Goal: Task Accomplishment & Management: Manage account settings

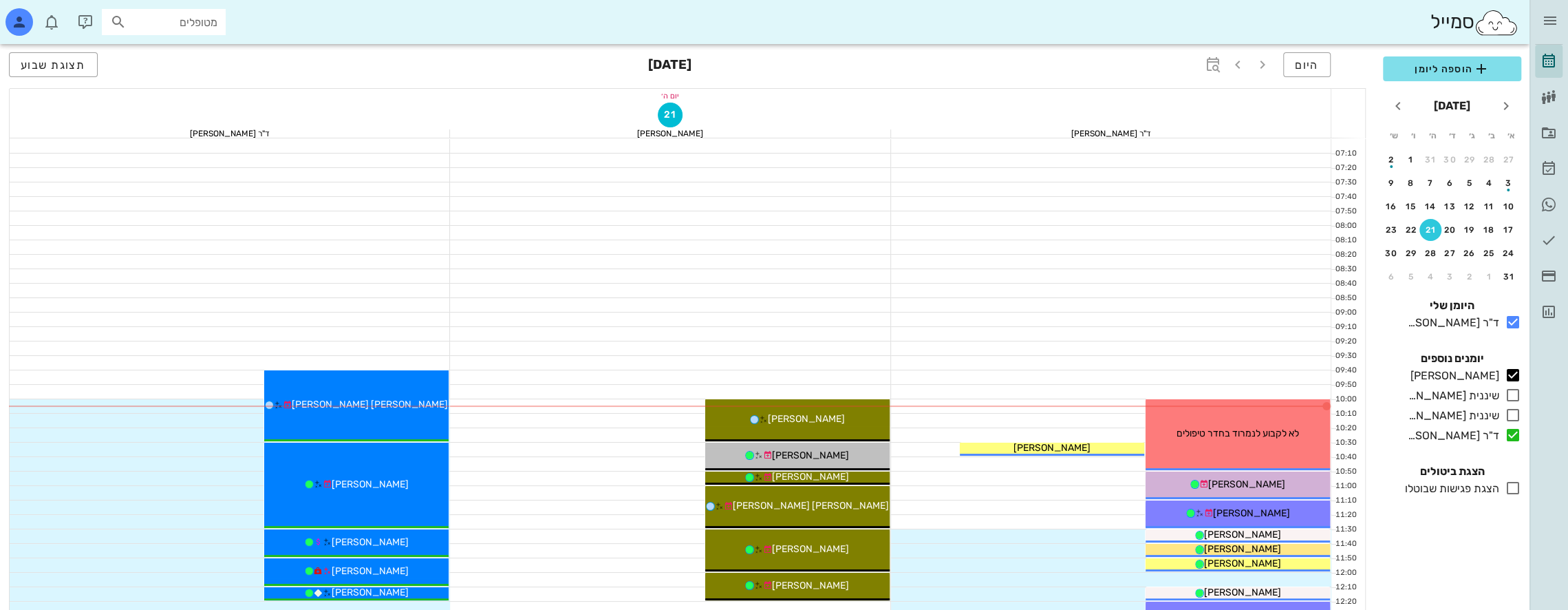
click at [174, 28] on input "מטופלים" at bounding box center [174, 22] width 88 height 18
type input "[PERSON_NAME]"
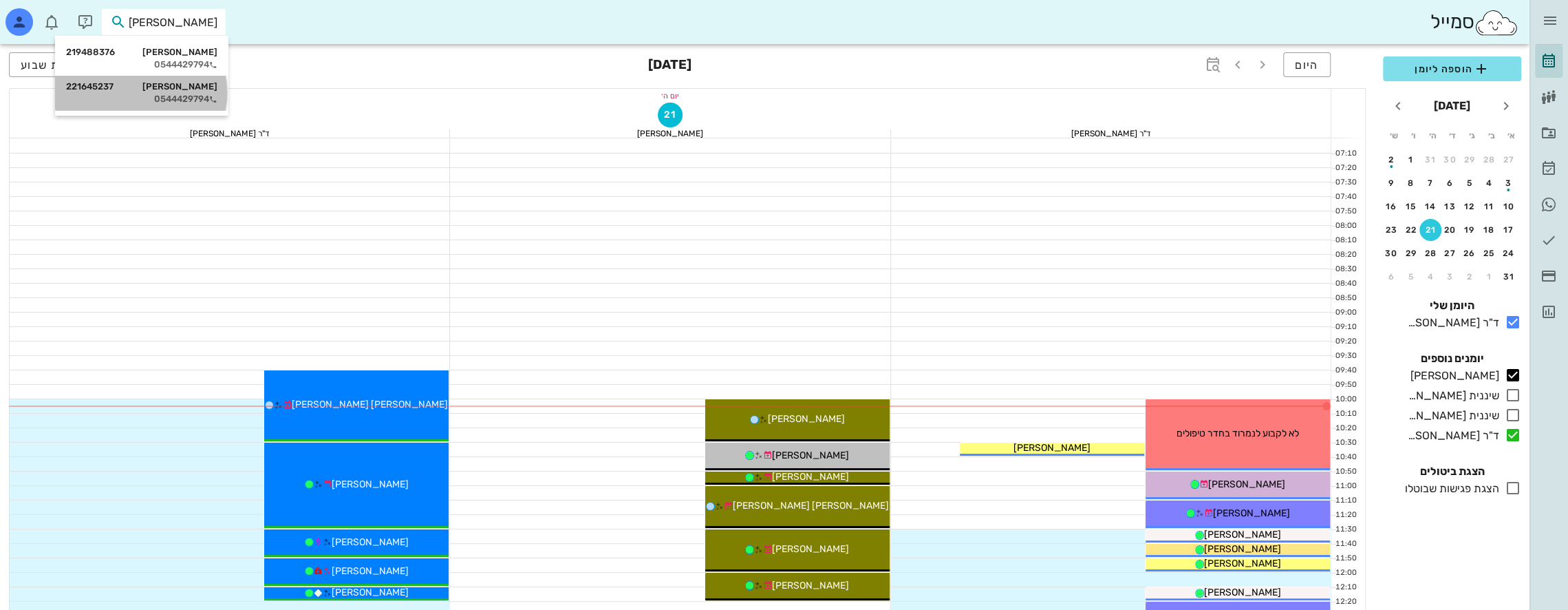
click at [183, 92] on div "[PERSON_NAME] 221645237 0544429794" at bounding box center [142, 92] width 151 height 34
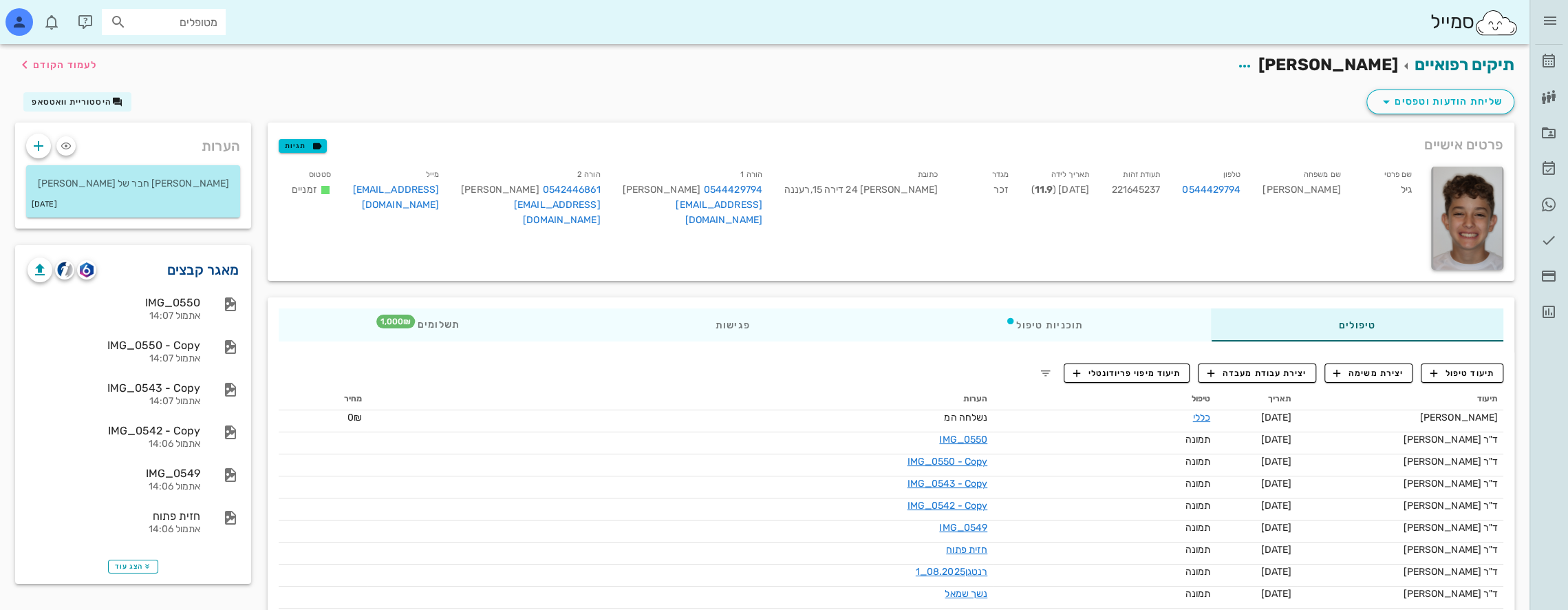
click at [215, 265] on link "מאגר קבצים" at bounding box center [203, 270] width 72 height 22
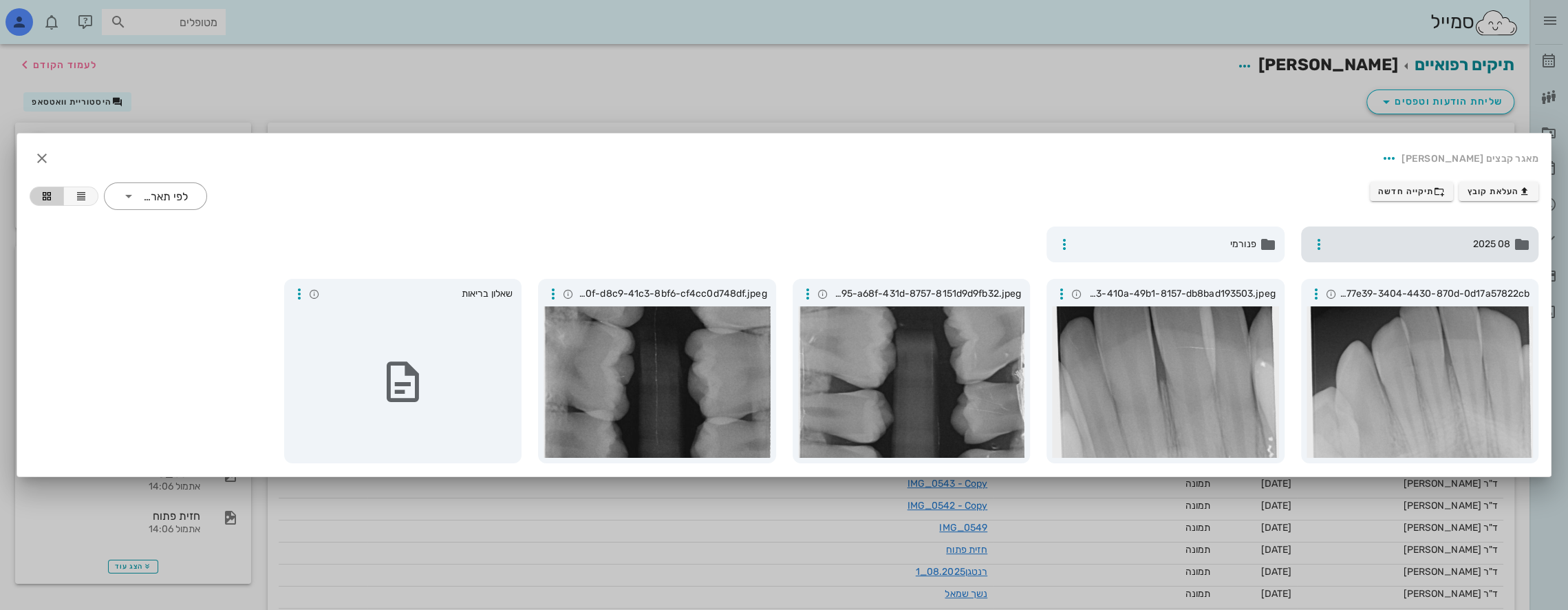
click at [1448, 244] on span "08 2025" at bounding box center [1422, 244] width 179 height 15
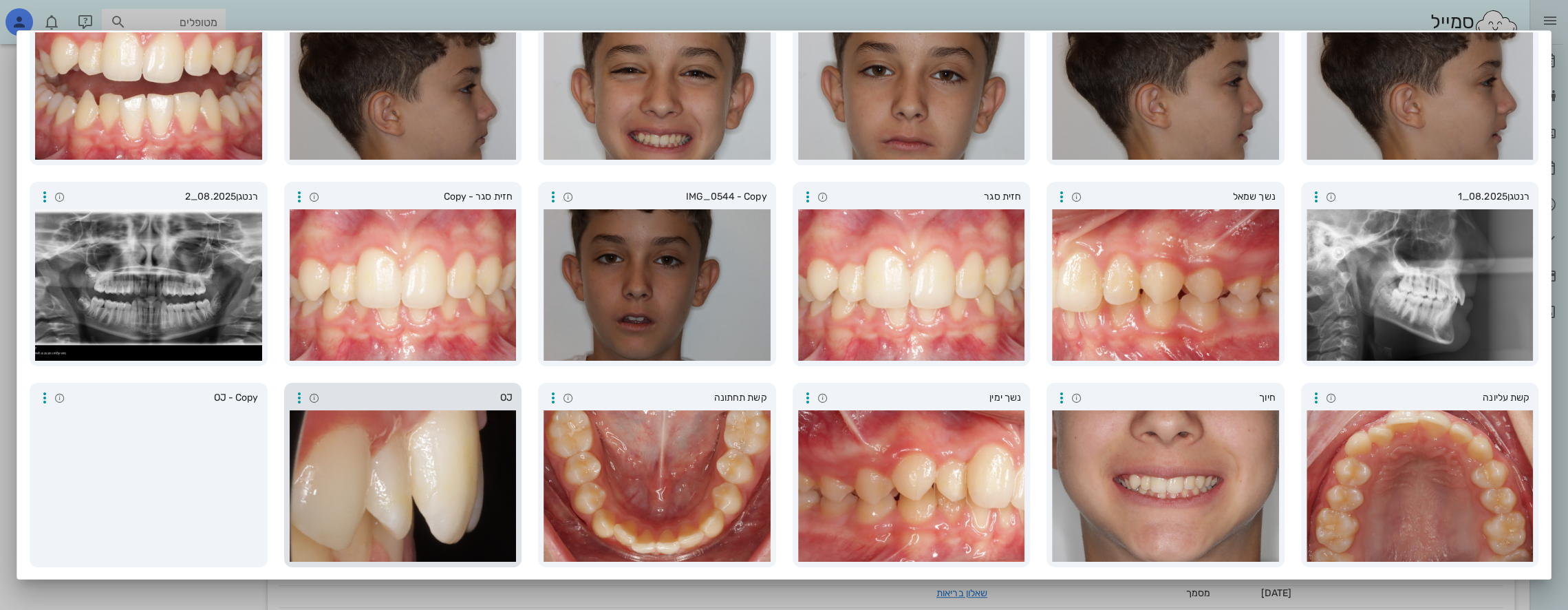
scroll to position [620, 0]
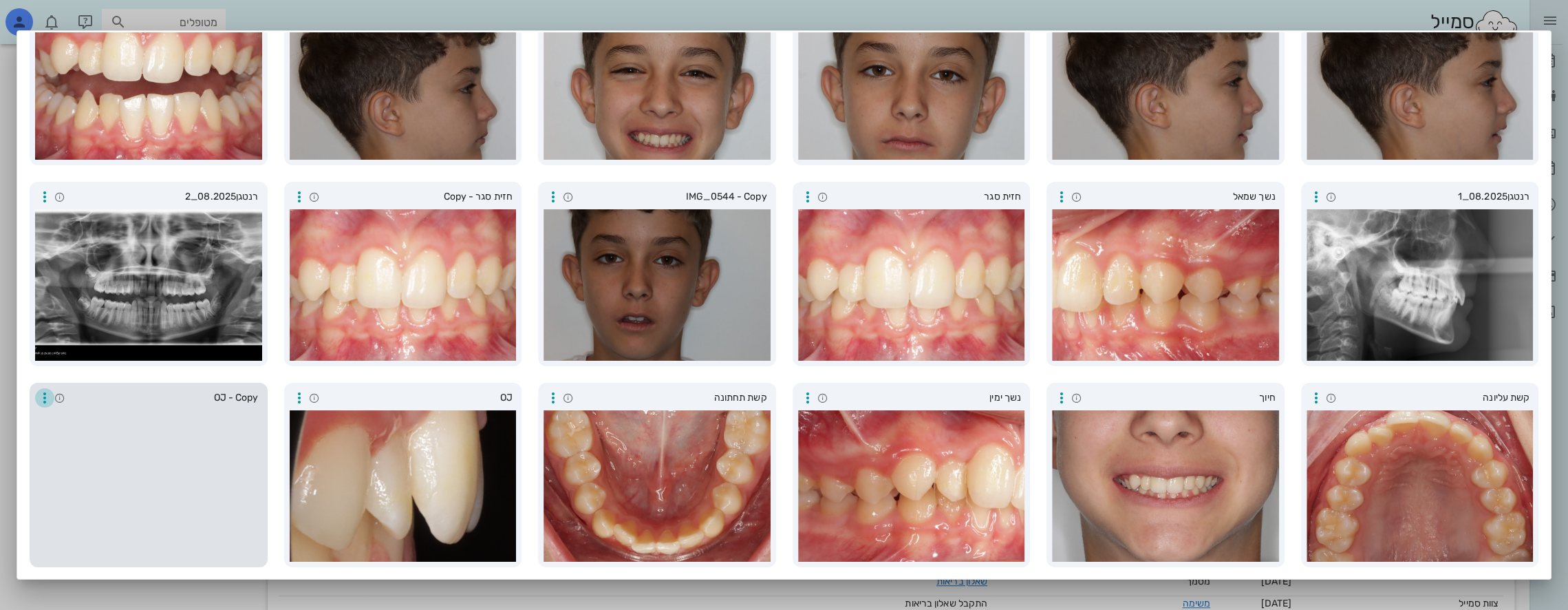
click at [53, 393] on icon "button" at bounding box center [45, 397] width 17 height 17
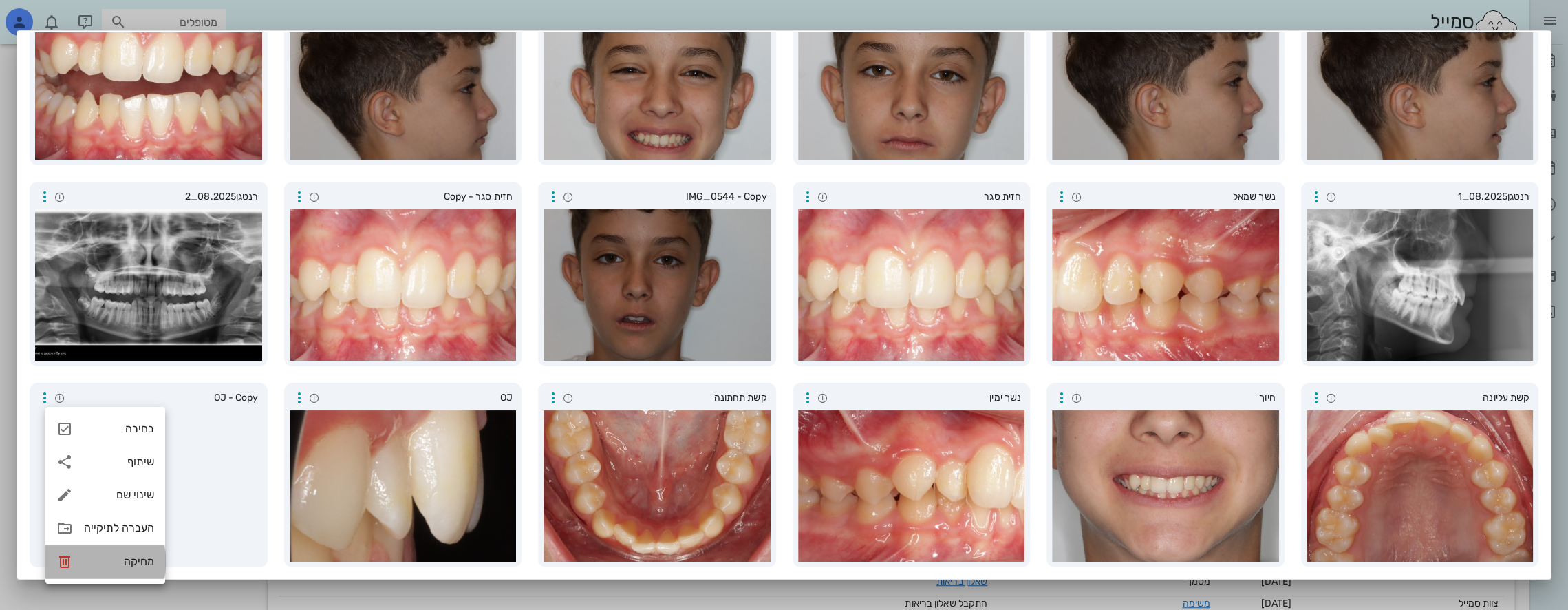
click at [62, 557] on icon at bounding box center [64, 561] width 17 height 17
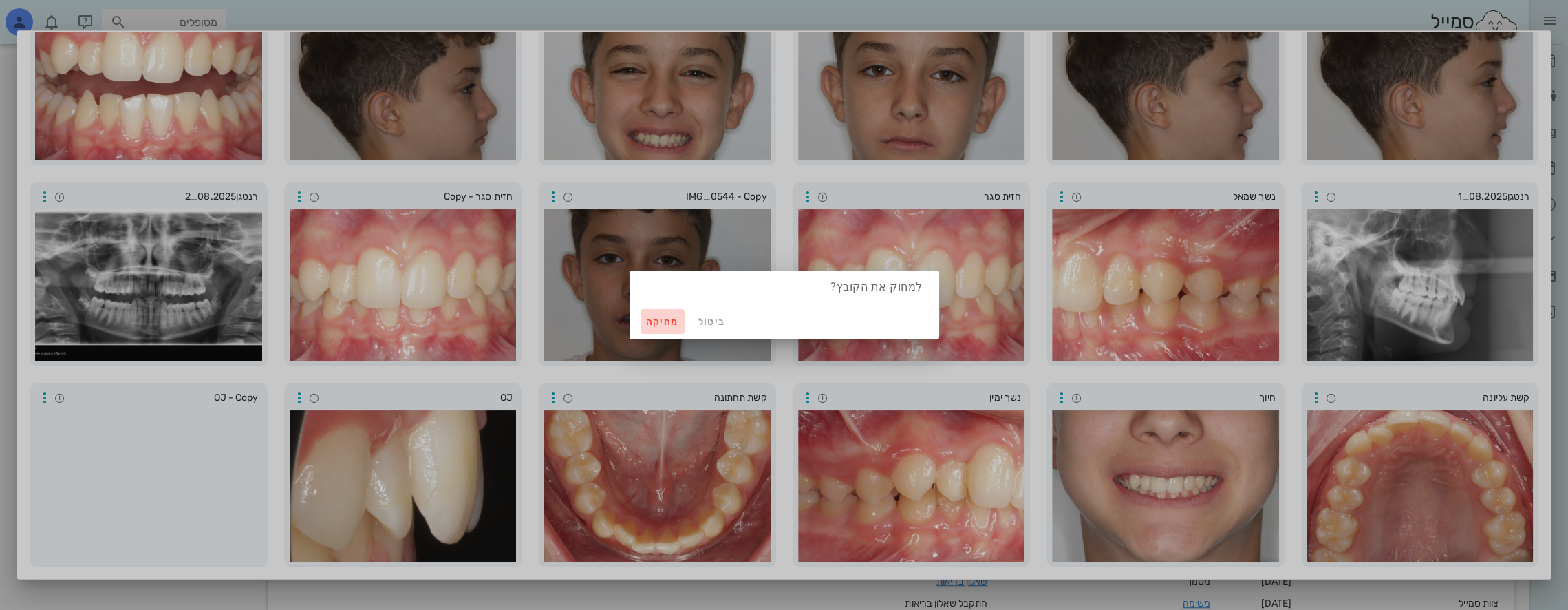
click at [671, 323] on span "מחיקה" at bounding box center [662, 322] width 33 height 12
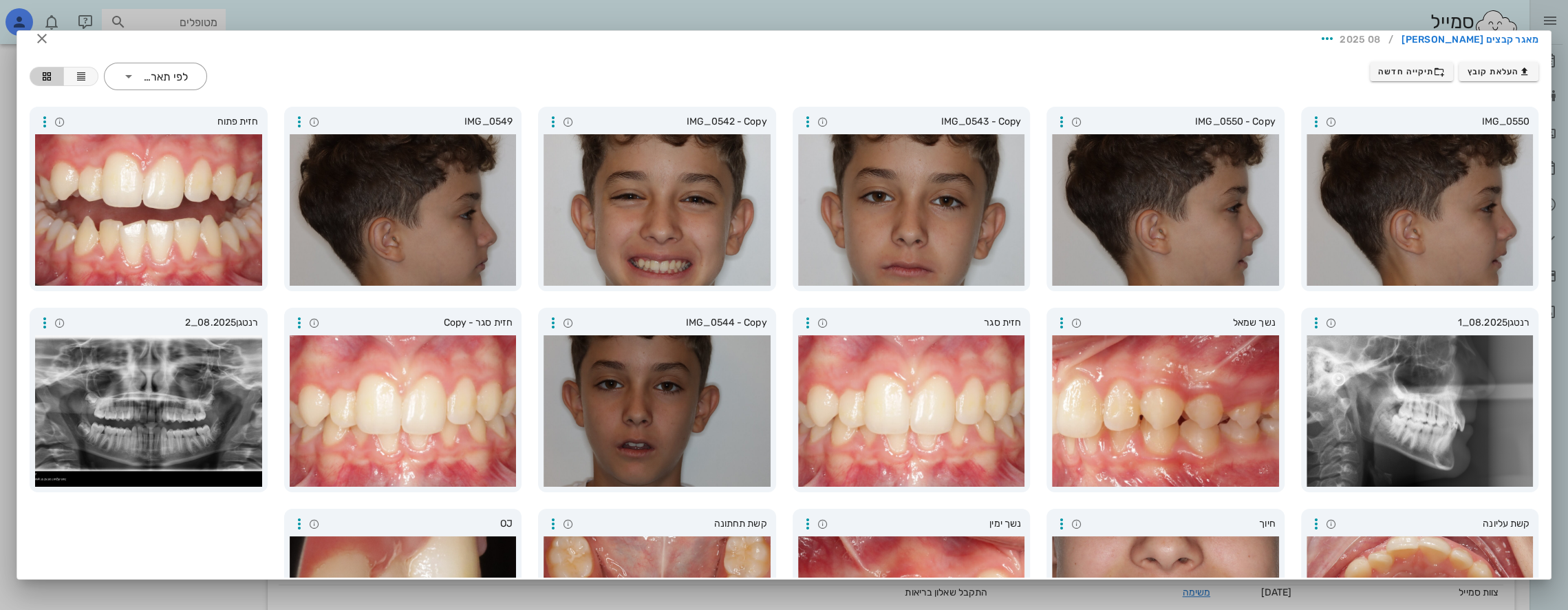
scroll to position [0, 0]
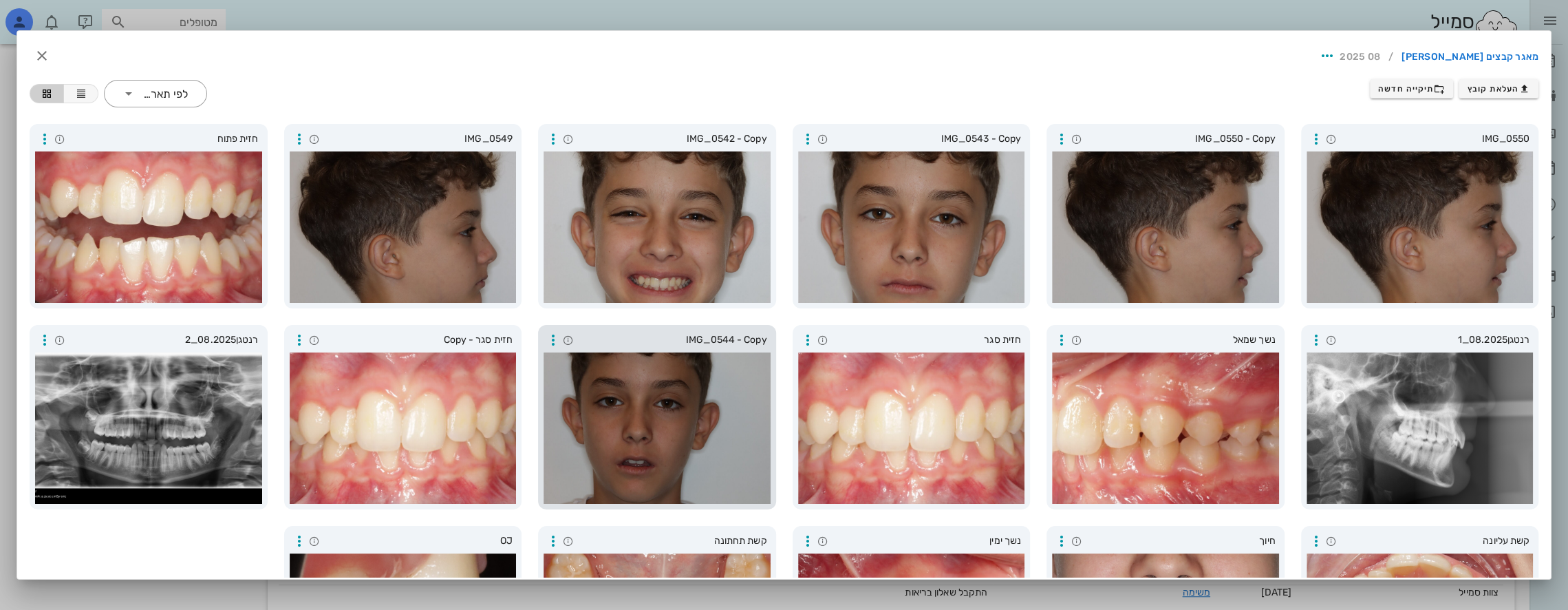
click at [655, 391] on div at bounding box center [657, 428] width 227 height 151
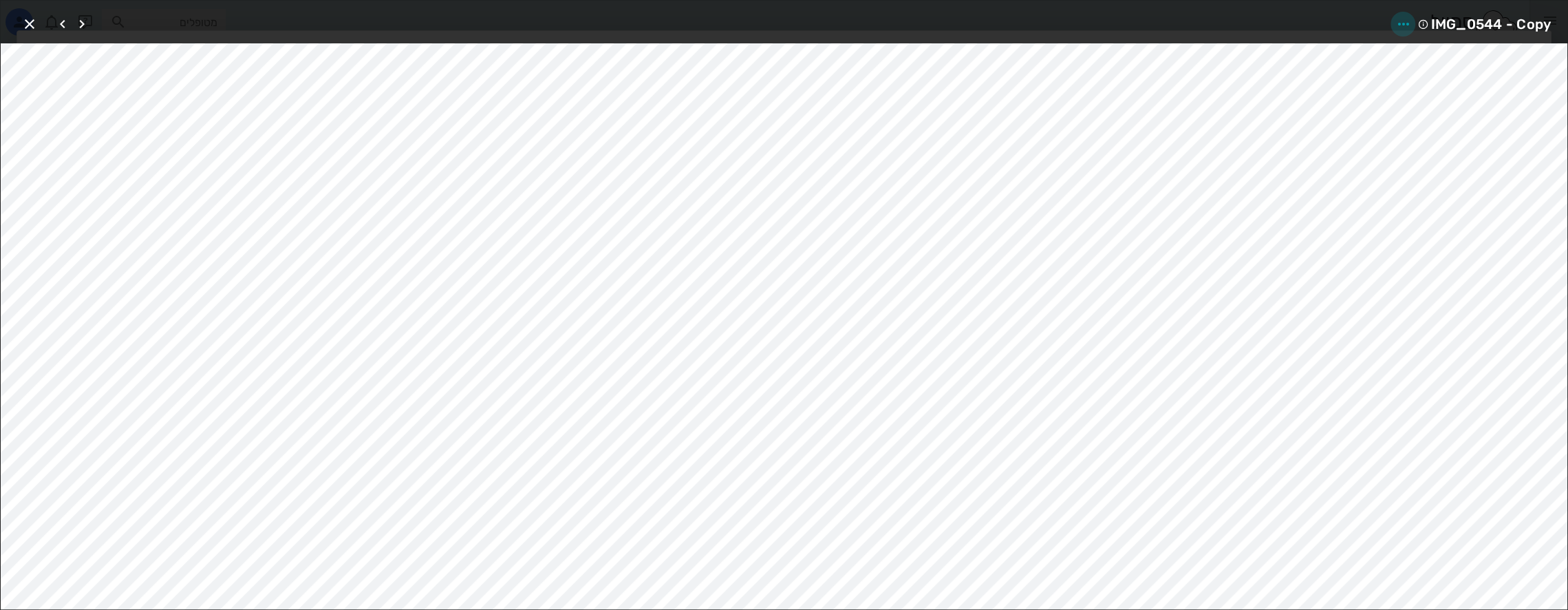
click at [1403, 19] on icon "button" at bounding box center [1402, 24] width 17 height 17
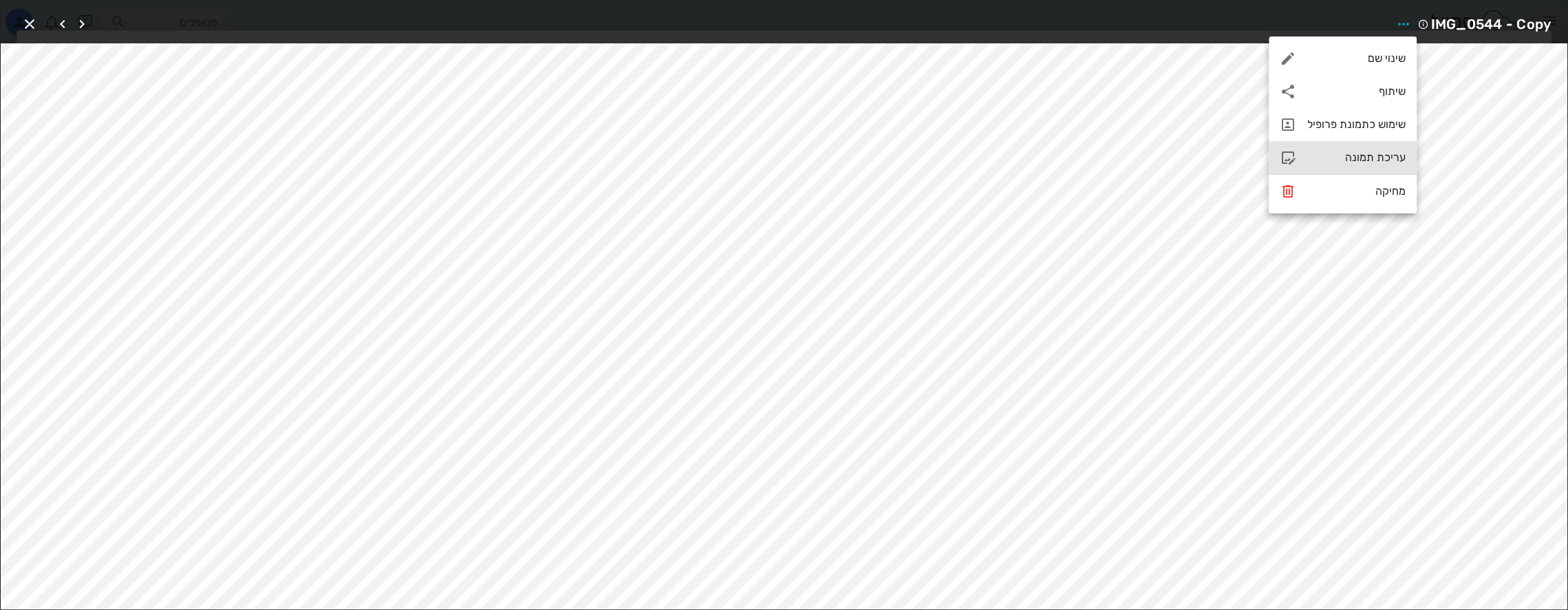
click at [1345, 154] on div "עריכת תמונה" at bounding box center [1357, 157] width 99 height 13
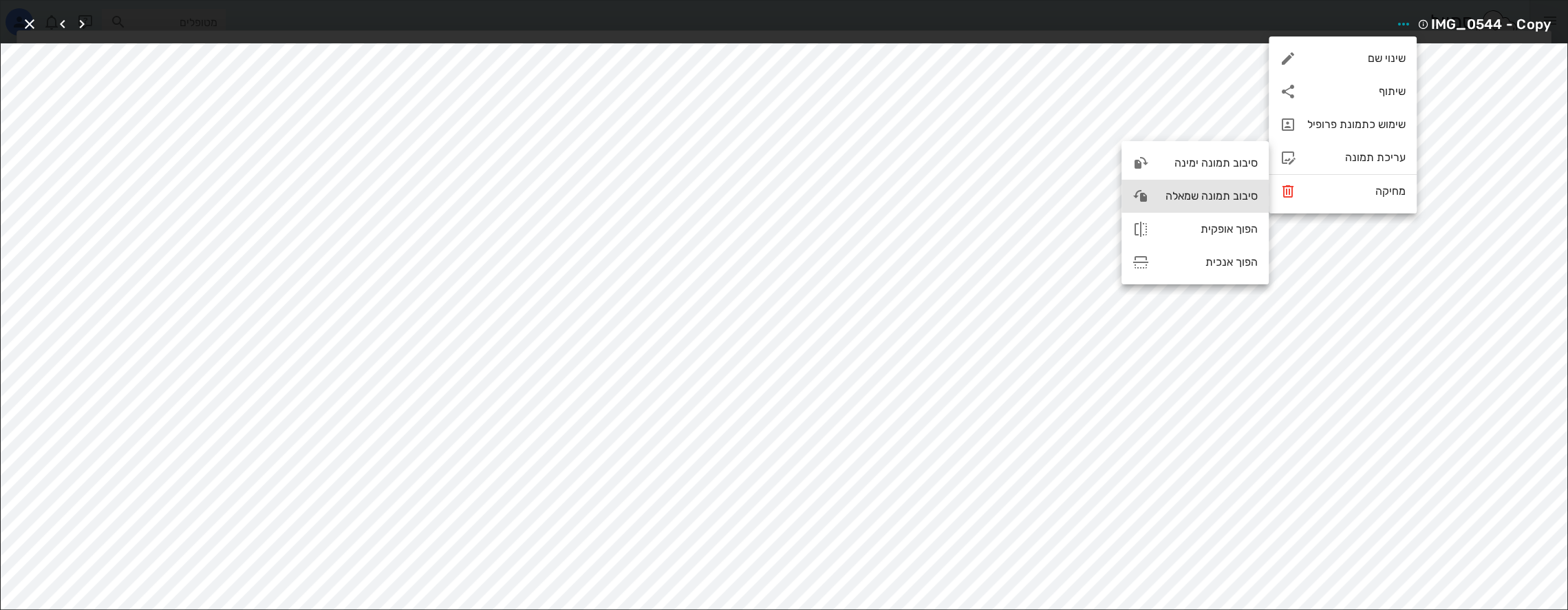
click at [1200, 198] on div "סיבוב תמונה שמאלה" at bounding box center [1209, 196] width 98 height 13
click at [23, 22] on icon "button" at bounding box center [29, 24] width 17 height 17
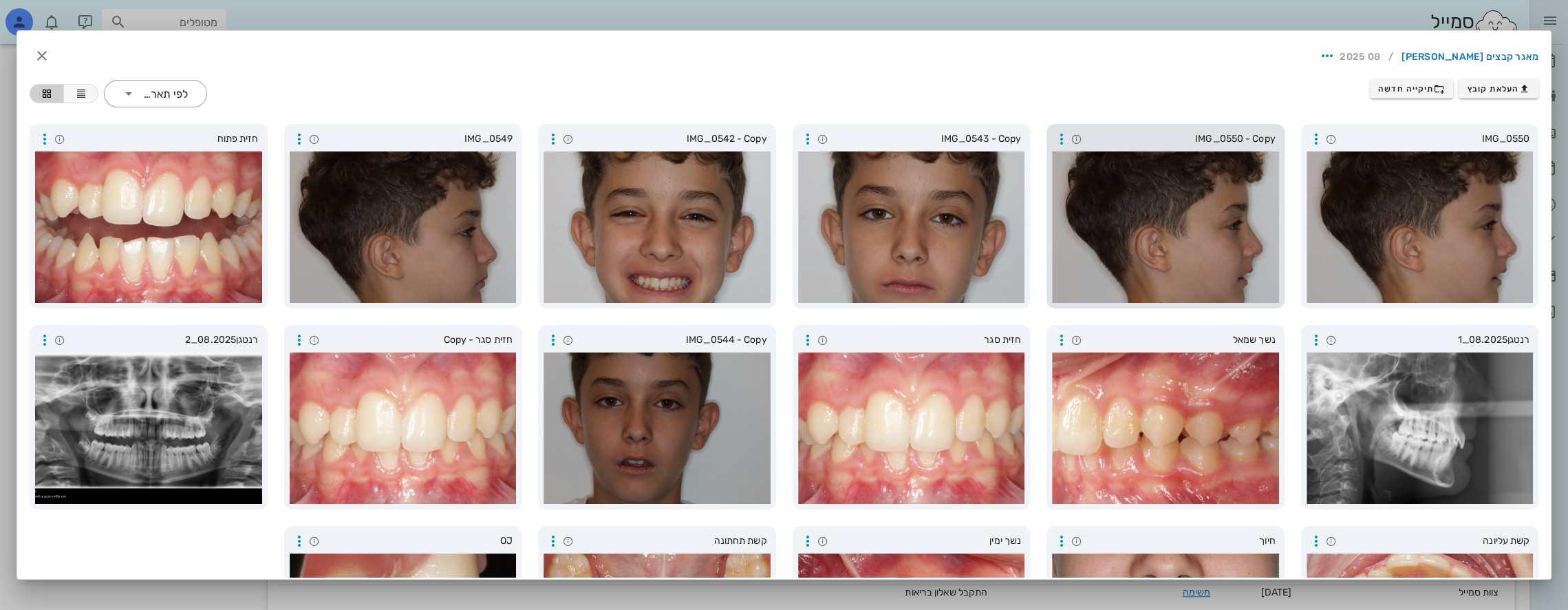
click at [1196, 206] on div at bounding box center [1165, 227] width 227 height 151
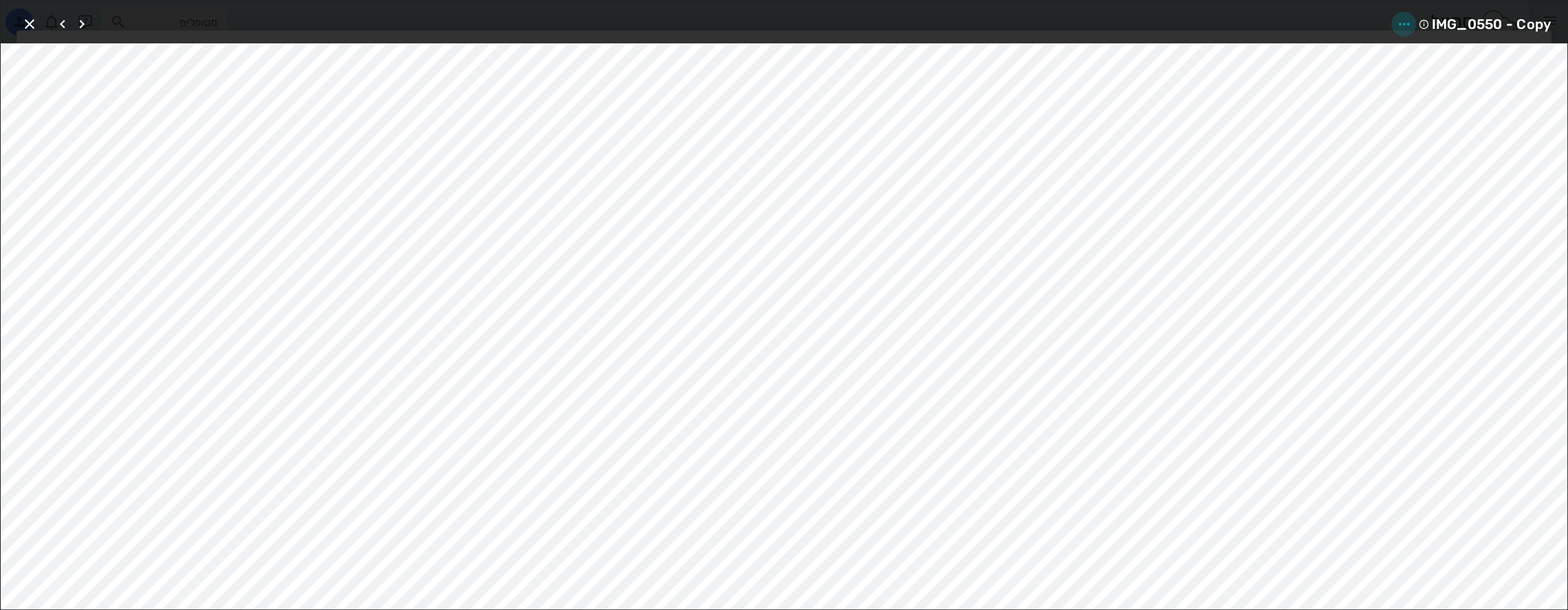
click at [1402, 27] on icon "button" at bounding box center [1403, 24] width 17 height 17
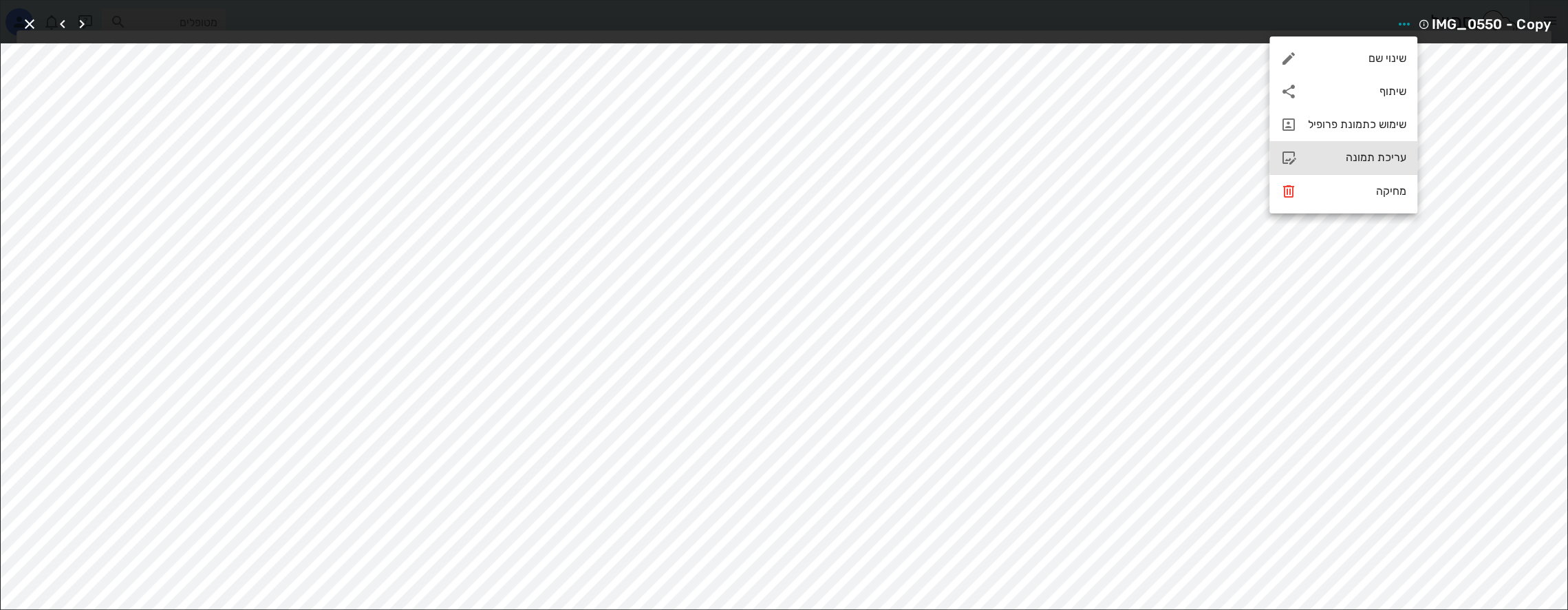
click at [1329, 155] on div "עריכת תמונה" at bounding box center [1357, 157] width 99 height 13
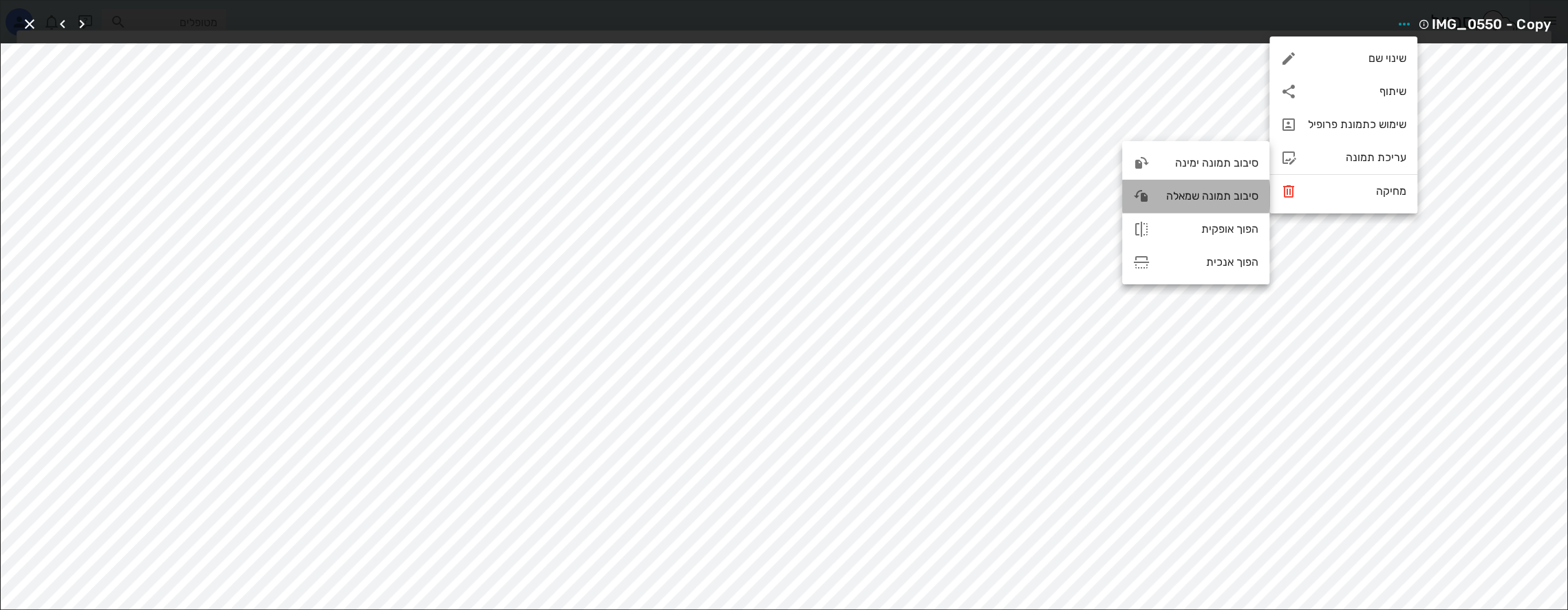
click at [1208, 196] on div "סיבוב תמונה שמאלה" at bounding box center [1209, 196] width 98 height 13
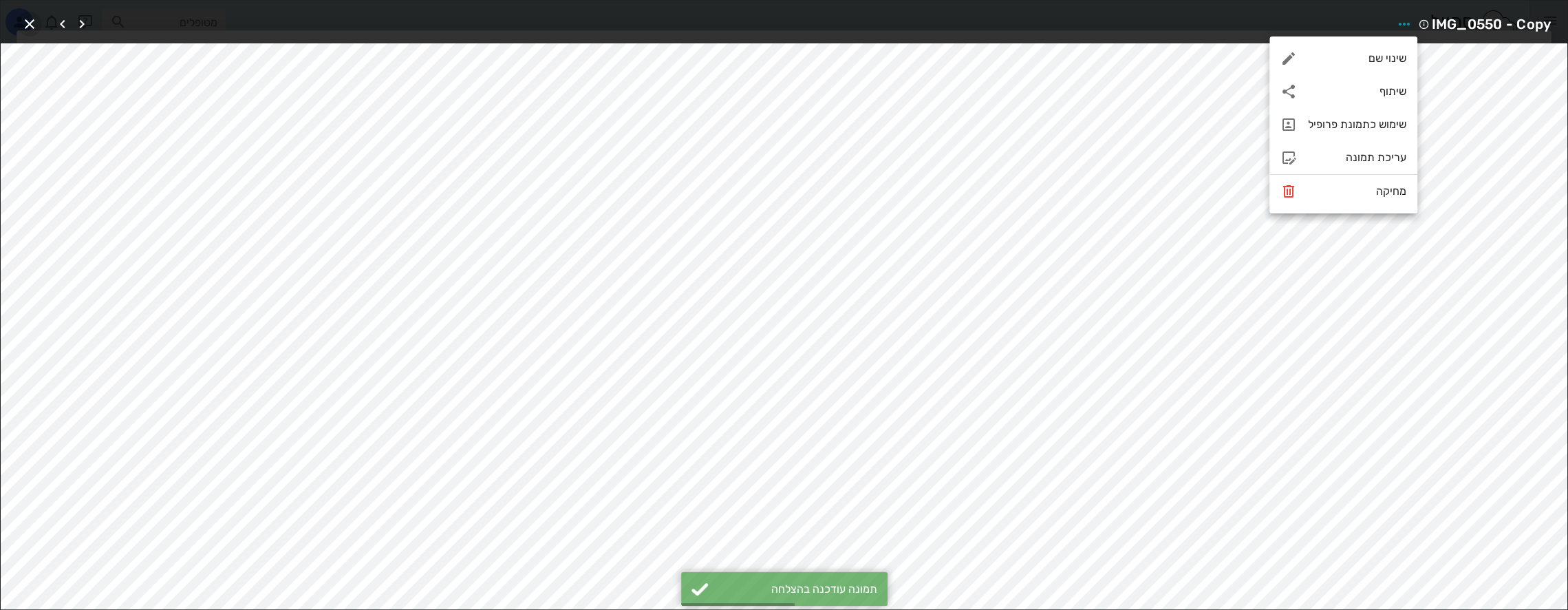
click at [31, 21] on icon "button" at bounding box center [29, 24] width 17 height 17
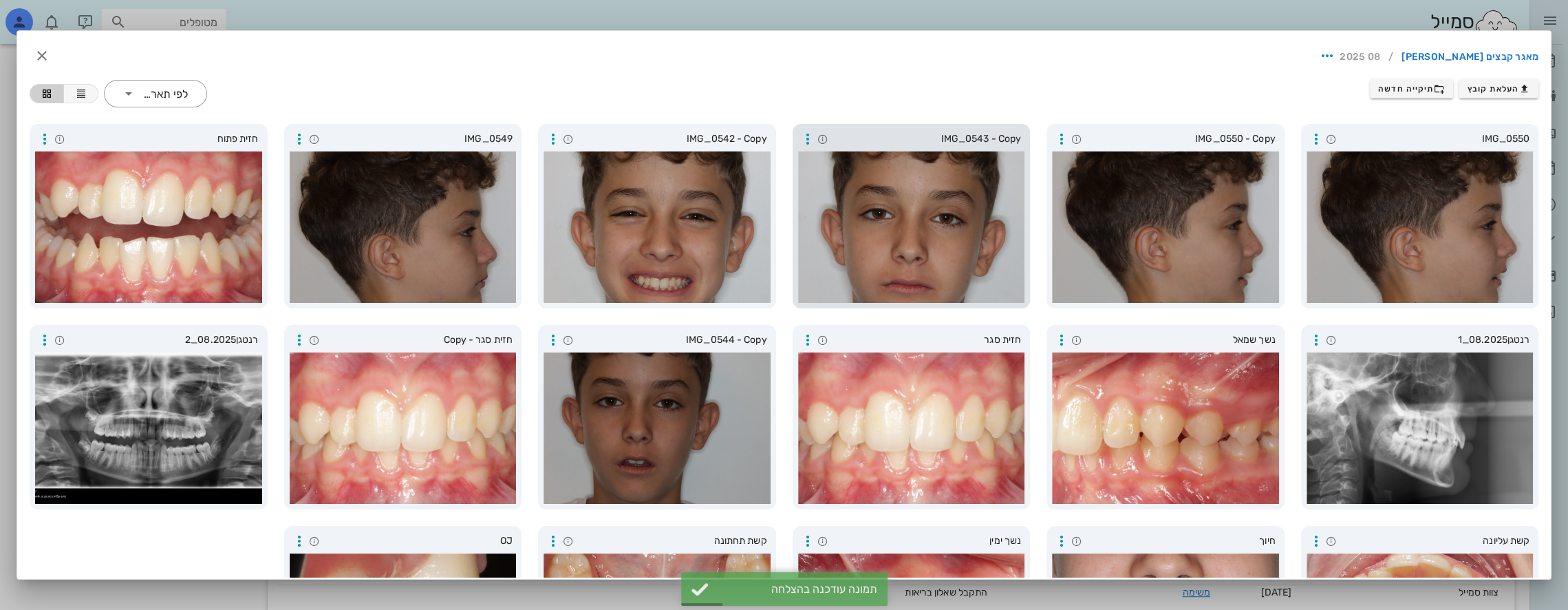
click at [922, 234] on div at bounding box center [911, 227] width 227 height 151
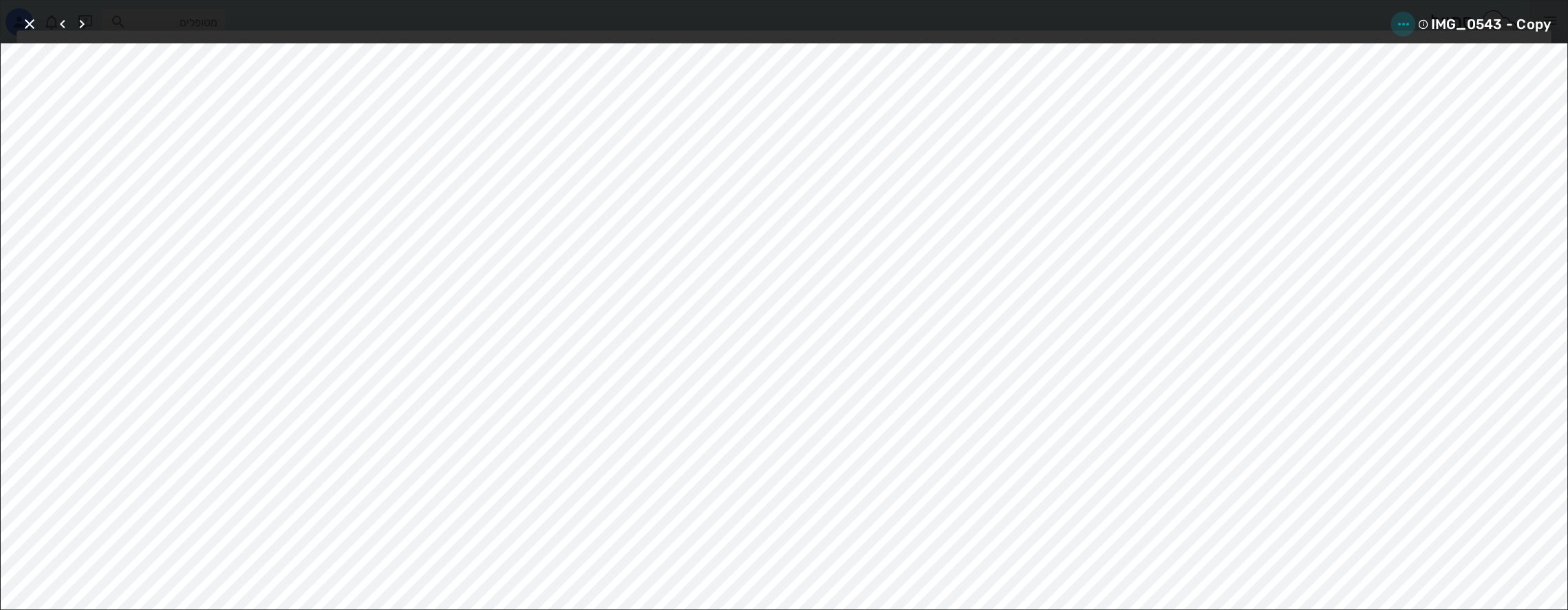
click at [1404, 23] on icon "button" at bounding box center [1402, 24] width 17 height 17
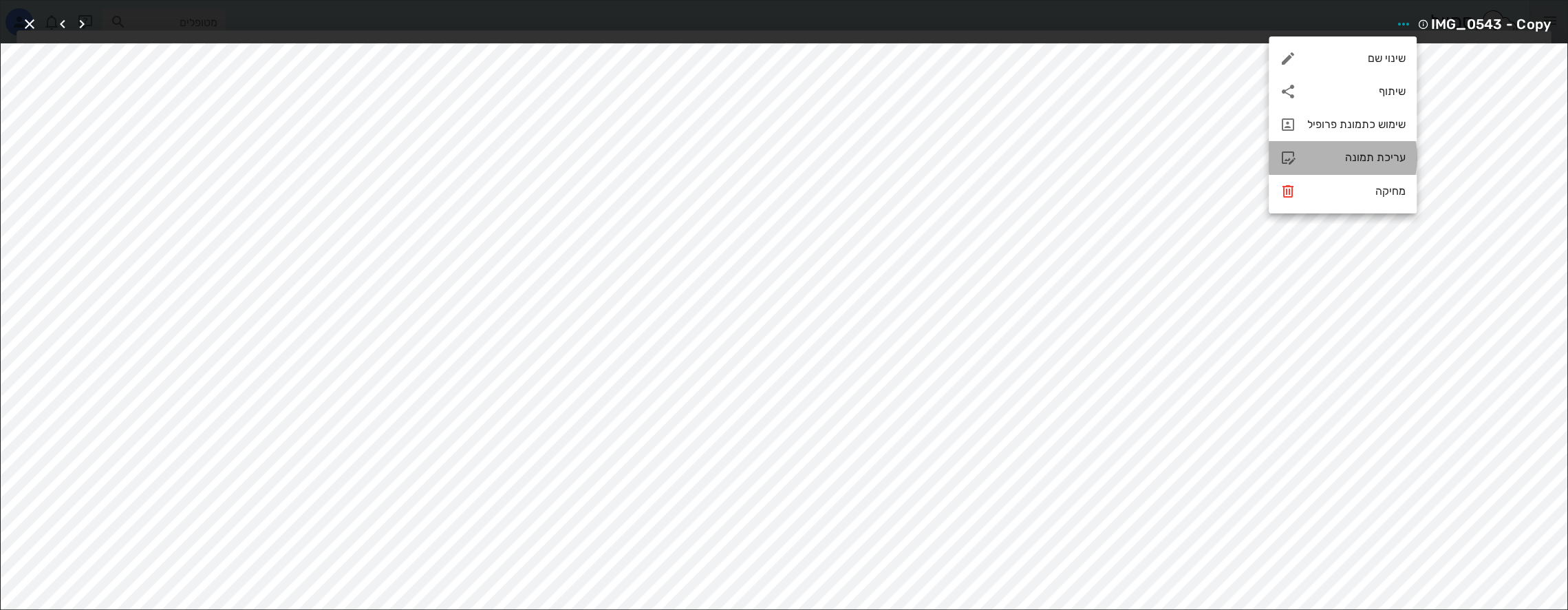
click at [1370, 153] on div "עריכת תמונה" at bounding box center [1357, 157] width 99 height 13
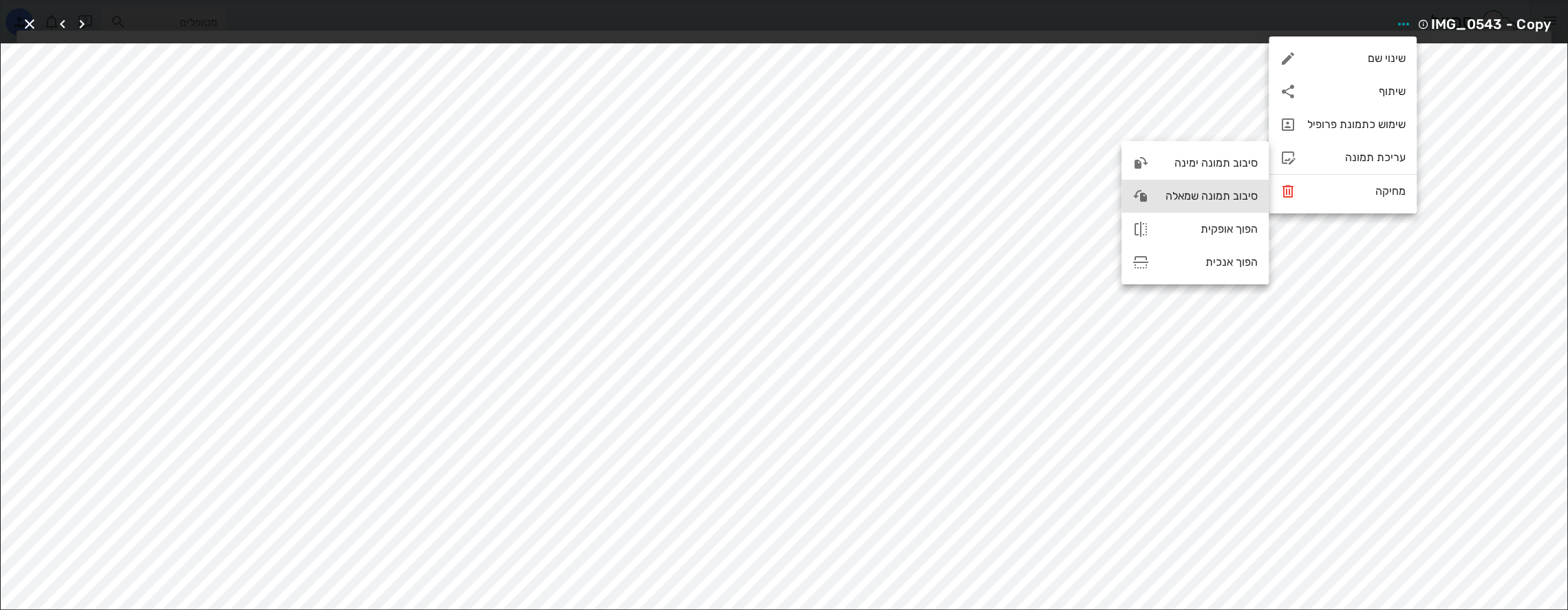
click at [1207, 201] on div "סיבוב תמונה שמאלה" at bounding box center [1209, 196] width 98 height 13
click at [31, 25] on icon "button" at bounding box center [29, 24] width 17 height 17
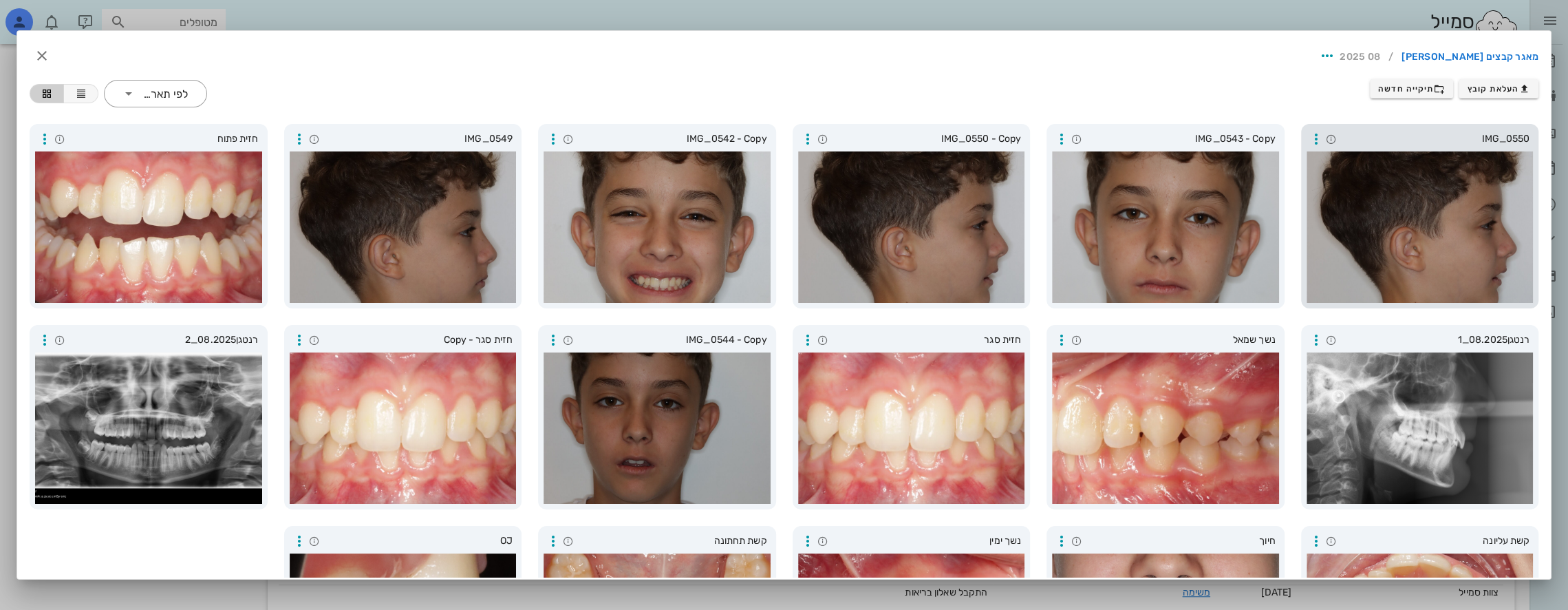
click at [1415, 231] on div at bounding box center [1420, 227] width 227 height 151
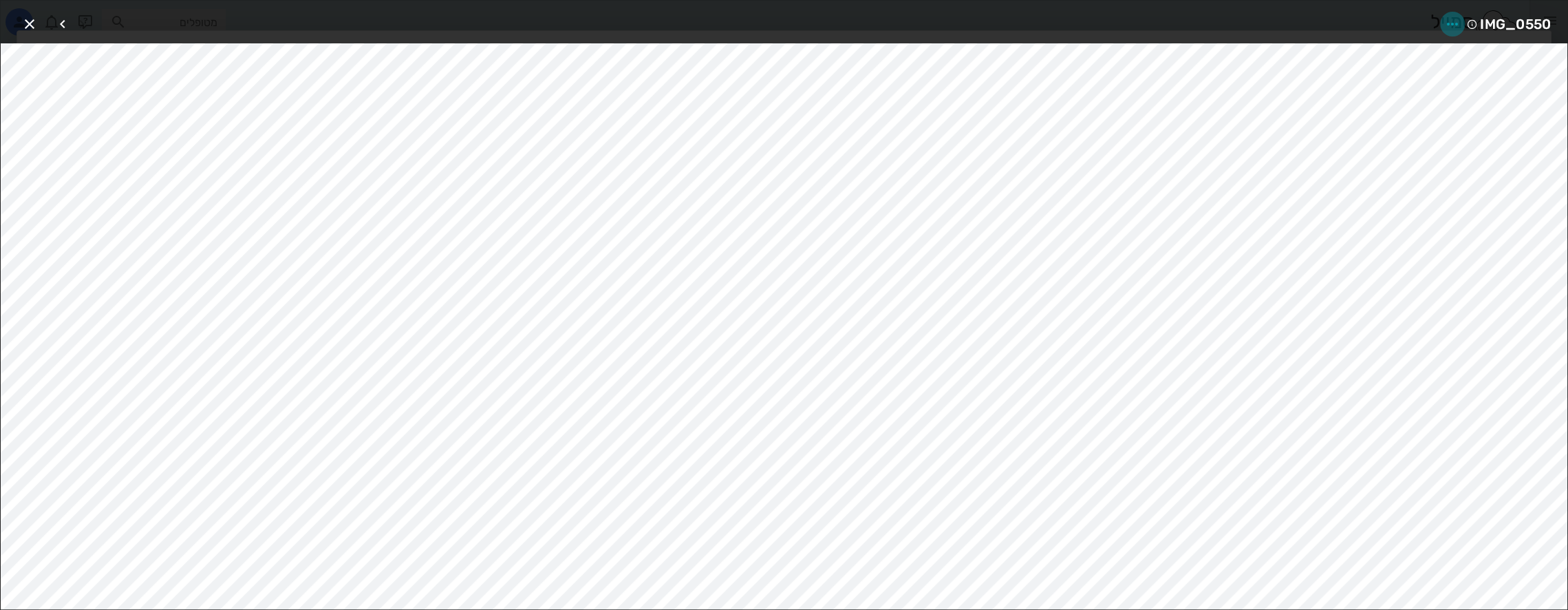
click at [1450, 19] on icon "button" at bounding box center [1453, 24] width 17 height 17
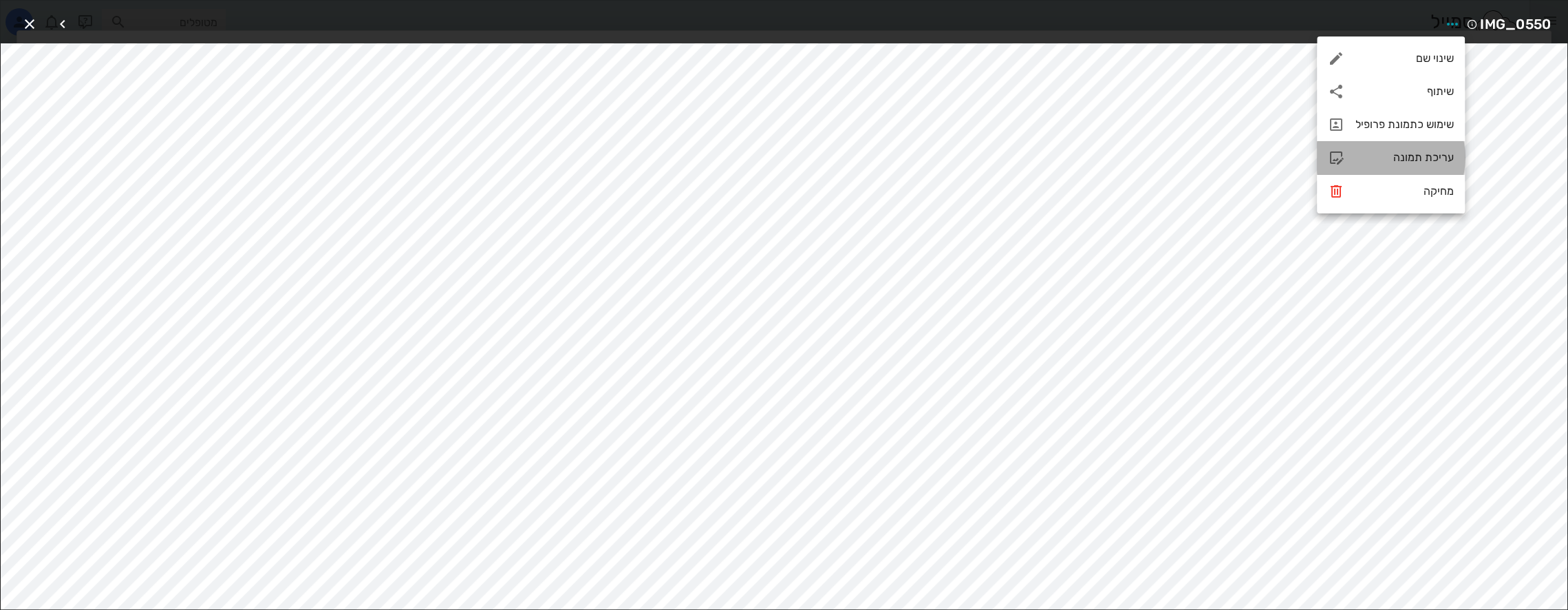
click at [1363, 155] on div "עריכת תמונה" at bounding box center [1405, 157] width 99 height 13
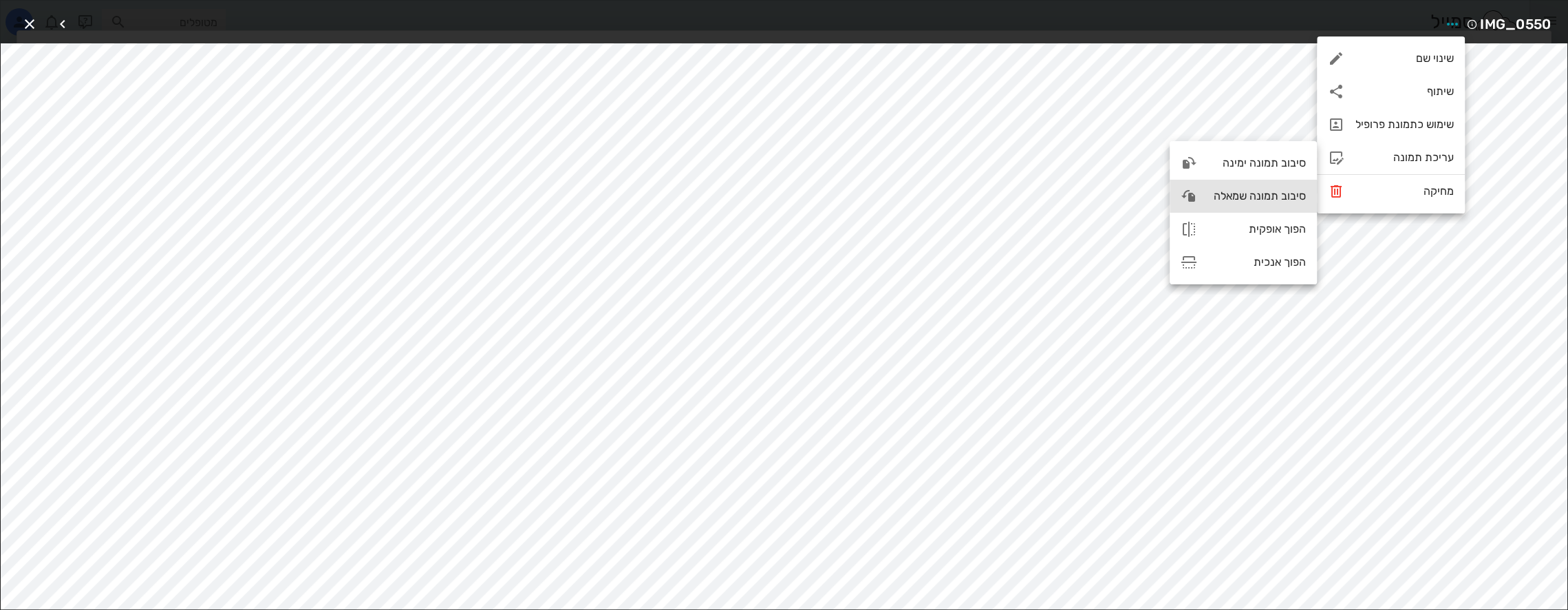
click at [1232, 189] on div "סיבוב תמונה שמאלה" at bounding box center [1243, 196] width 147 height 33
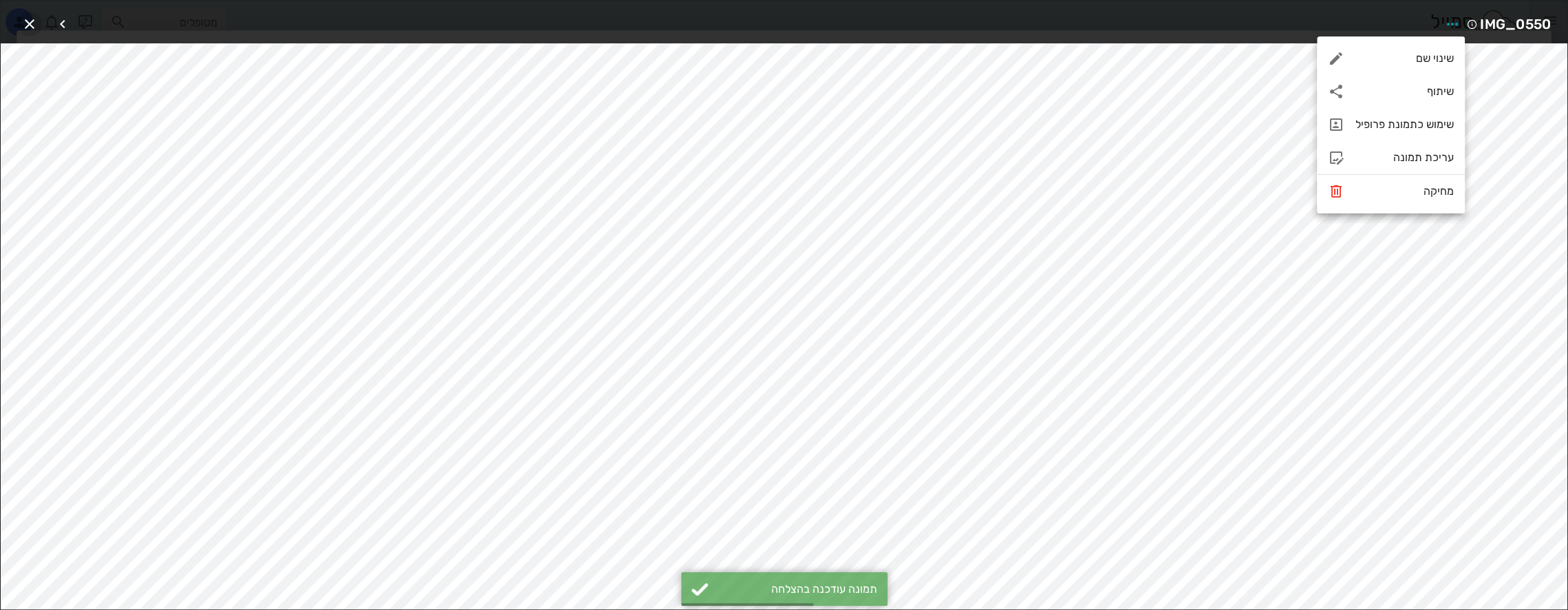
click at [28, 23] on icon "button" at bounding box center [29, 24] width 17 height 17
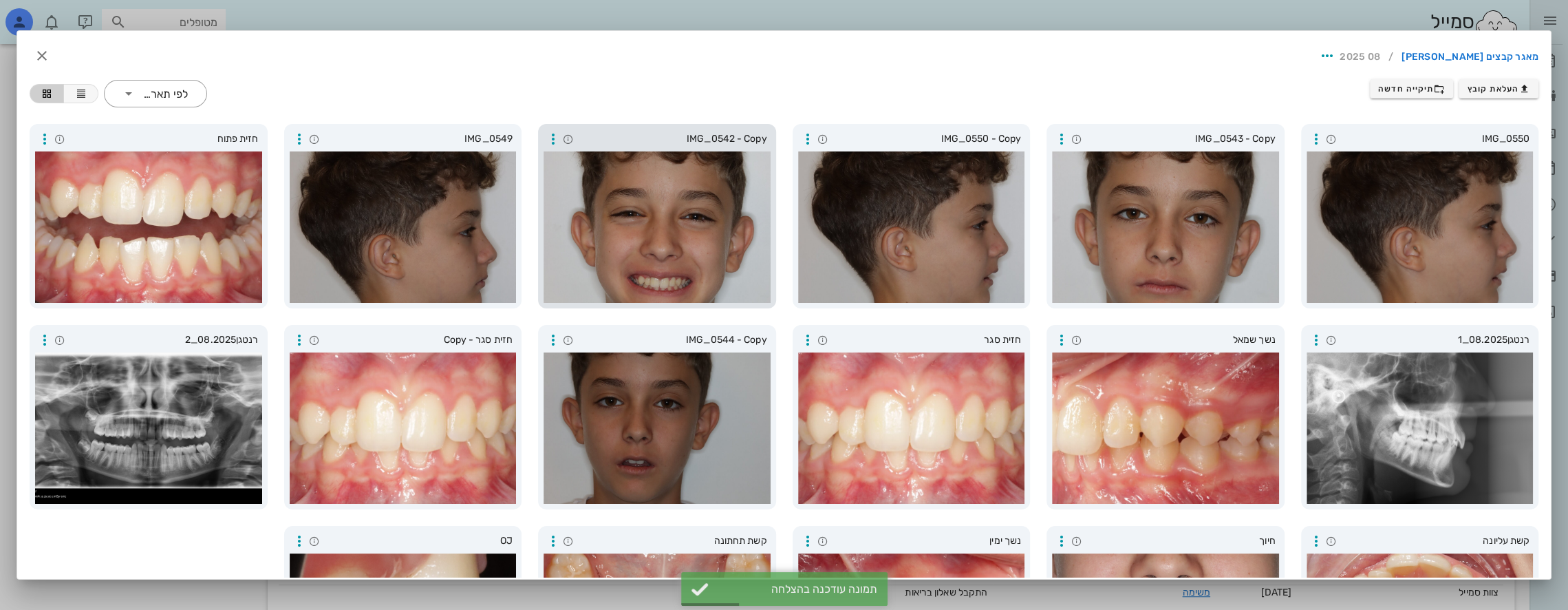
click at [615, 202] on div at bounding box center [657, 227] width 227 height 151
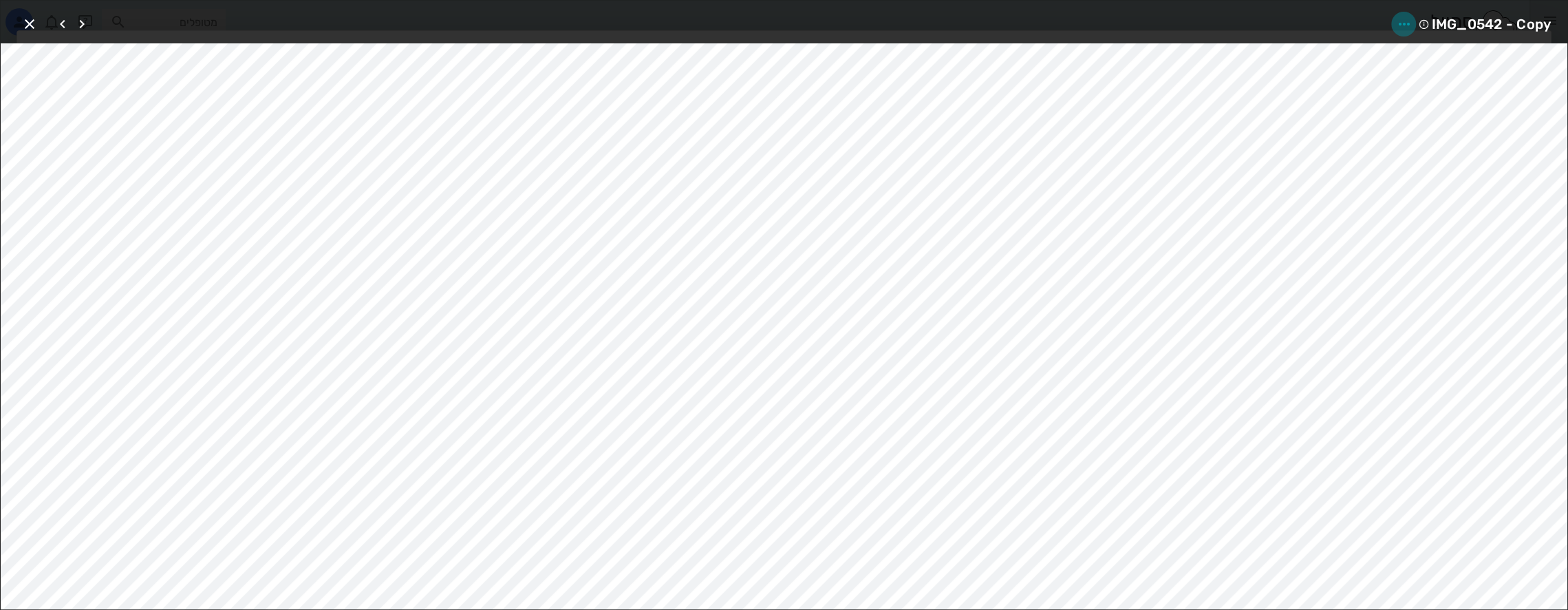
click at [1399, 22] on icon "button" at bounding box center [1403, 24] width 17 height 17
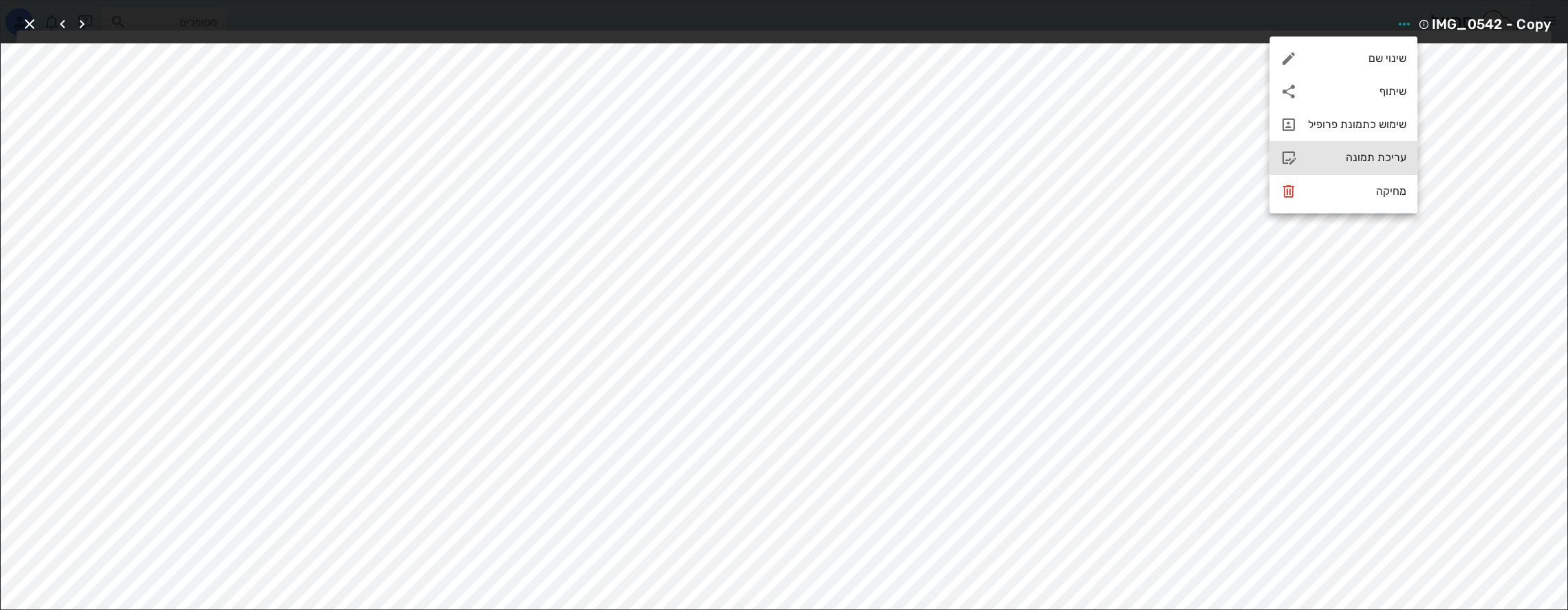
click at [1355, 155] on div "עריכת תמונה" at bounding box center [1357, 157] width 99 height 13
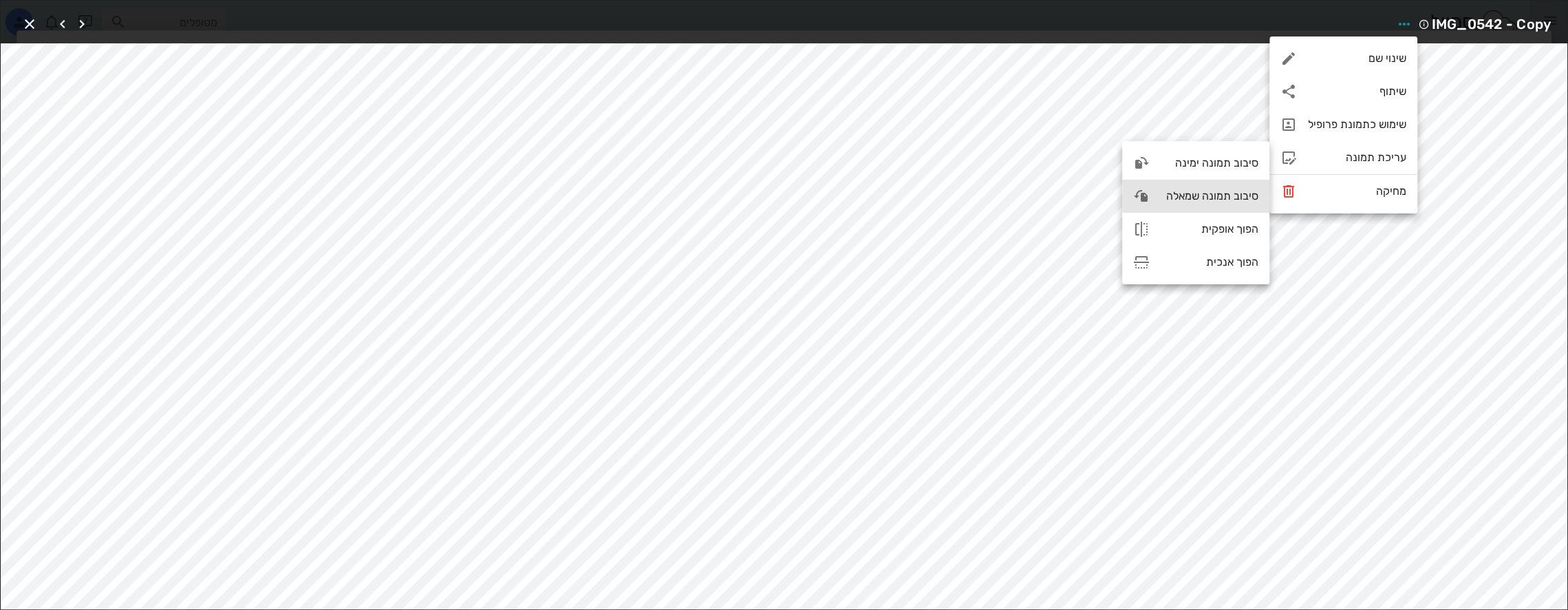
click at [1183, 201] on div "סיבוב תמונה שמאלה" at bounding box center [1209, 196] width 98 height 13
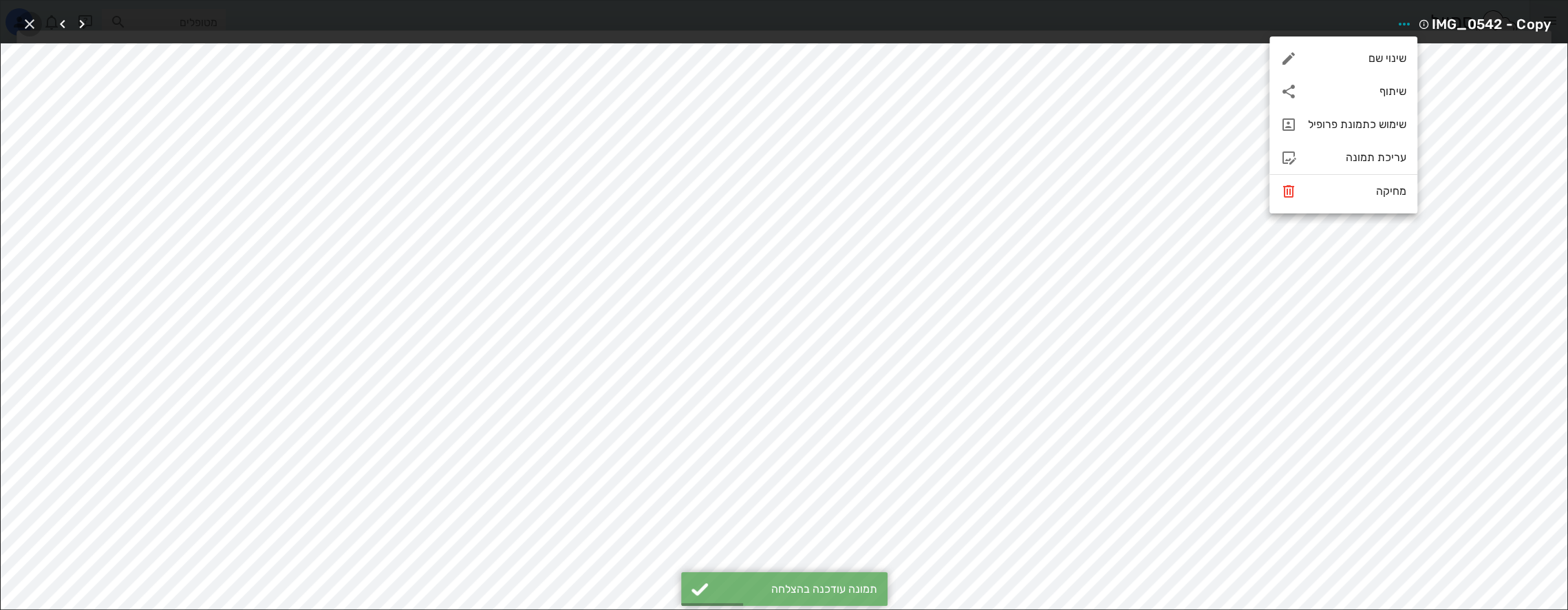
click at [30, 23] on icon "button" at bounding box center [29, 24] width 17 height 17
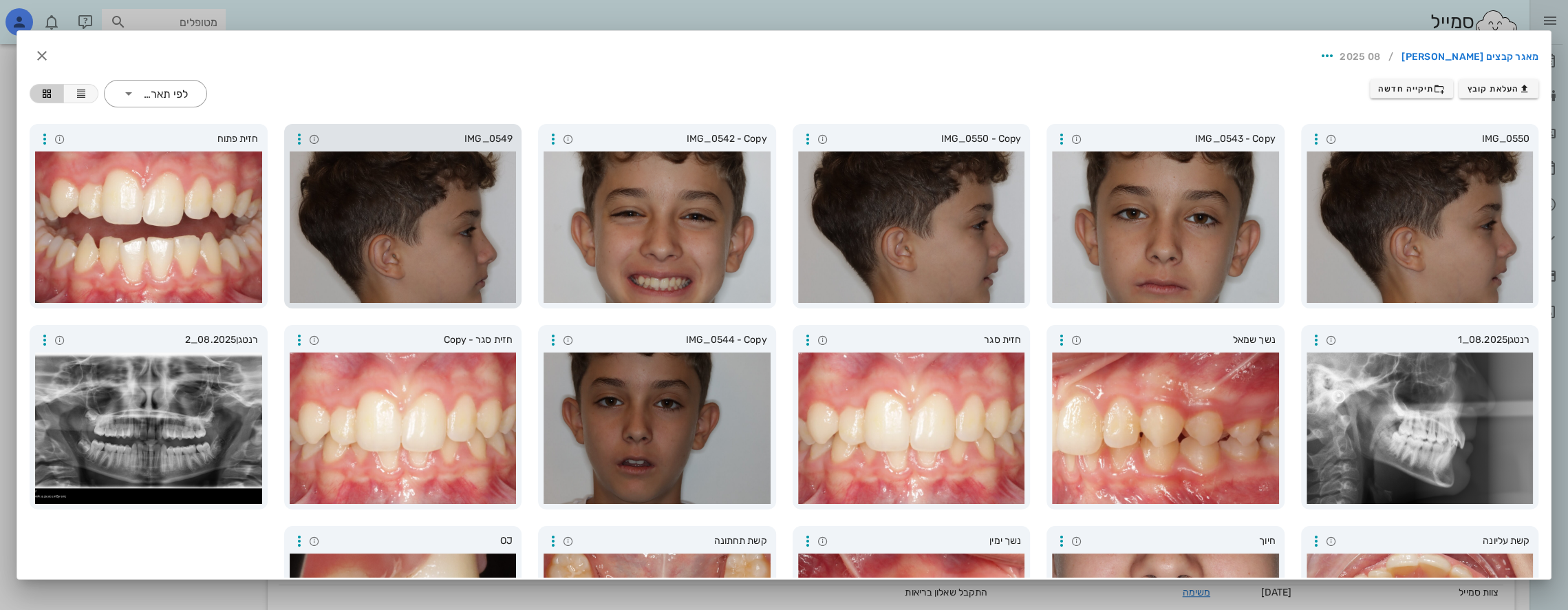
click at [427, 226] on div at bounding box center [403, 227] width 227 height 151
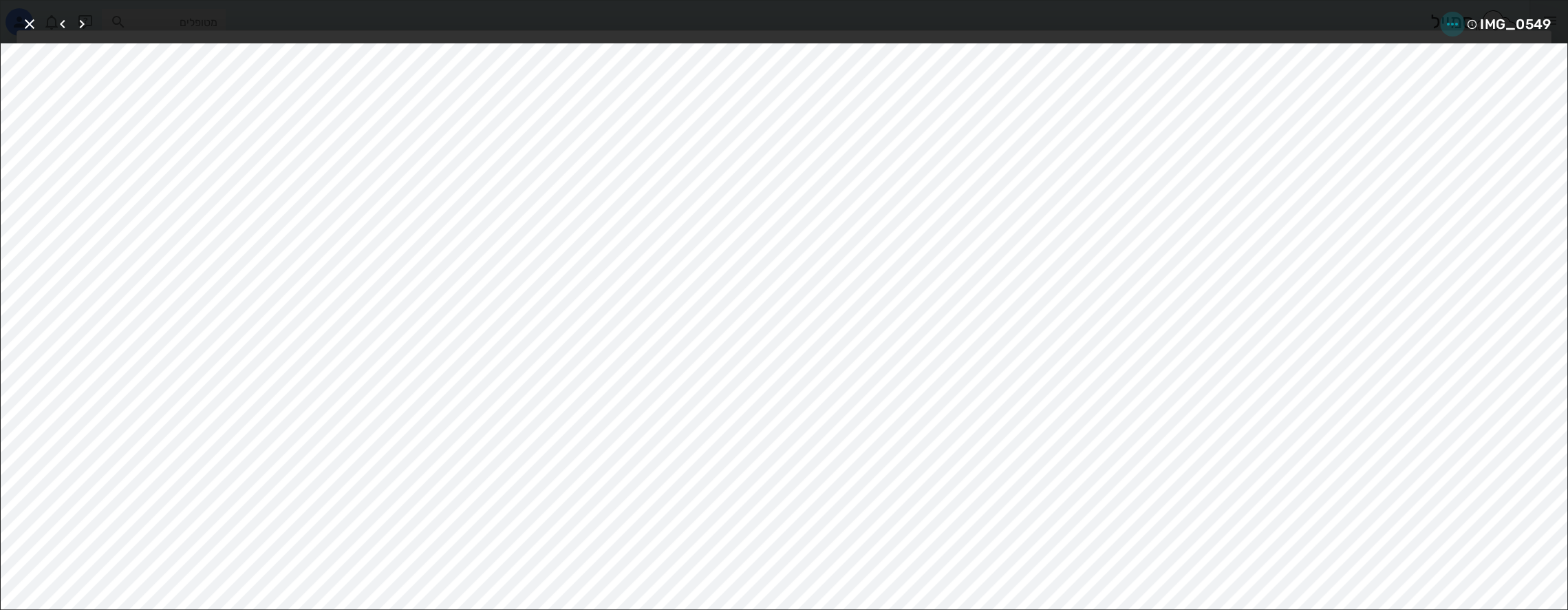
click at [1452, 22] on icon "button" at bounding box center [1453, 24] width 17 height 17
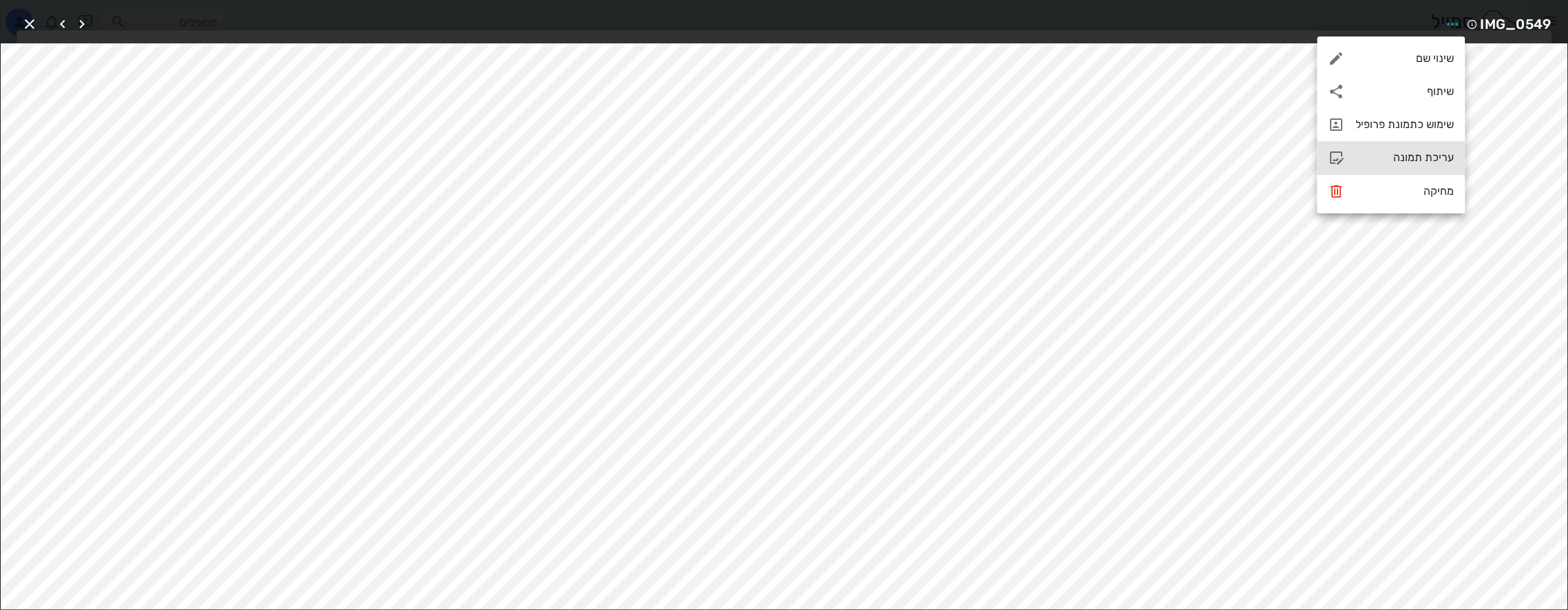
click at [1364, 156] on div "עריכת תמונה" at bounding box center [1405, 157] width 99 height 13
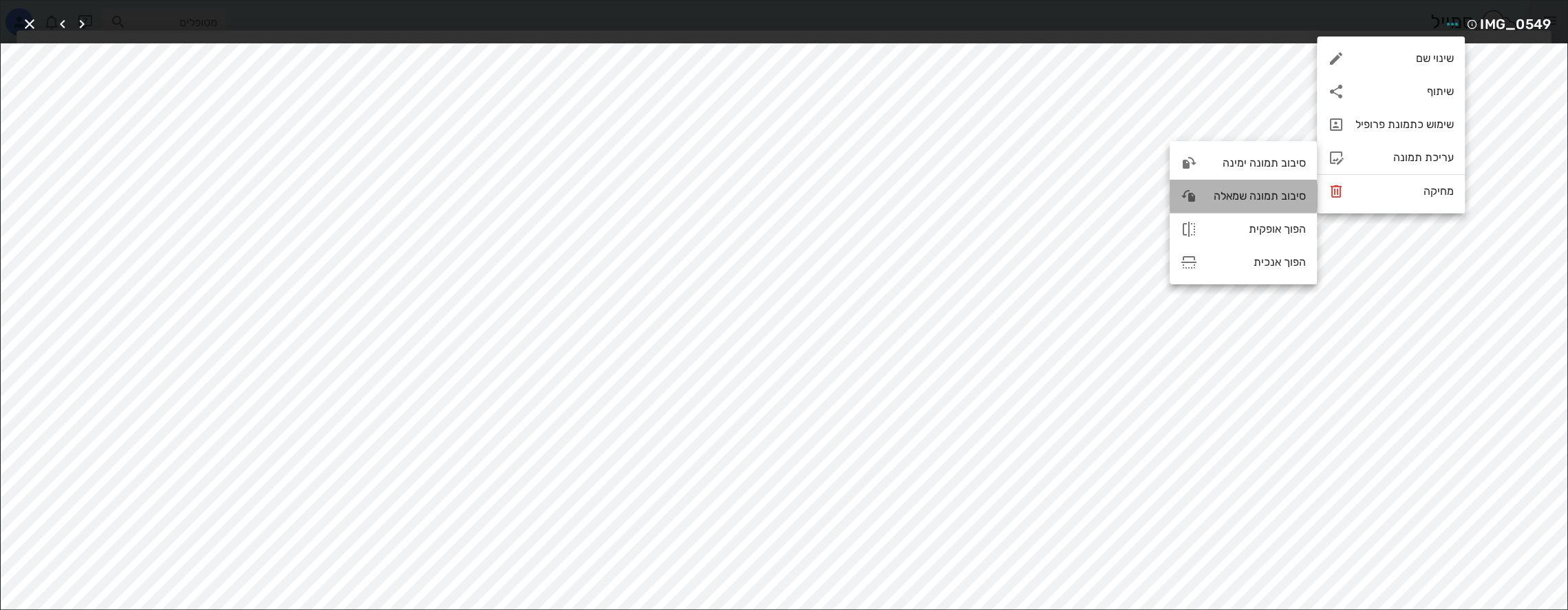
click at [1264, 204] on div "סיבוב תמונה שמאלה" at bounding box center [1243, 196] width 147 height 33
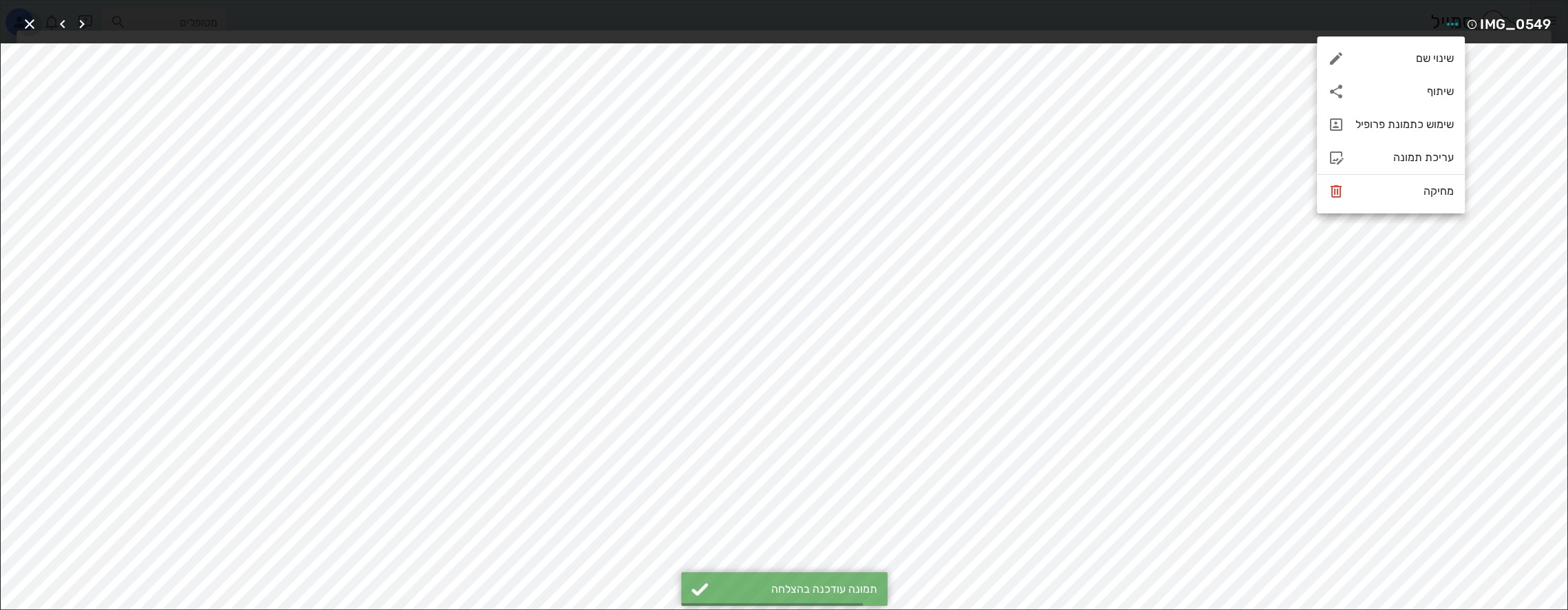
click at [28, 22] on icon "button" at bounding box center [29, 24] width 17 height 17
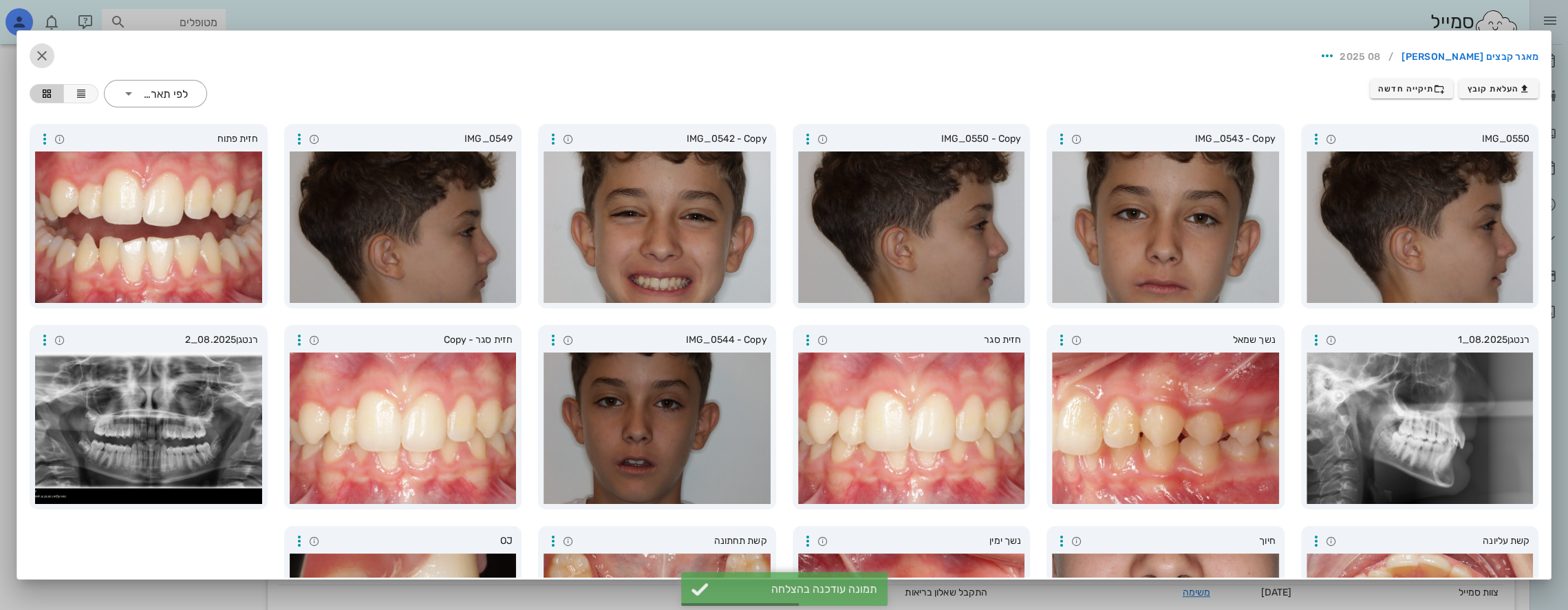
click at [50, 49] on icon "button" at bounding box center [41, 56] width 17 height 17
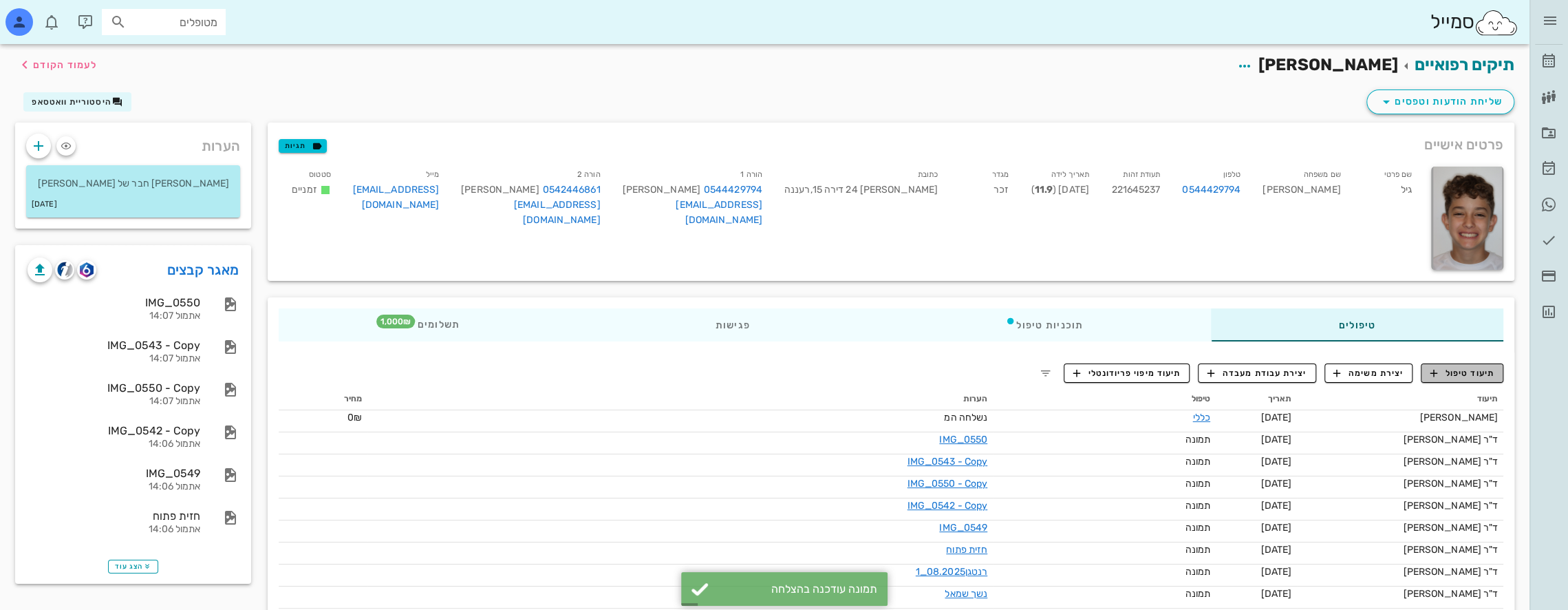
click at [1480, 374] on span "תיעוד טיפול" at bounding box center [1462, 373] width 64 height 13
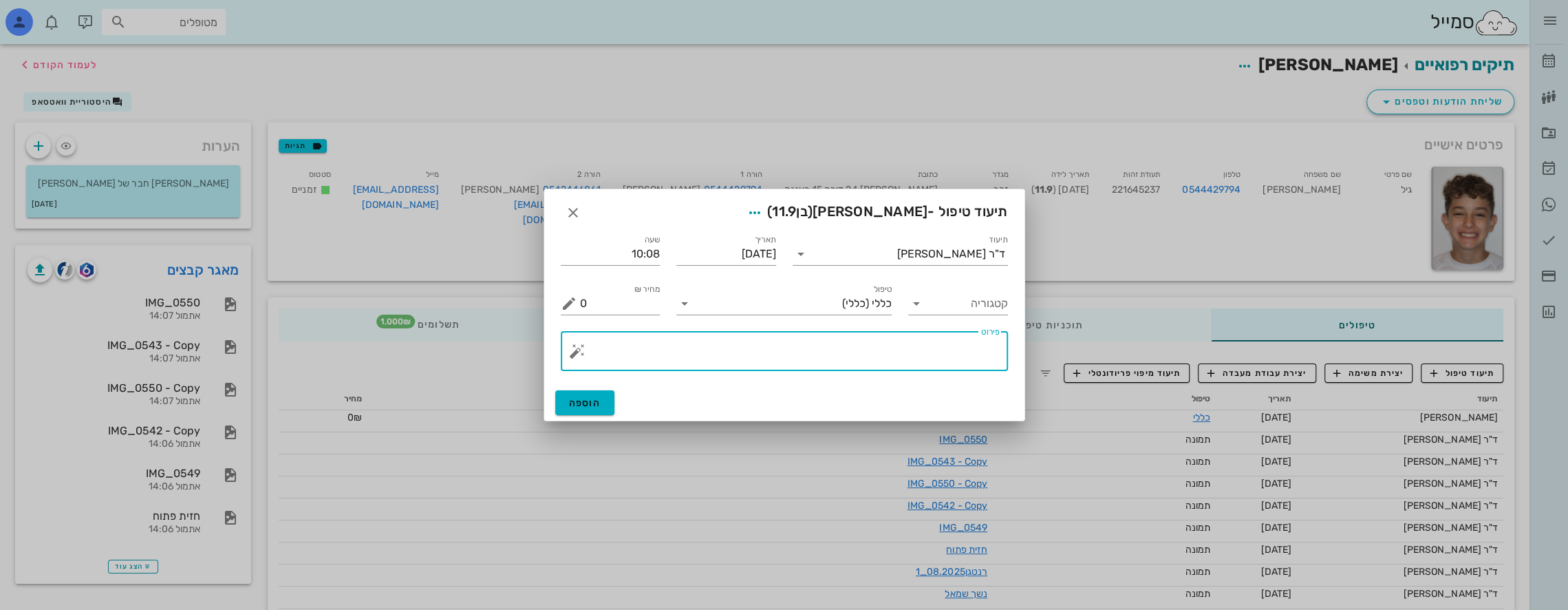
click at [818, 338] on textarea "פירוט" at bounding box center [790, 354] width 419 height 33
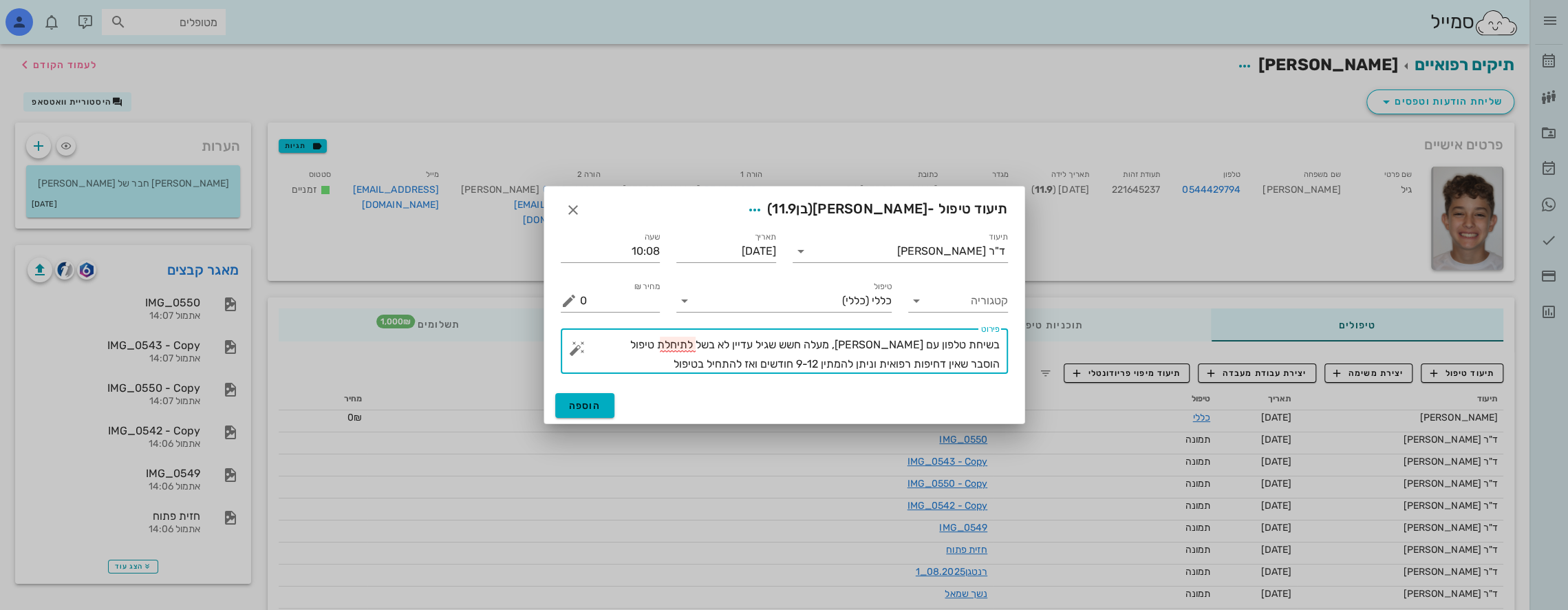
click at [719, 346] on textarea "בשיחת טלפון עם [PERSON_NAME], מעלה חשש שגיל עדיין לא בשל לתיחלת טיפול הוסבר שאי…" at bounding box center [790, 354] width 419 height 38
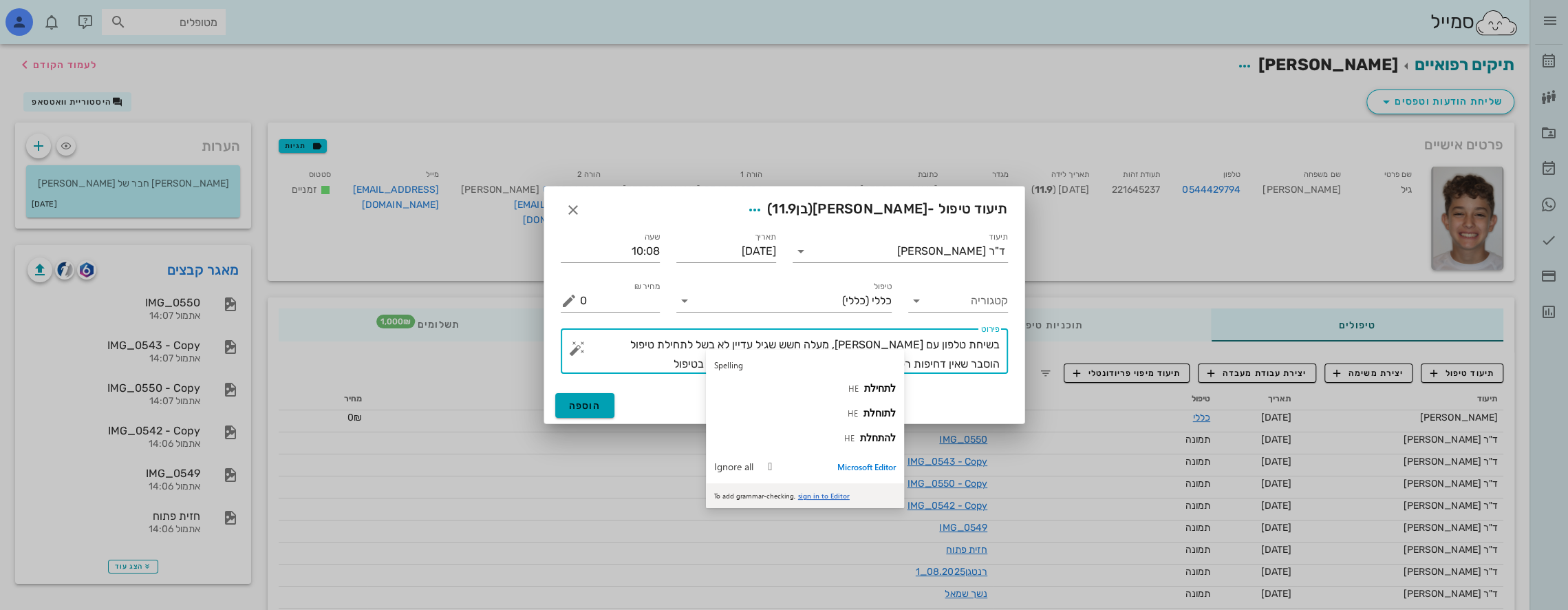
type textarea "בשיחת טלפון עם [PERSON_NAME], מעלה חשש שגיל עדיין לא בשל לתחילת טיפול הוסבר שאי…"
click at [595, 400] on span "הוספה" at bounding box center [585, 405] width 33 height 12
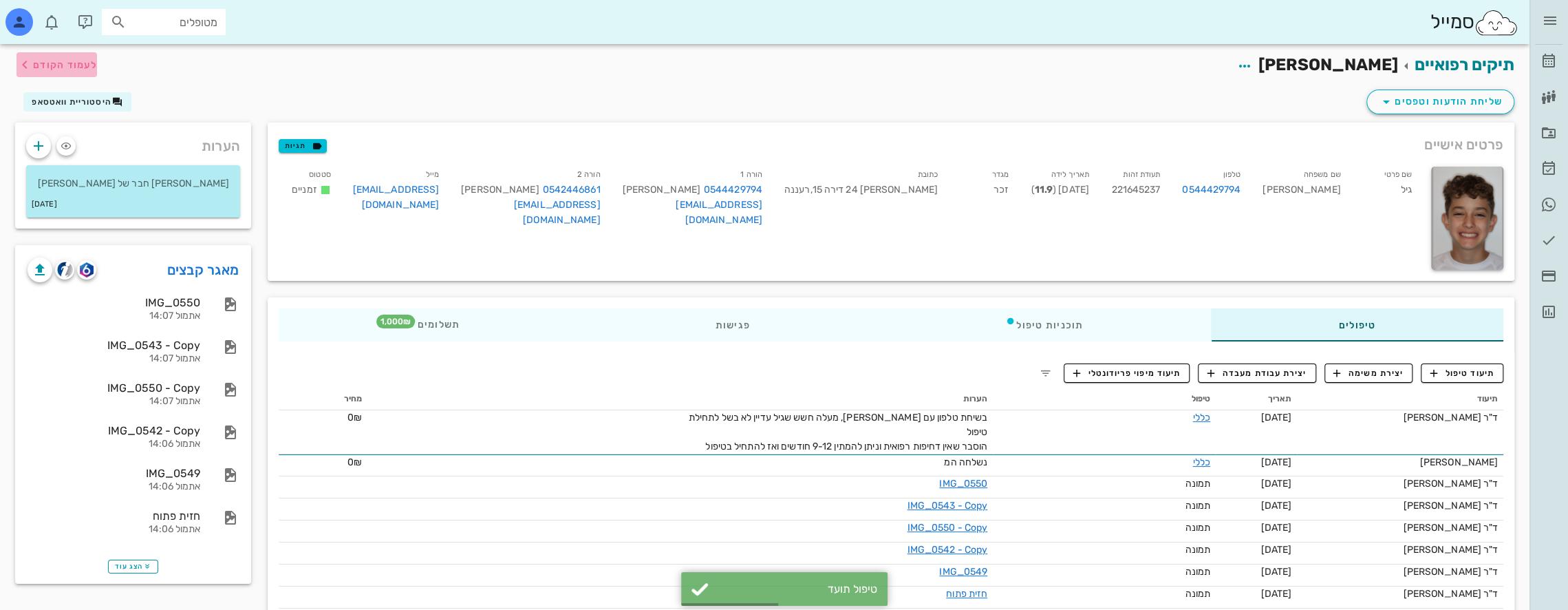
click at [66, 60] on span "לעמוד הקודם" at bounding box center [64, 65] width 64 height 12
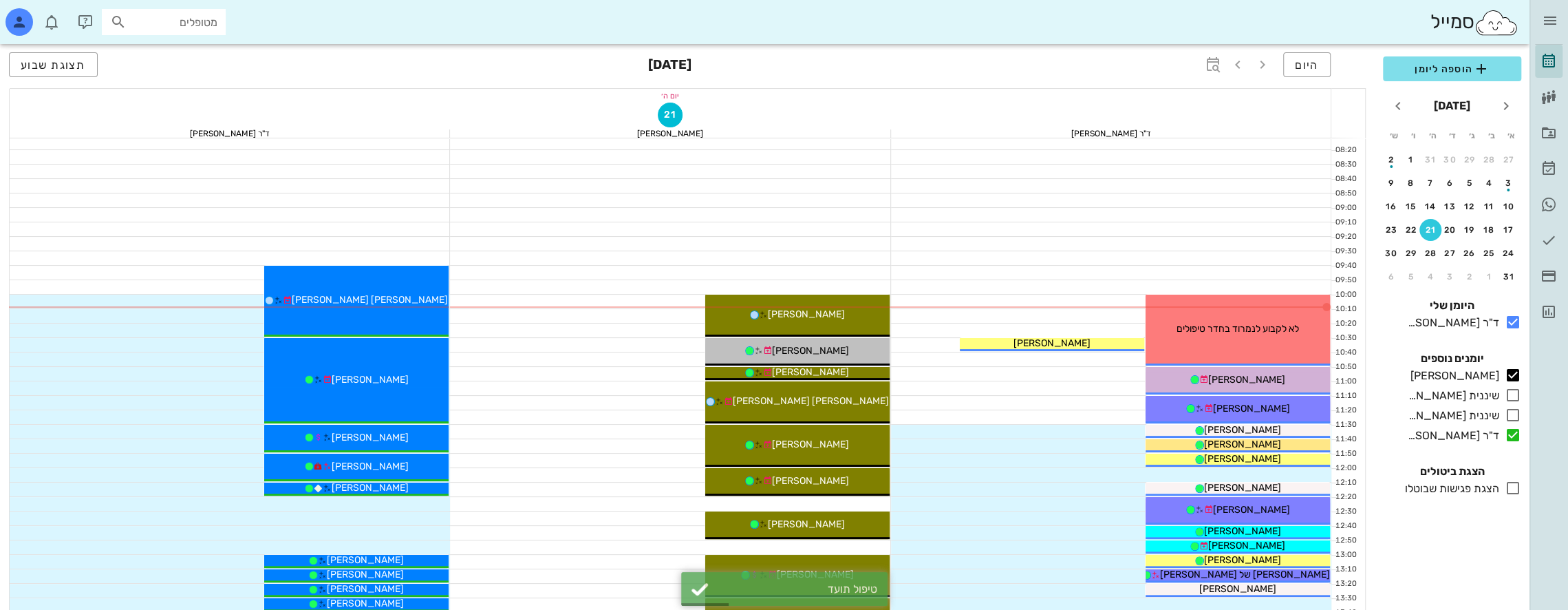
scroll to position [276, 0]
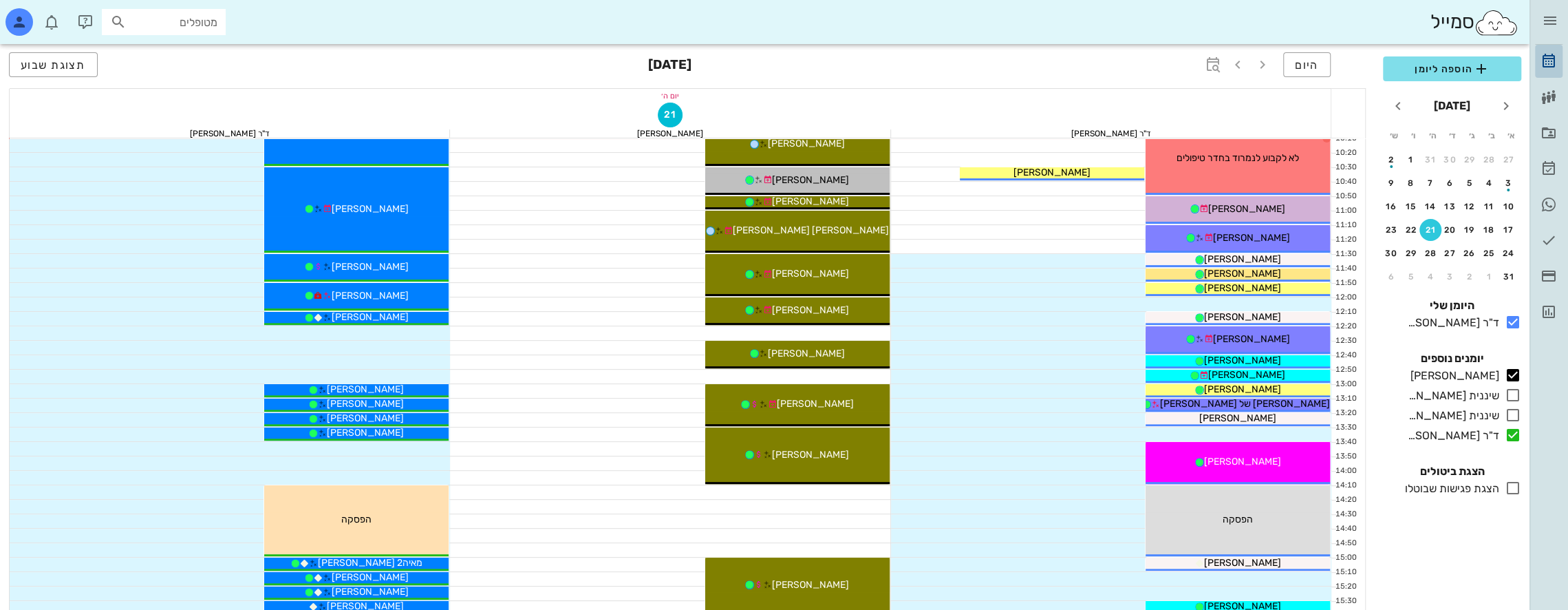
click at [1553, 65] on icon at bounding box center [1549, 61] width 17 height 17
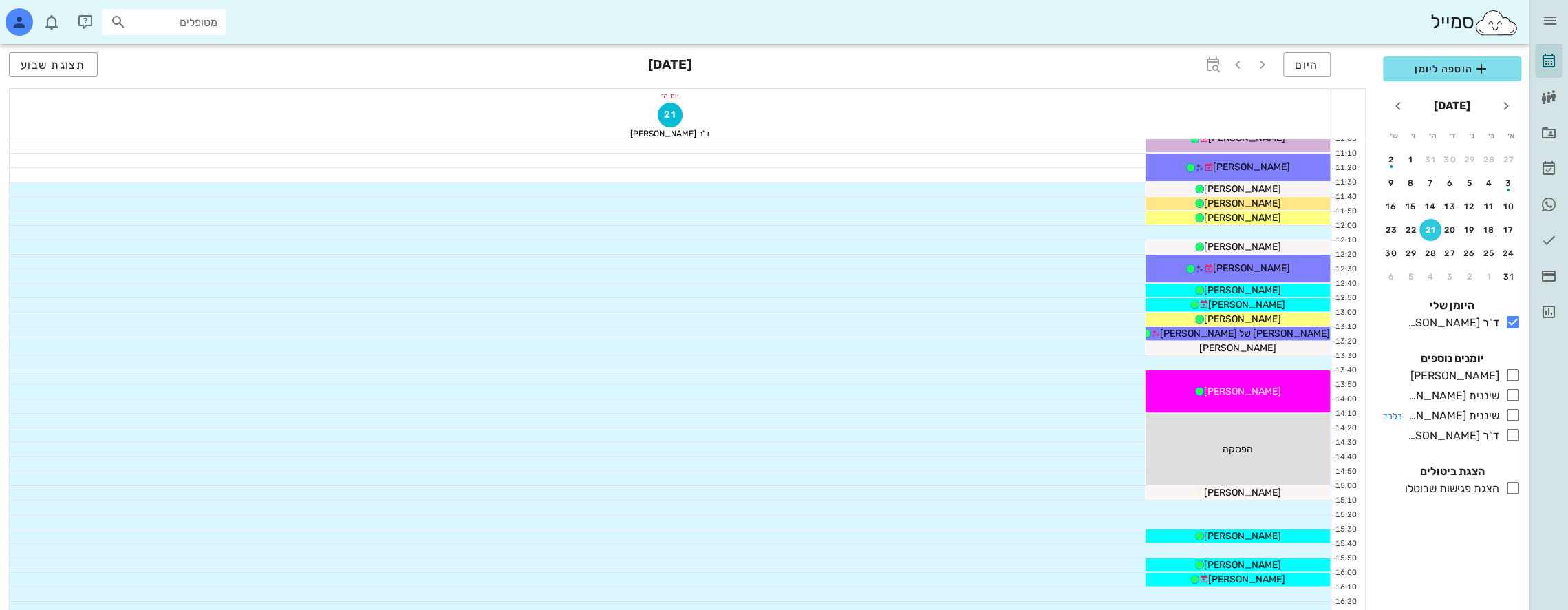
scroll to position [742, 0]
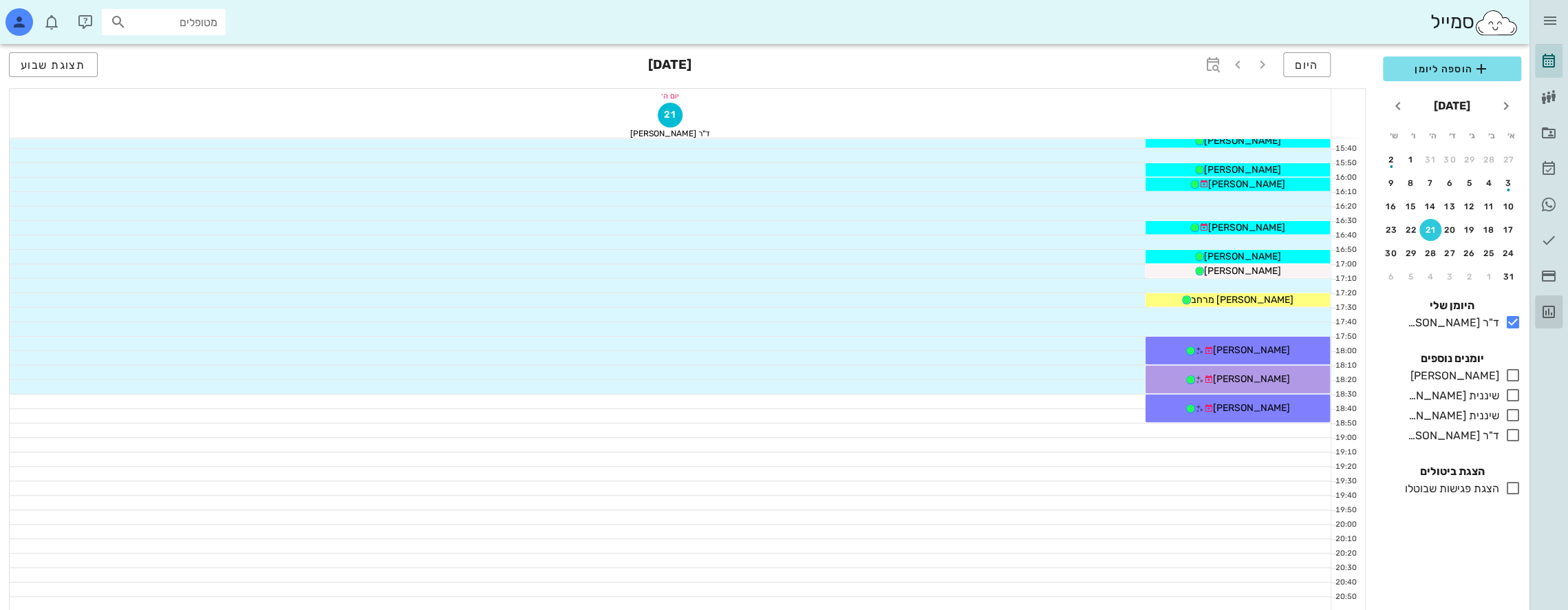
click at [1550, 310] on icon at bounding box center [1549, 311] width 17 height 17
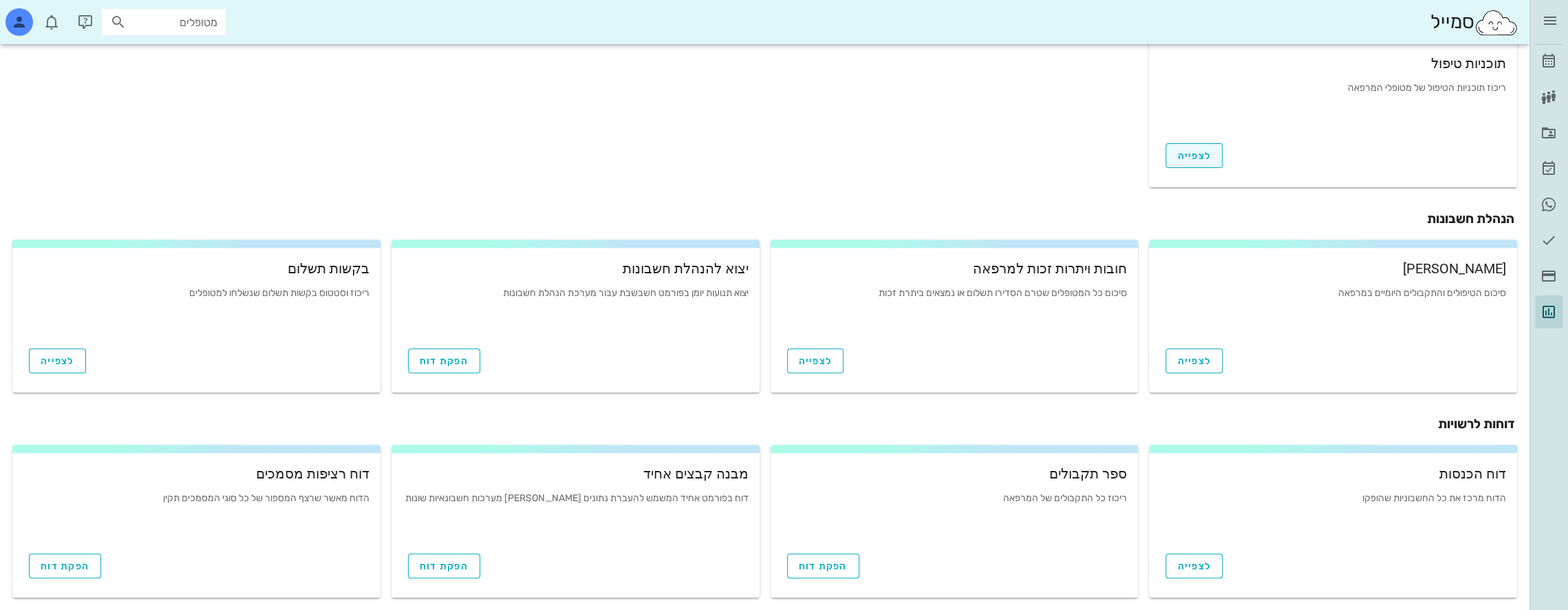
scroll to position [408, 0]
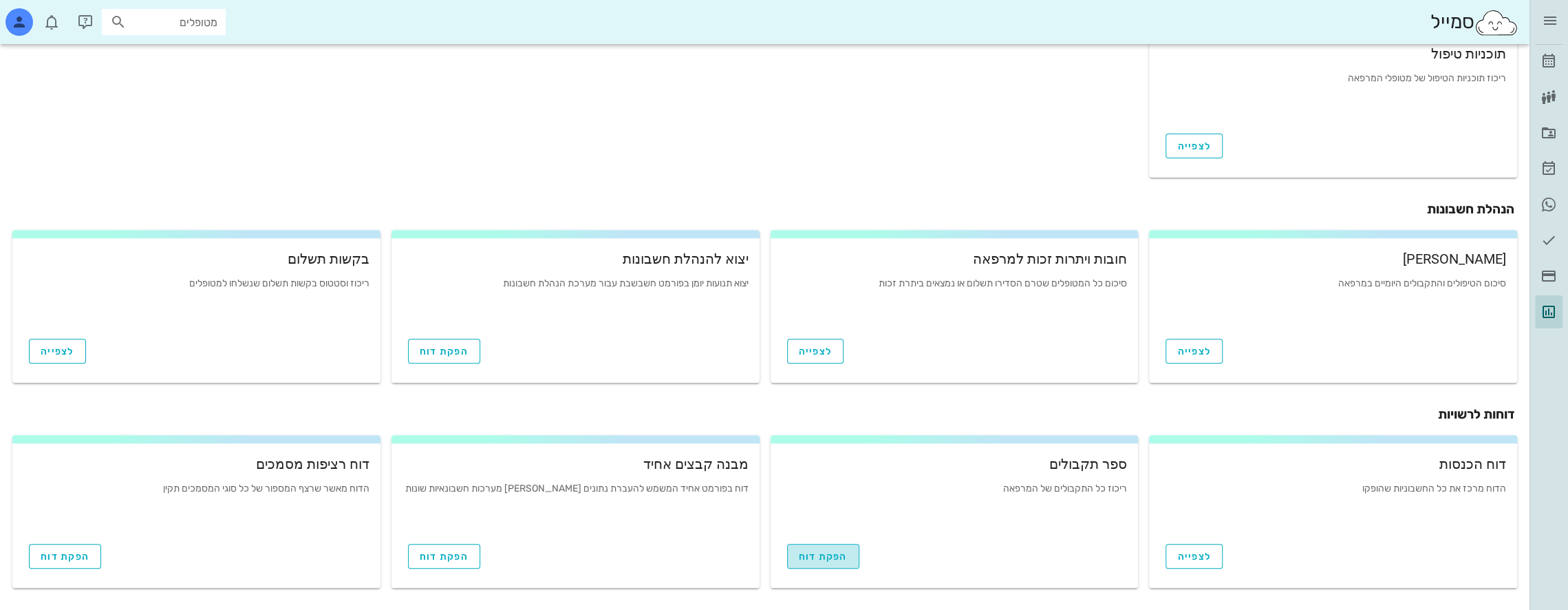
click at [841, 549] on link "הפקת דוח" at bounding box center [823, 556] width 72 height 25
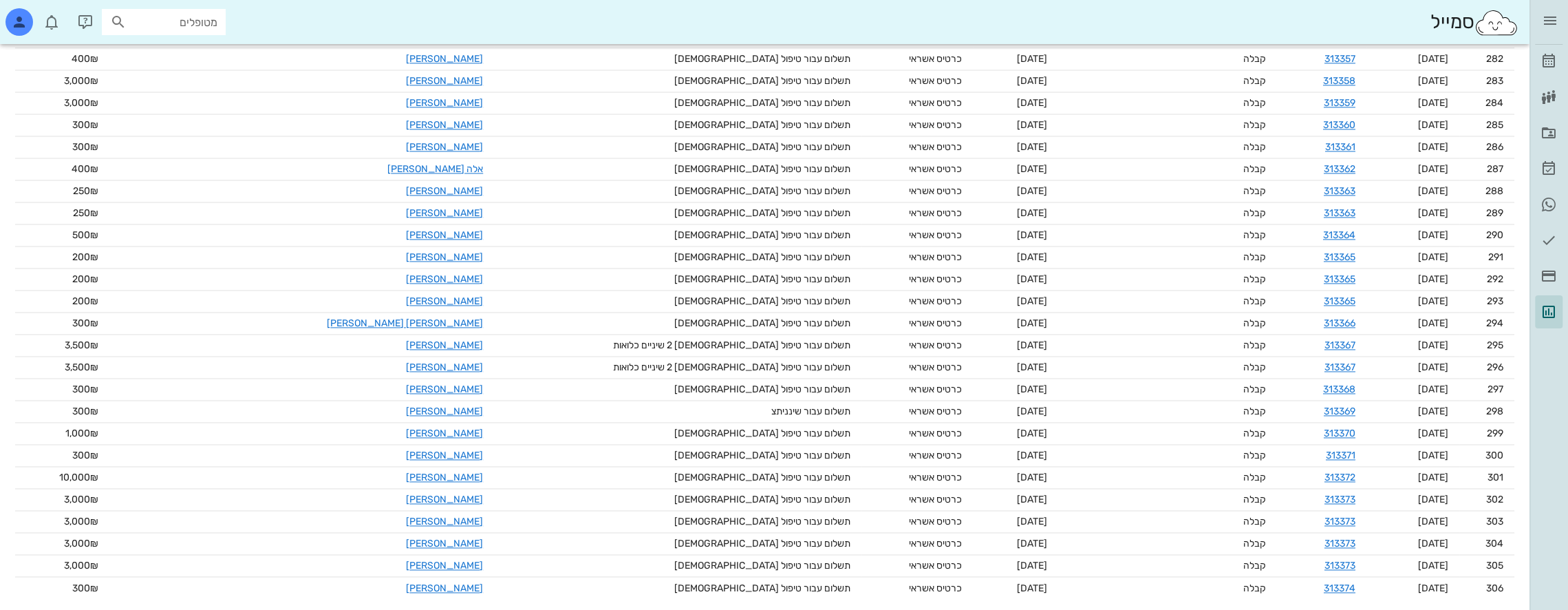
scroll to position [6426, 0]
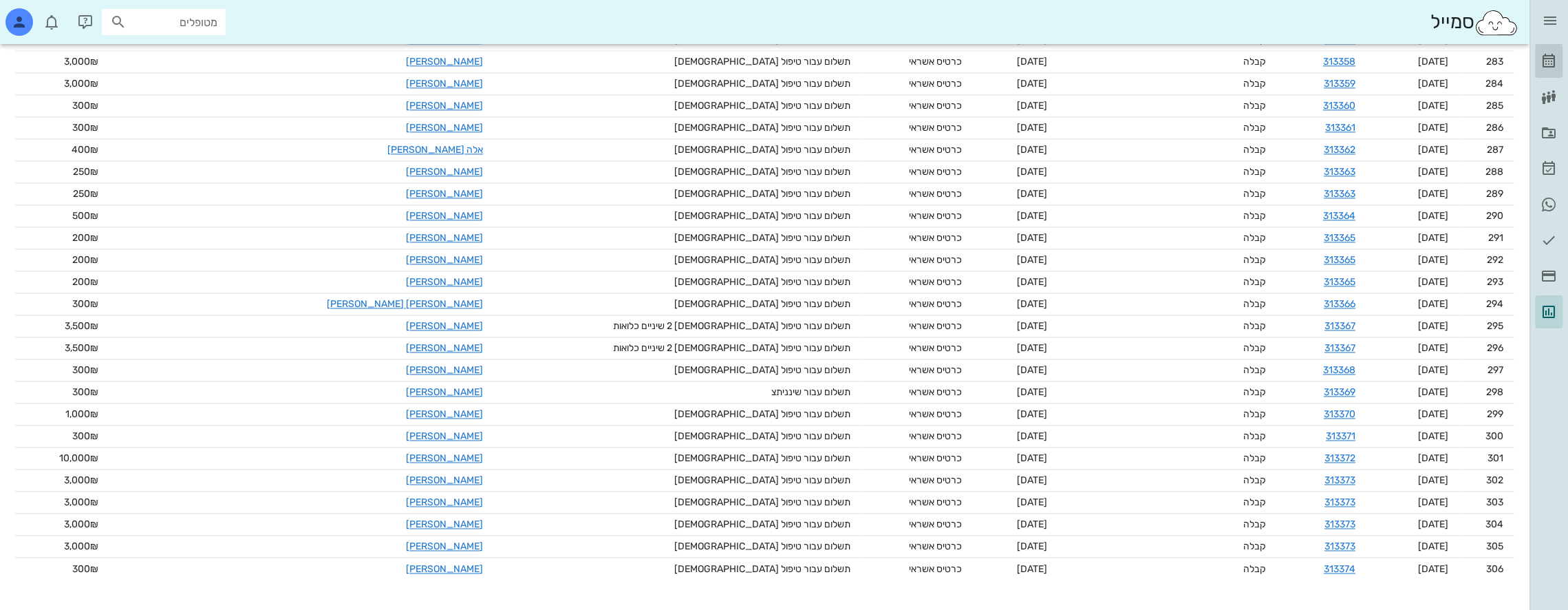
click at [1554, 62] on icon at bounding box center [1549, 61] width 17 height 17
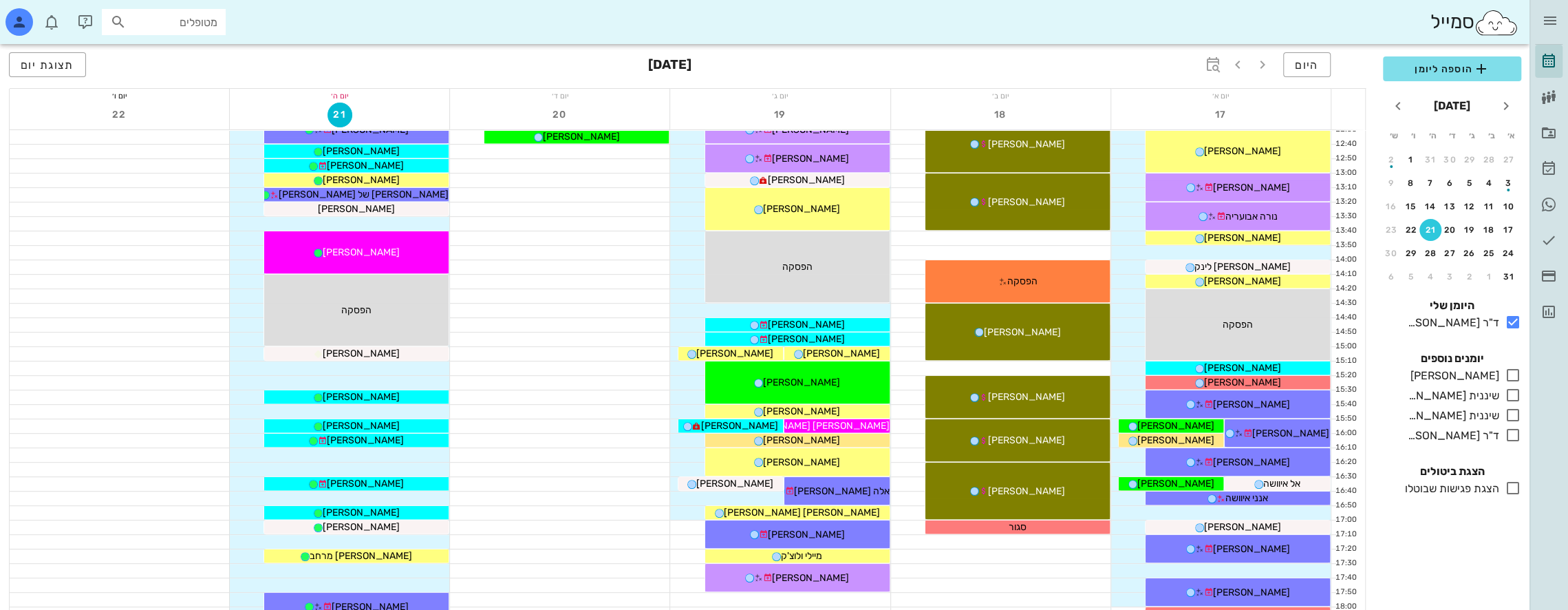
scroll to position [482, 0]
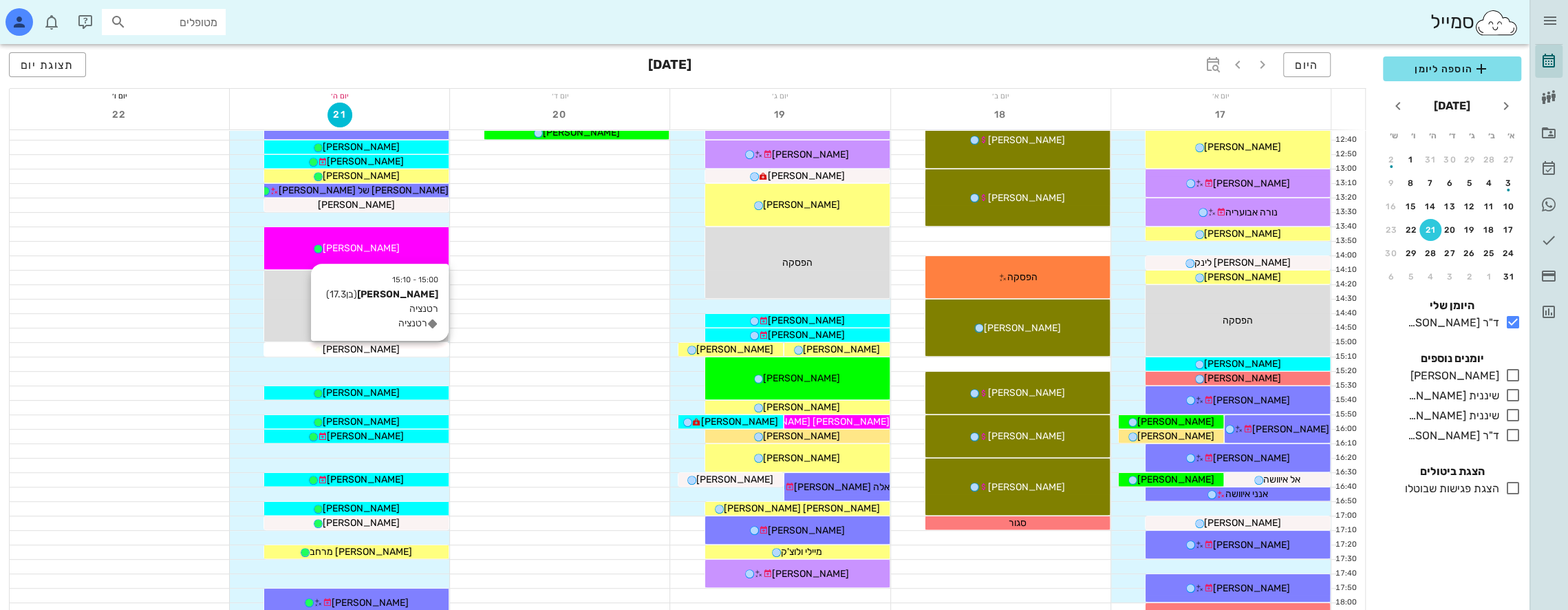
click at [414, 346] on div "[PERSON_NAME]" at bounding box center [357, 350] width 185 height 14
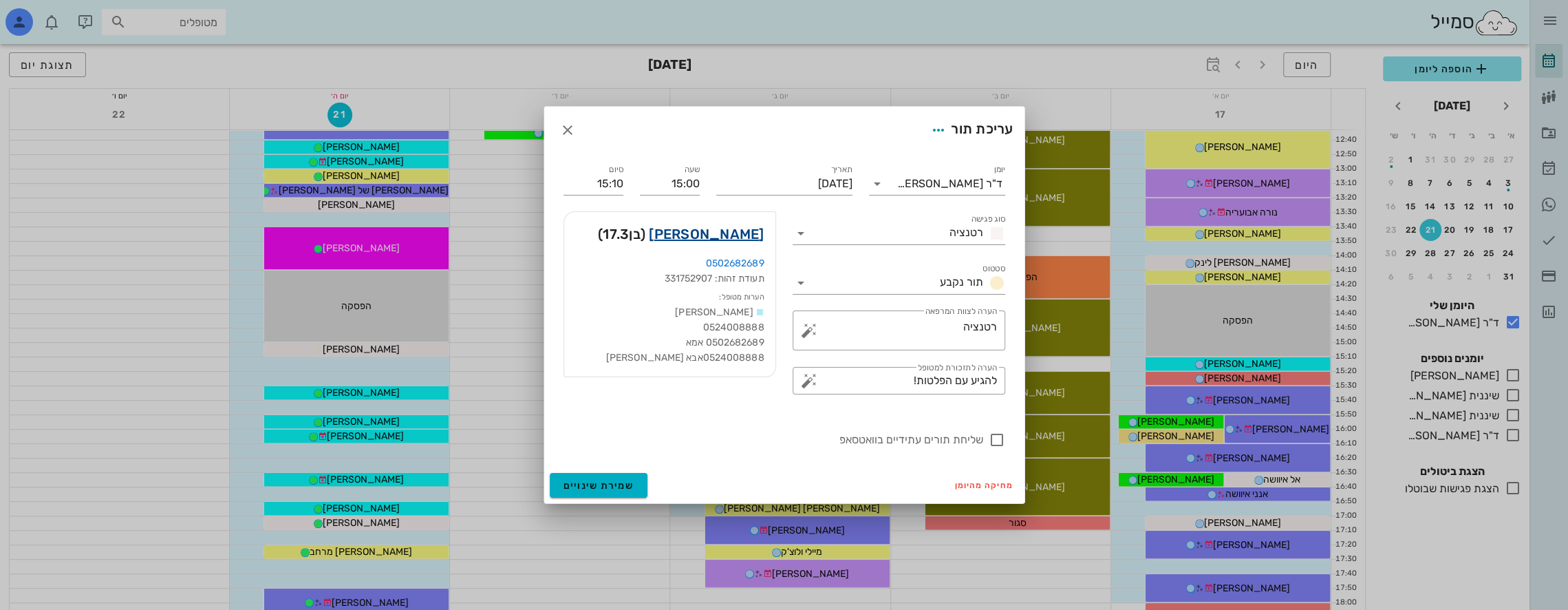
click at [728, 232] on link "[PERSON_NAME]" at bounding box center [706, 234] width 115 height 22
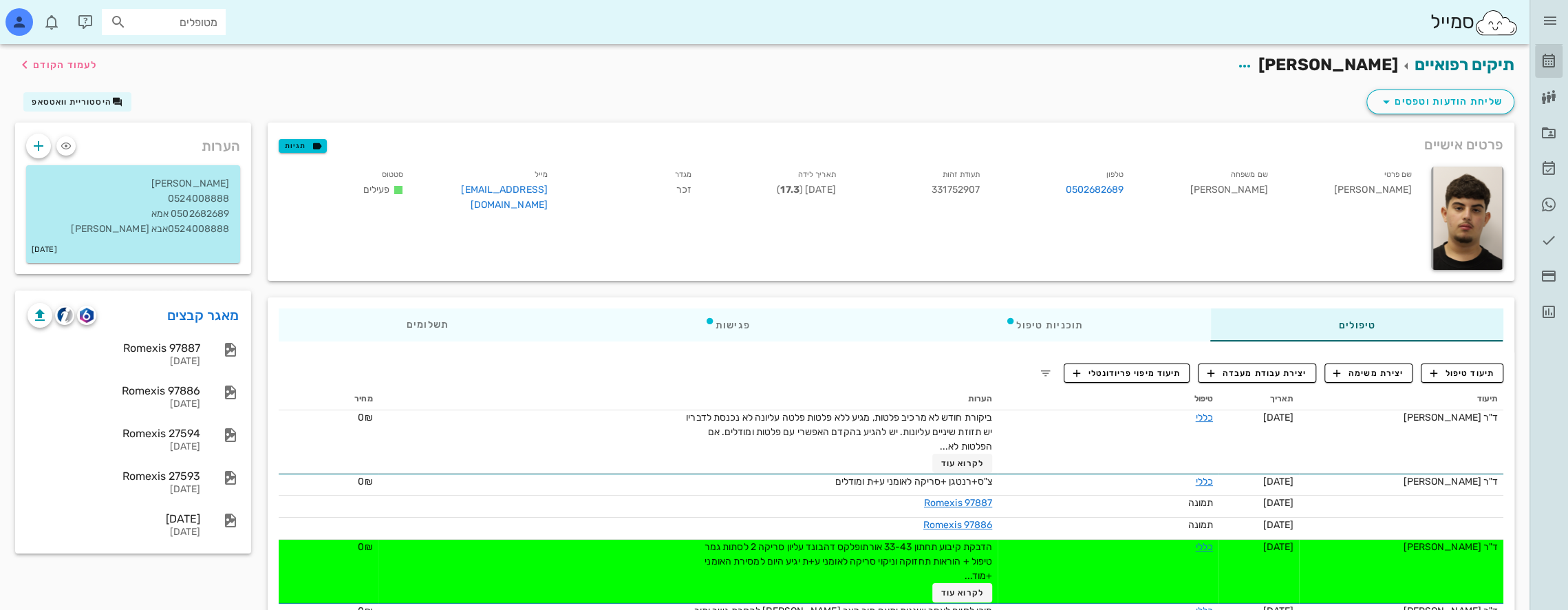
click at [1541, 57] on icon at bounding box center [1549, 61] width 17 height 17
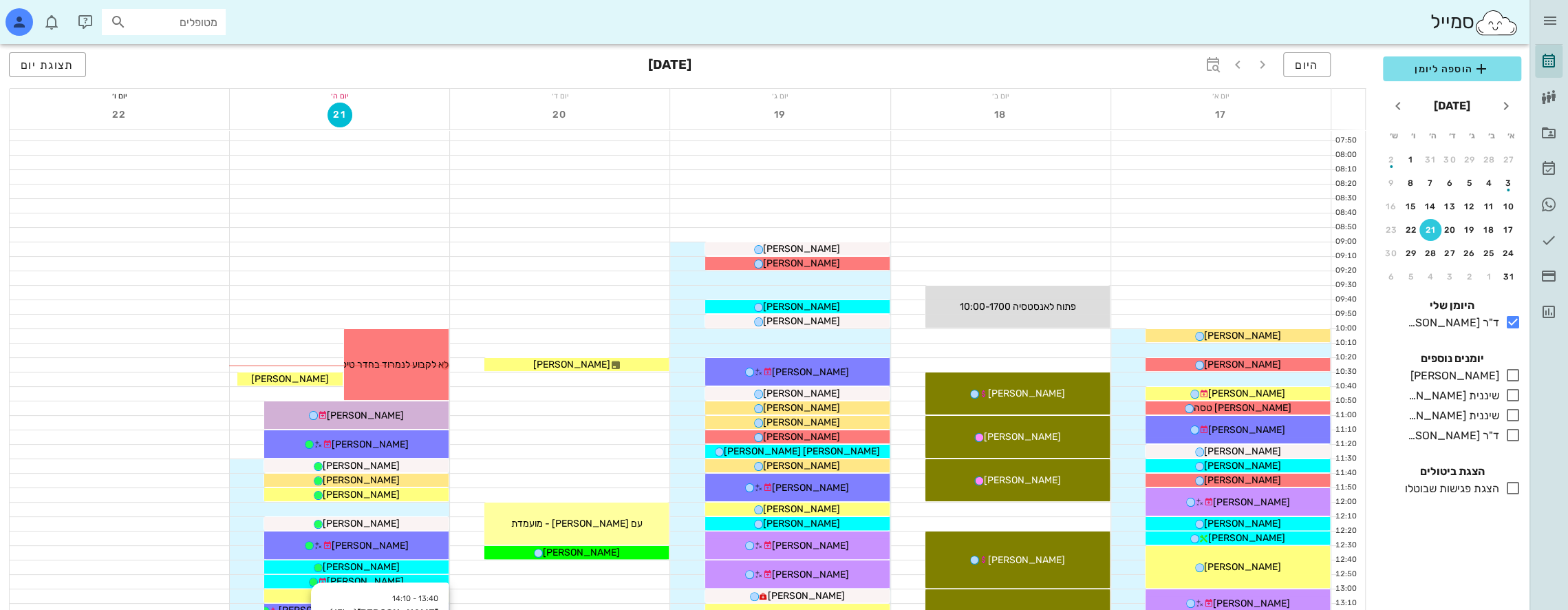
scroll to position [344, 0]
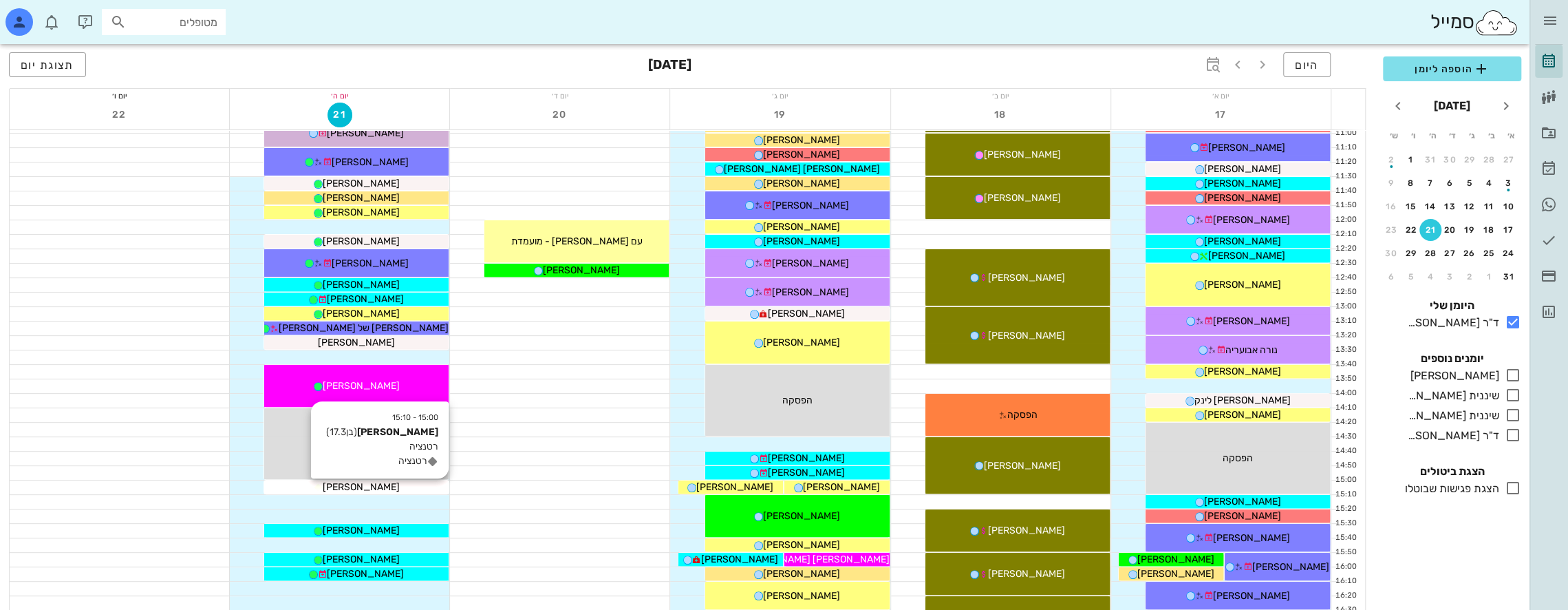
click at [384, 486] on div "[PERSON_NAME]" at bounding box center [357, 487] width 185 height 14
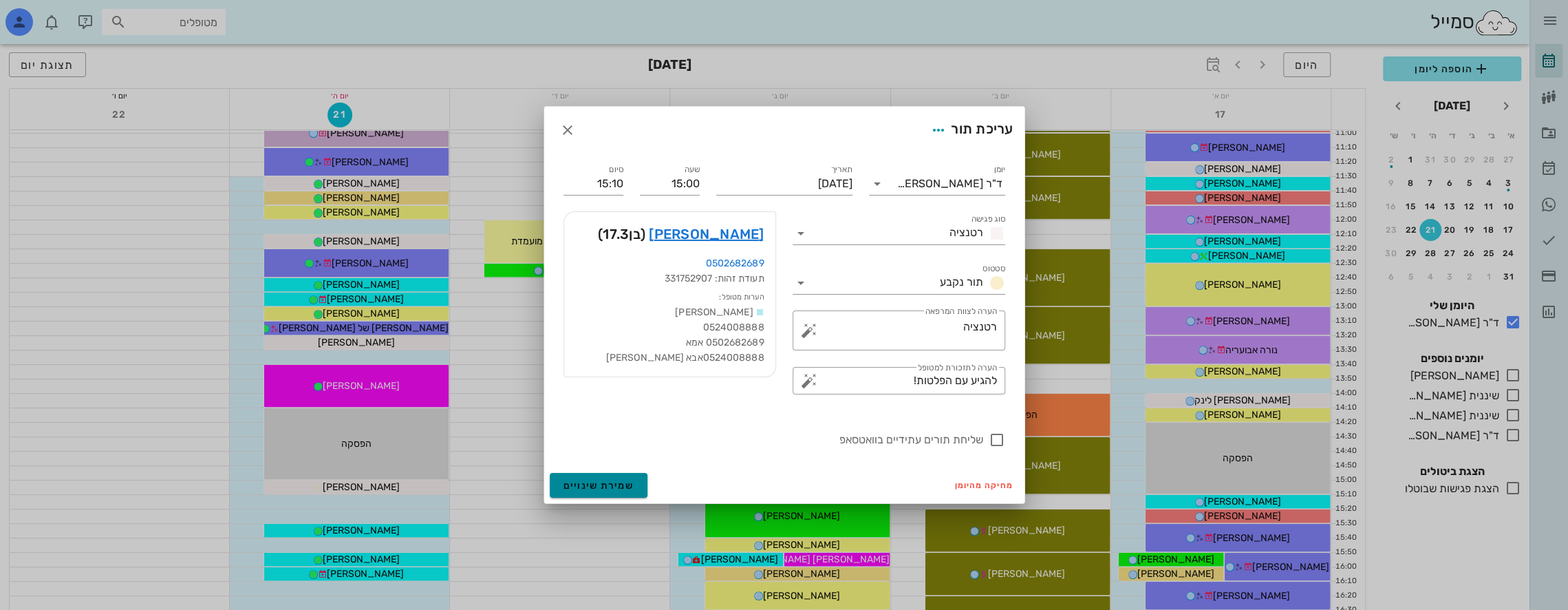
click at [593, 486] on span "שמירת שינויים" at bounding box center [599, 486] width 71 height 12
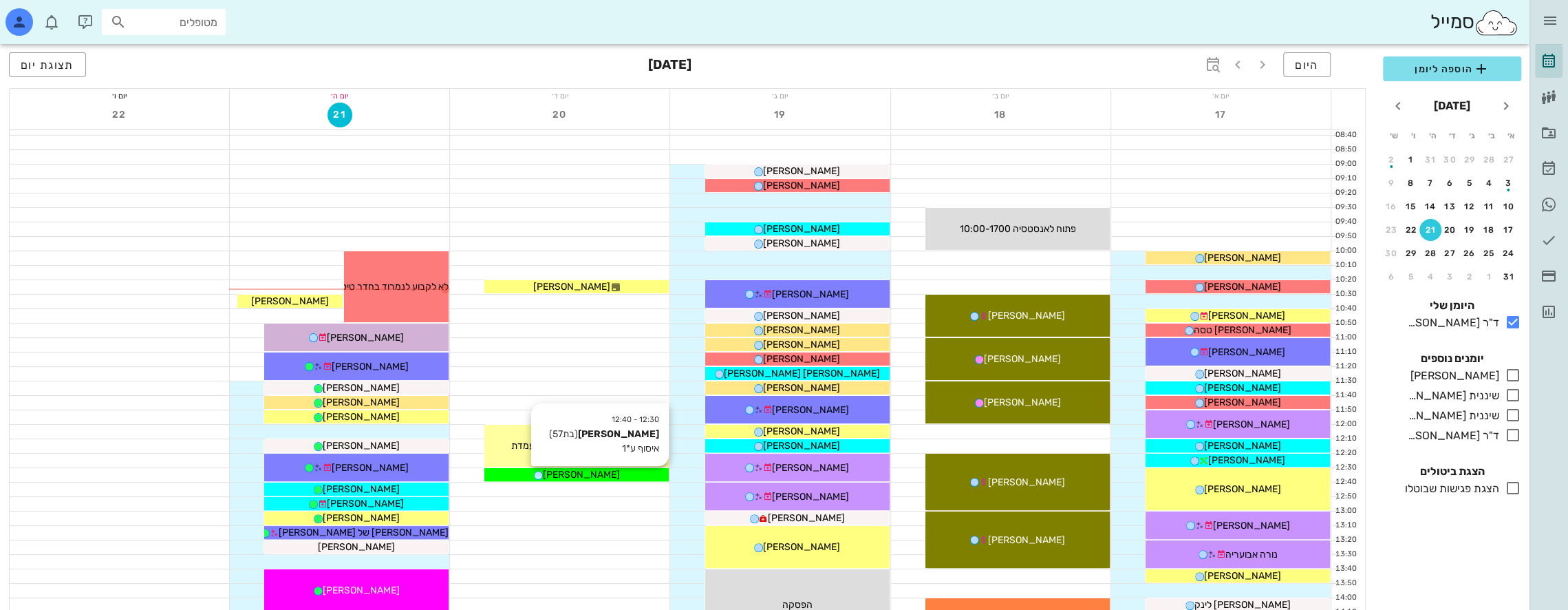
scroll to position [138, 0]
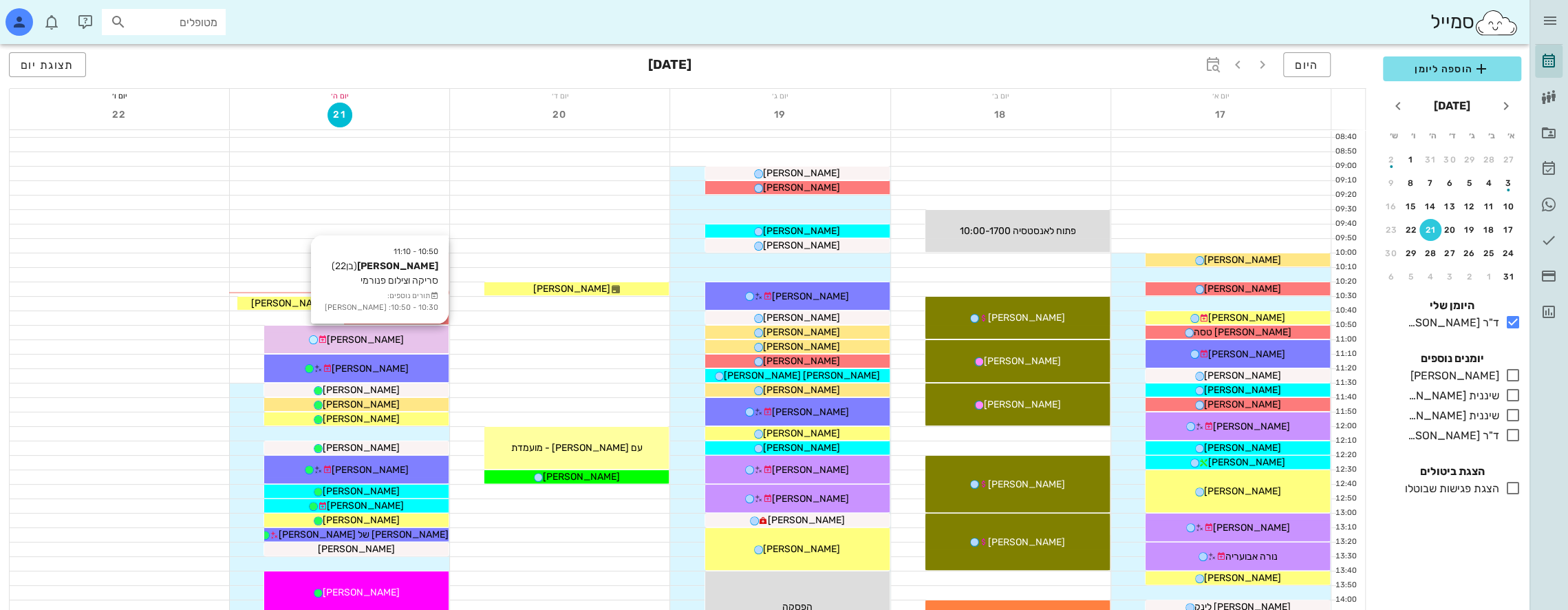
click at [404, 329] on div "10:50 - 11:10 [PERSON_NAME] (בן 22 ) סריקה וצילום פנורמי תורים נוספים: 10:30 - …" at bounding box center [357, 339] width 185 height 28
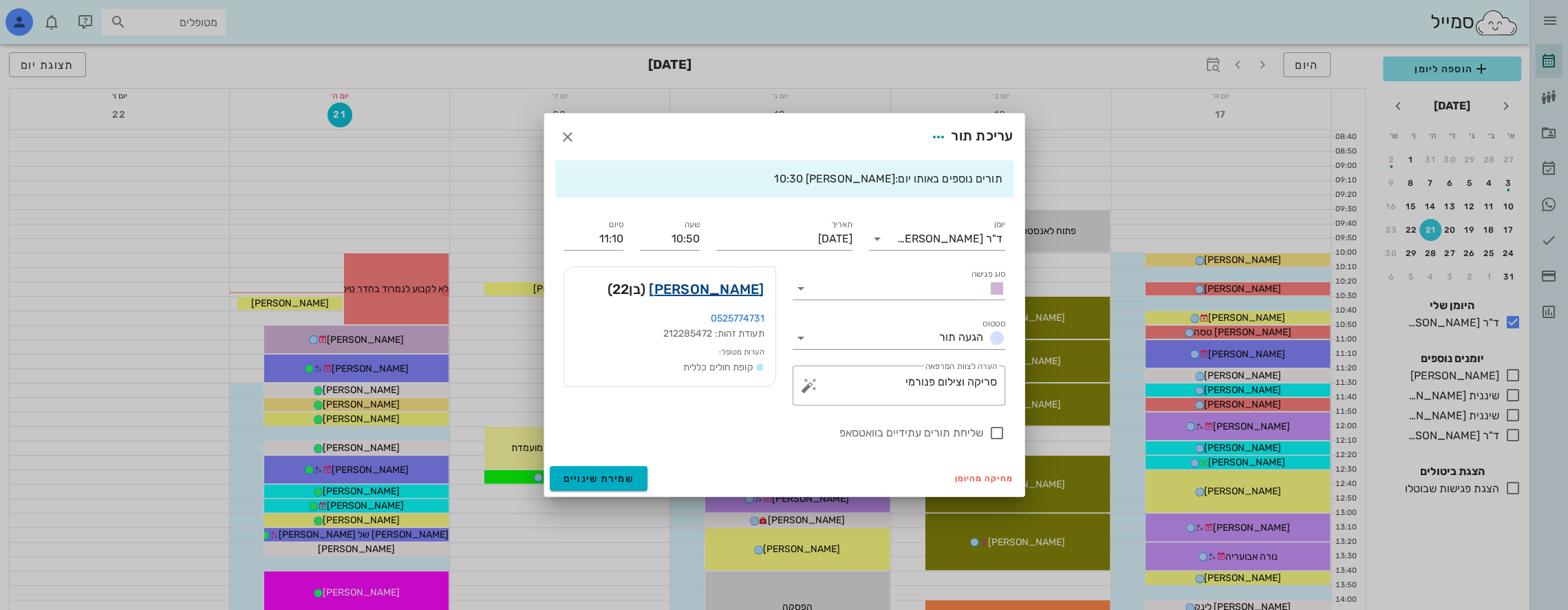
click at [739, 282] on link "[PERSON_NAME]" at bounding box center [706, 289] width 115 height 22
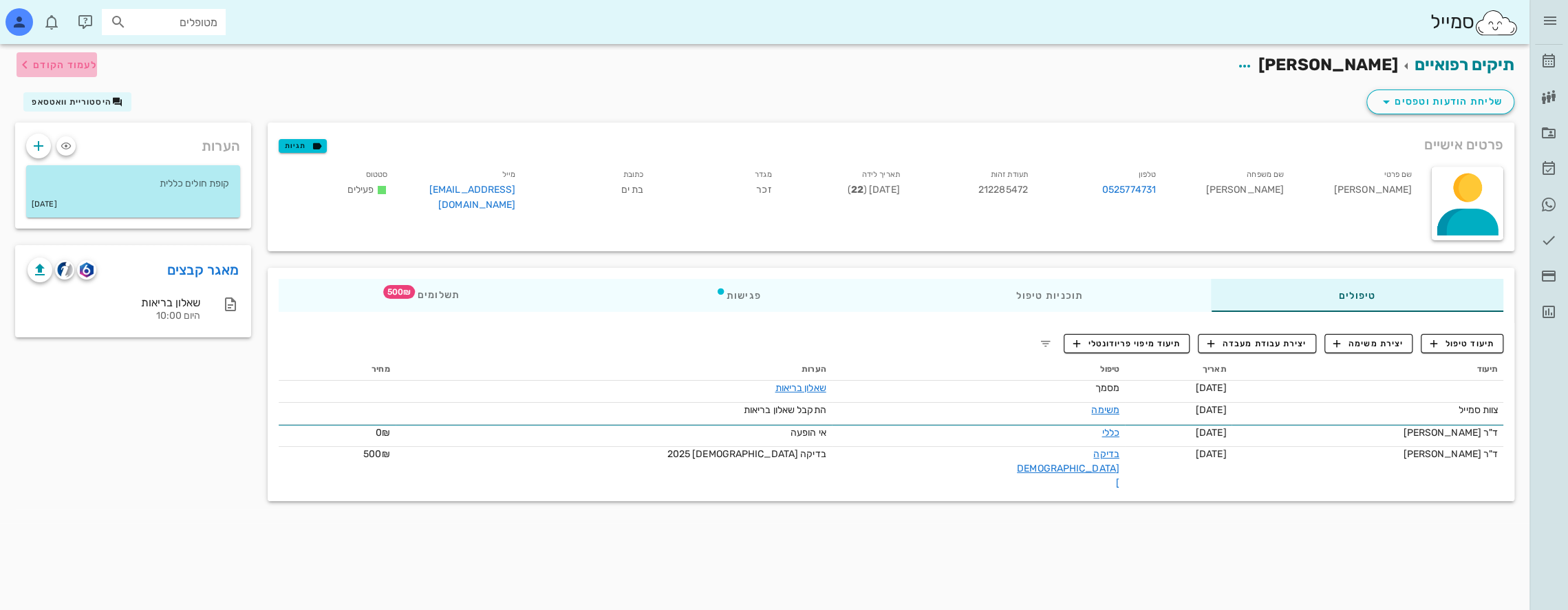
click at [45, 65] on span "לעמוד הקודם" at bounding box center [64, 65] width 64 height 12
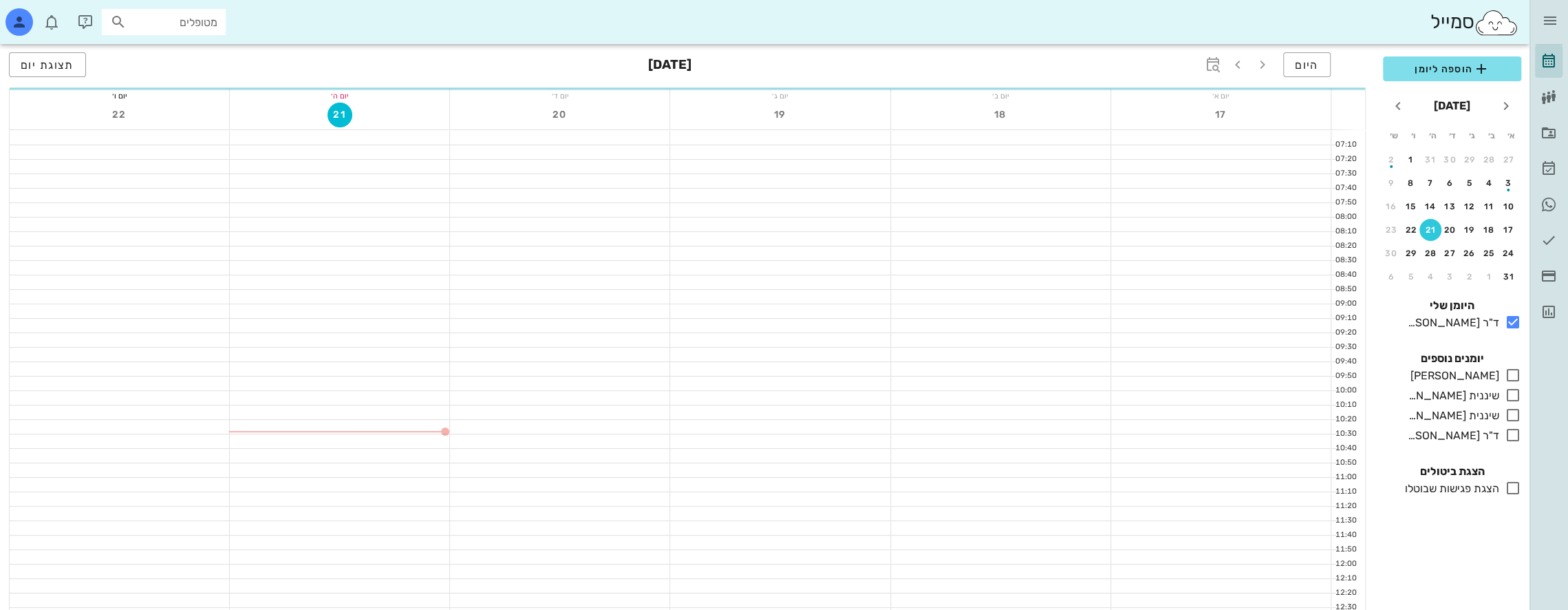
scroll to position [138, 0]
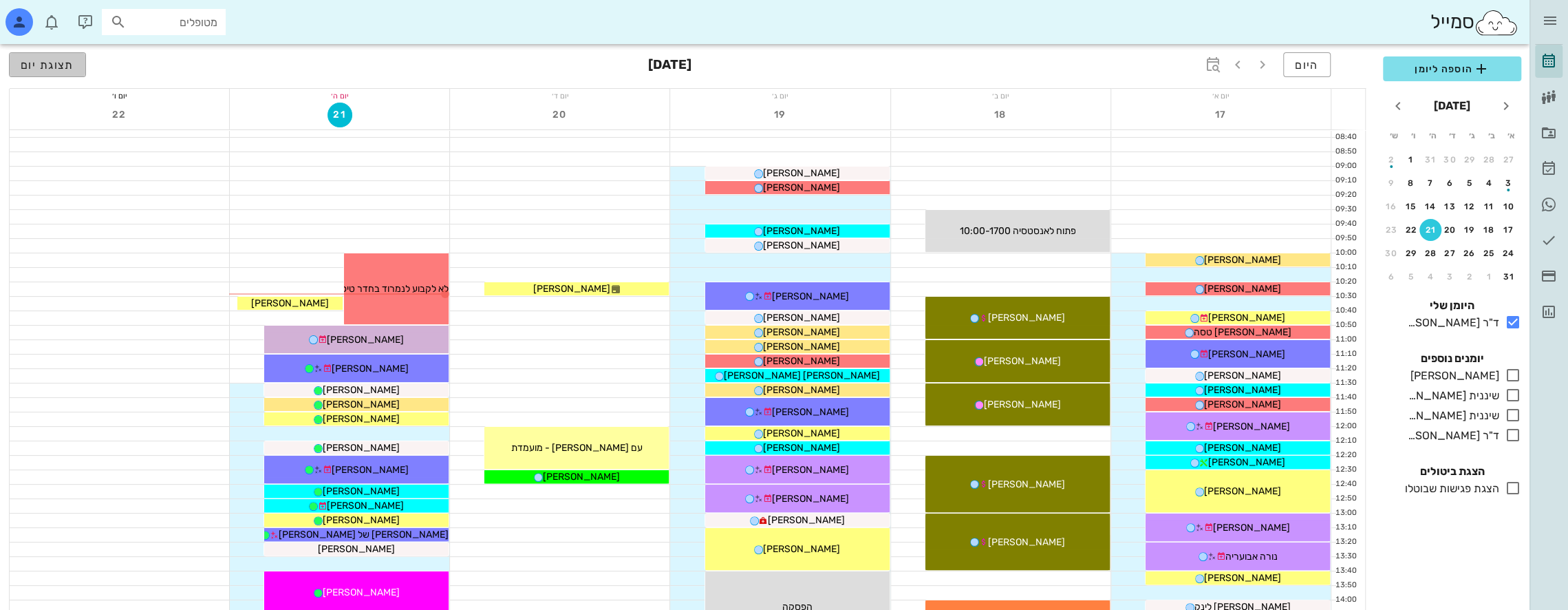
click at [41, 65] on span "תצוגת יום" at bounding box center [47, 65] width 53 height 13
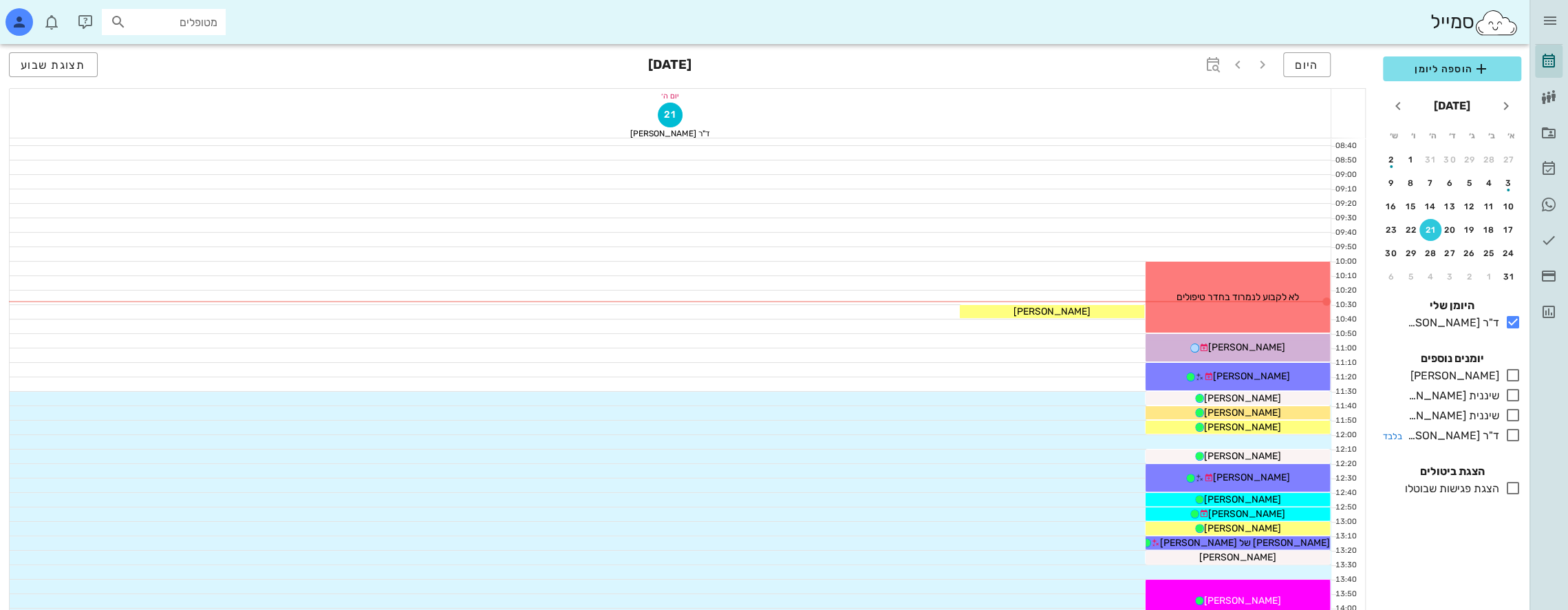
click at [1515, 434] on icon at bounding box center [1513, 435] width 17 height 17
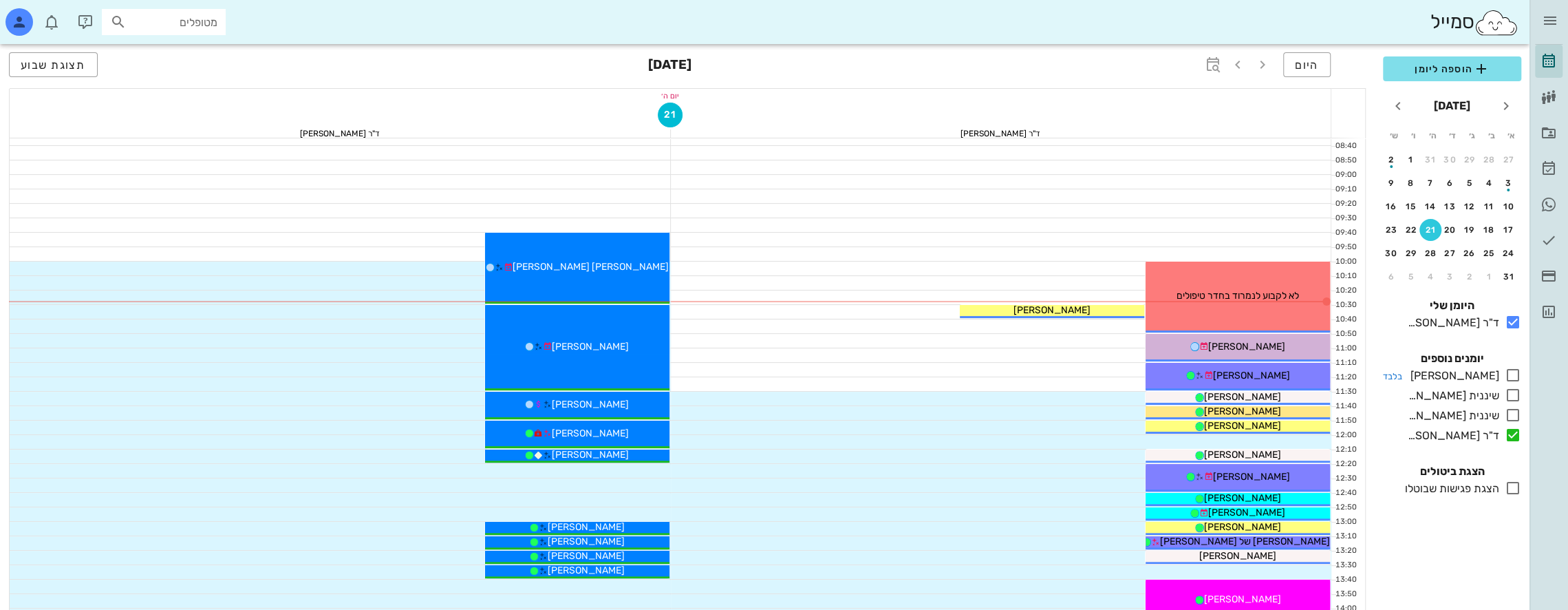
click at [1516, 370] on icon at bounding box center [1513, 375] width 17 height 17
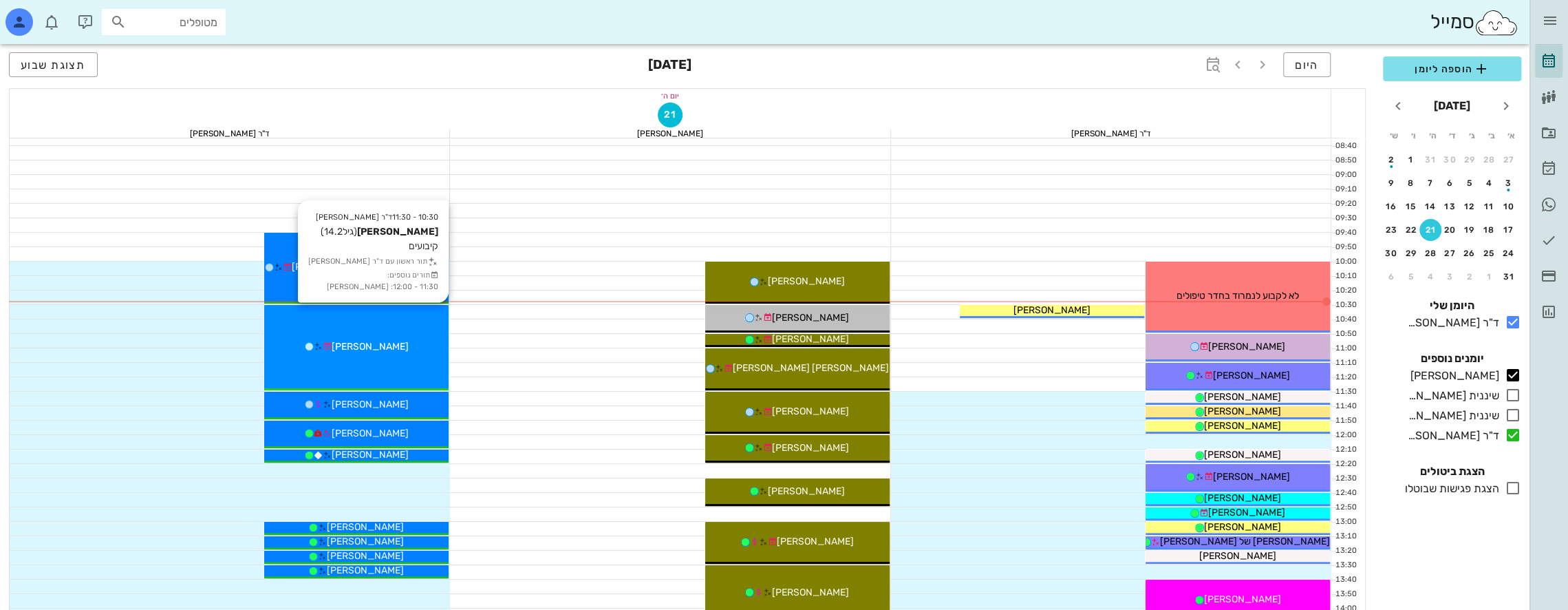
click at [395, 327] on div "10:30 - 11:30 ד"ר [PERSON_NAME] [PERSON_NAME] (גיל 14.2 ) קיבועים תור ראשון עם …" at bounding box center [357, 347] width 185 height 85
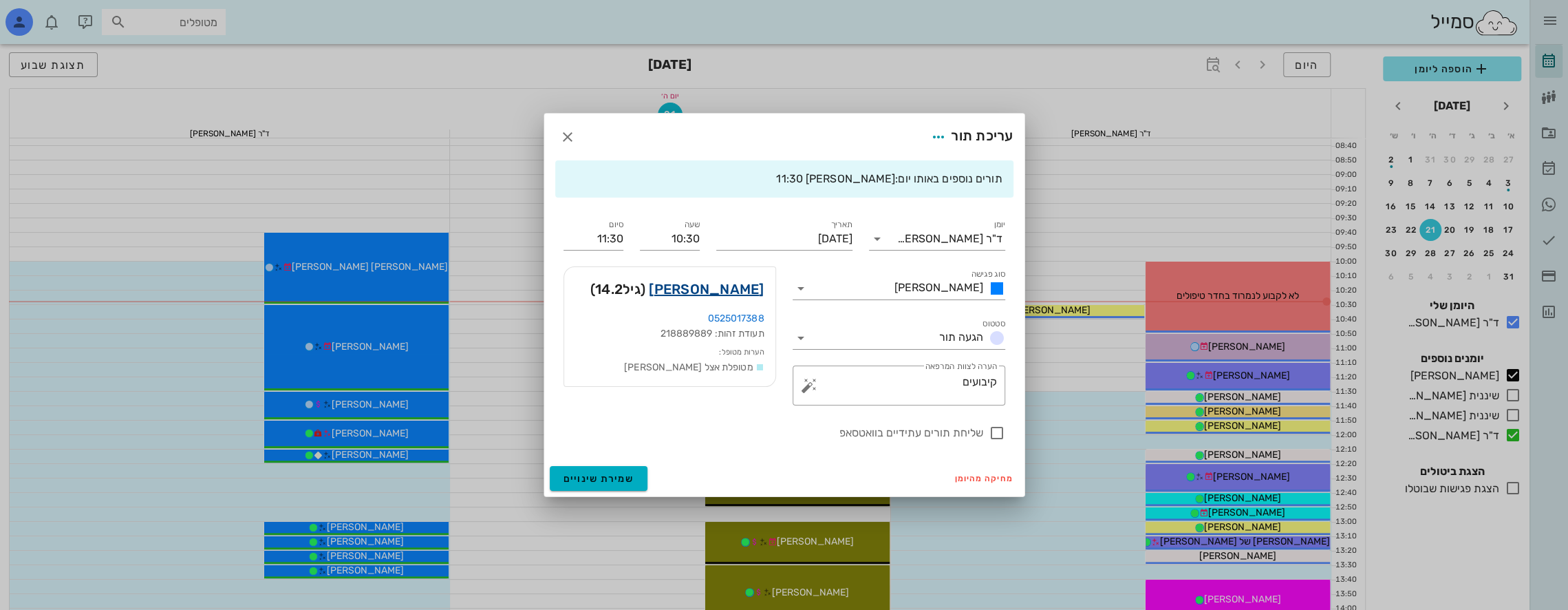
click at [744, 287] on link "[PERSON_NAME]" at bounding box center [706, 289] width 115 height 22
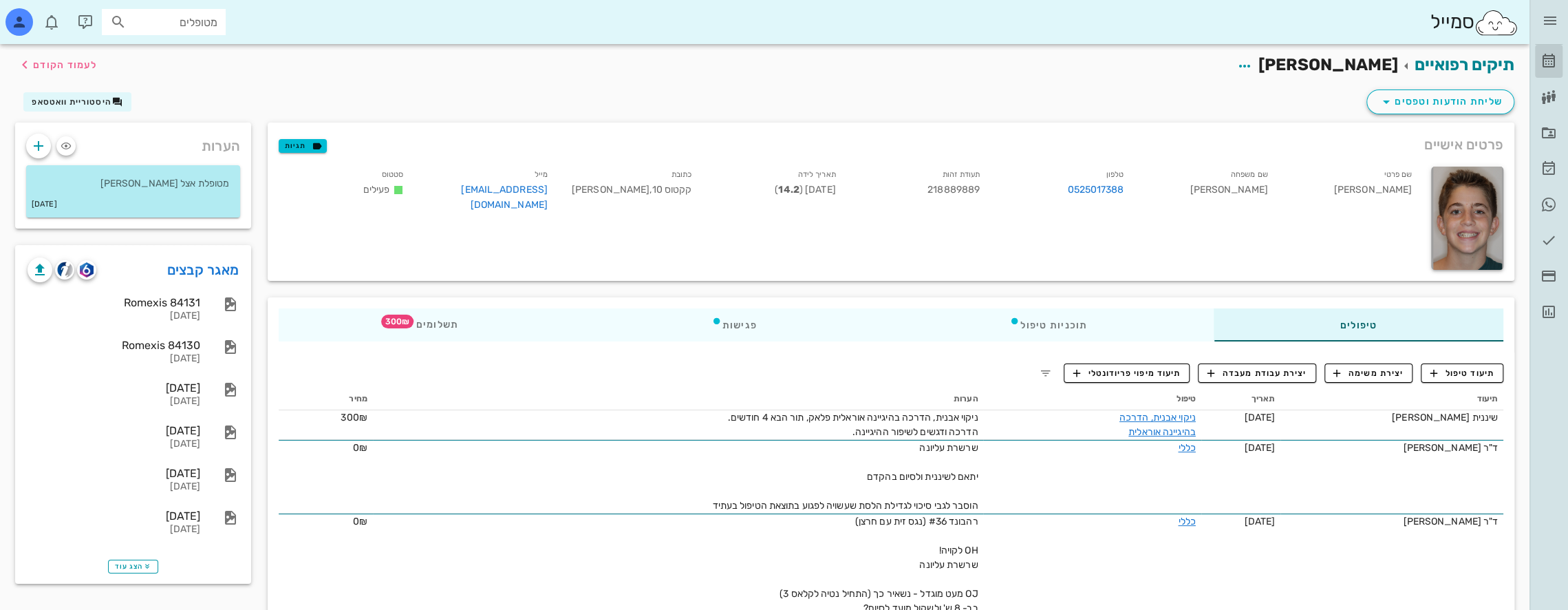
click at [1550, 63] on icon at bounding box center [1549, 61] width 17 height 17
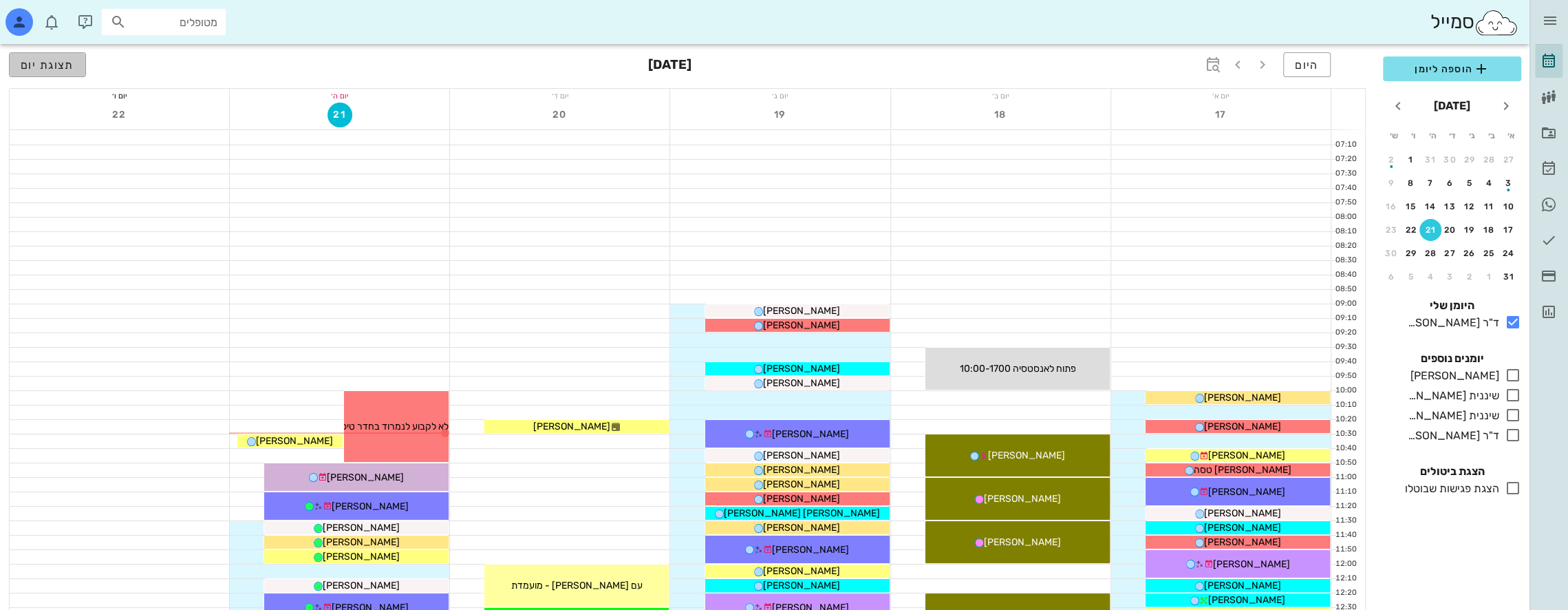
drag, startPoint x: 43, startPoint y: 65, endPoint x: 58, endPoint y: 69, distance: 15.5
click at [44, 65] on span "תצוגת יום" at bounding box center [47, 65] width 53 height 13
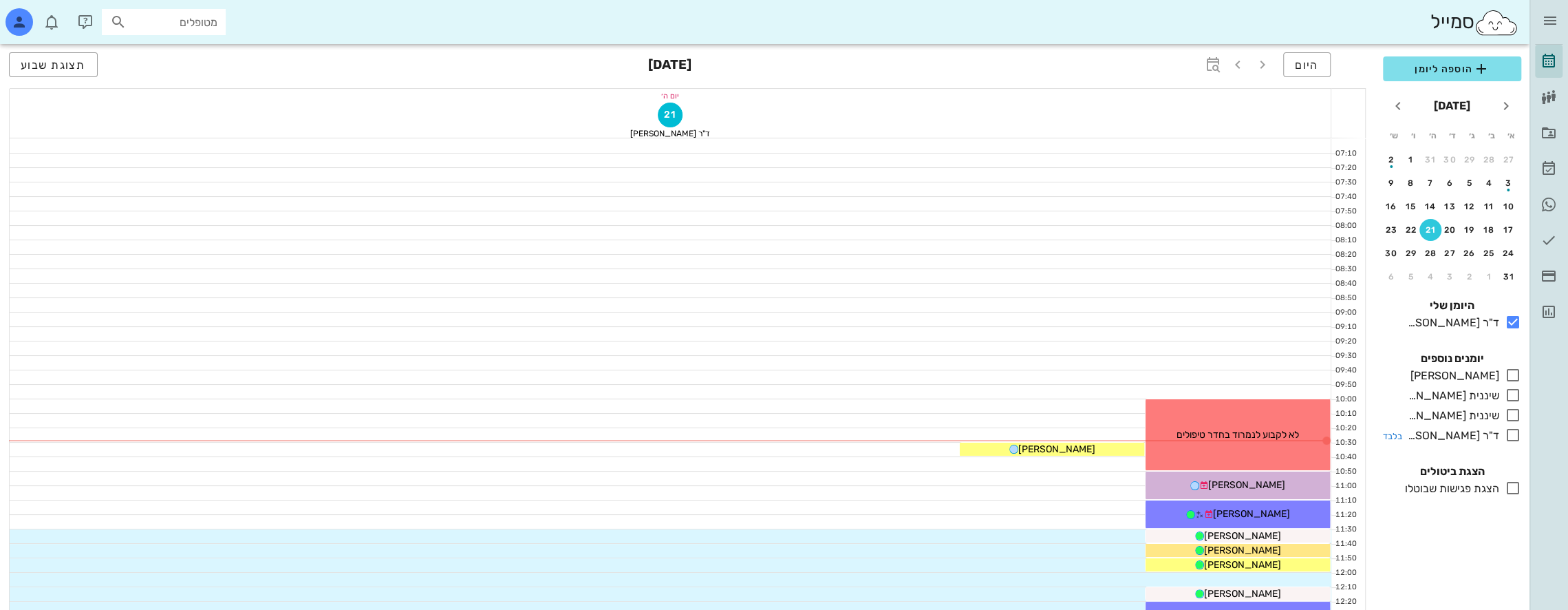
click at [1513, 432] on icon at bounding box center [1513, 435] width 17 height 17
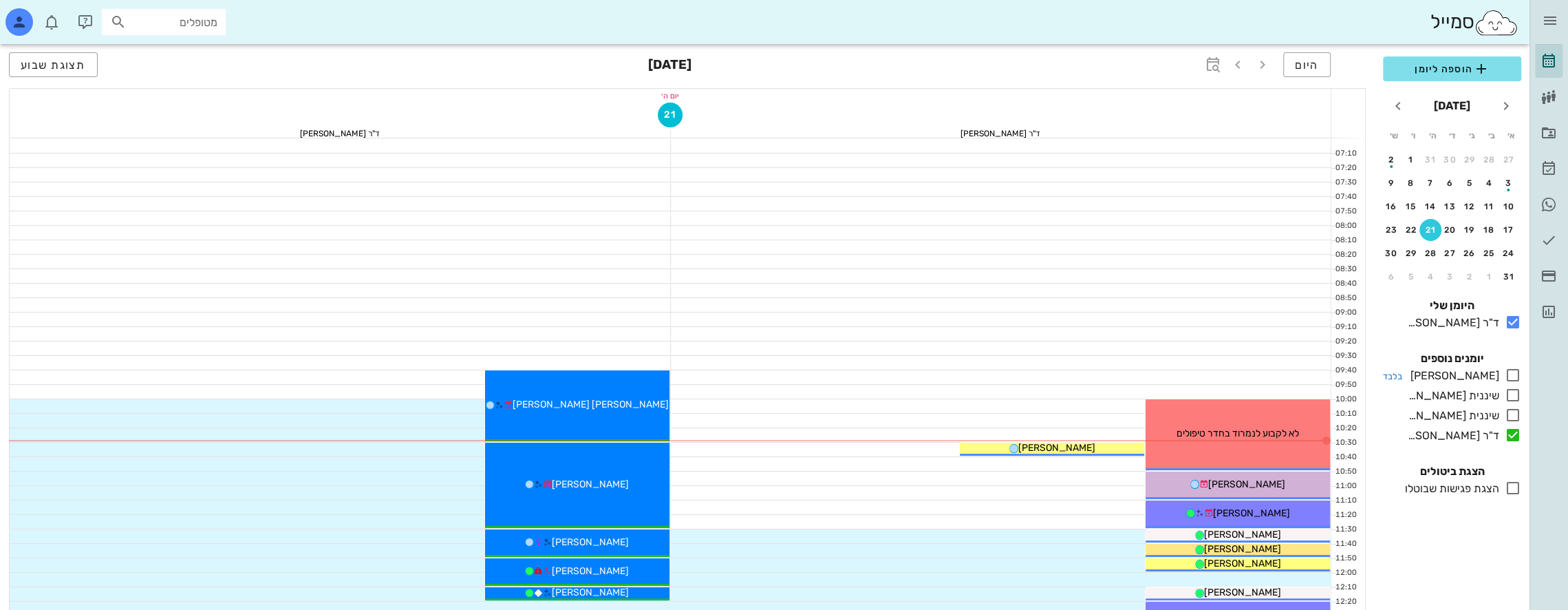
click at [1515, 367] on icon at bounding box center [1513, 375] width 17 height 17
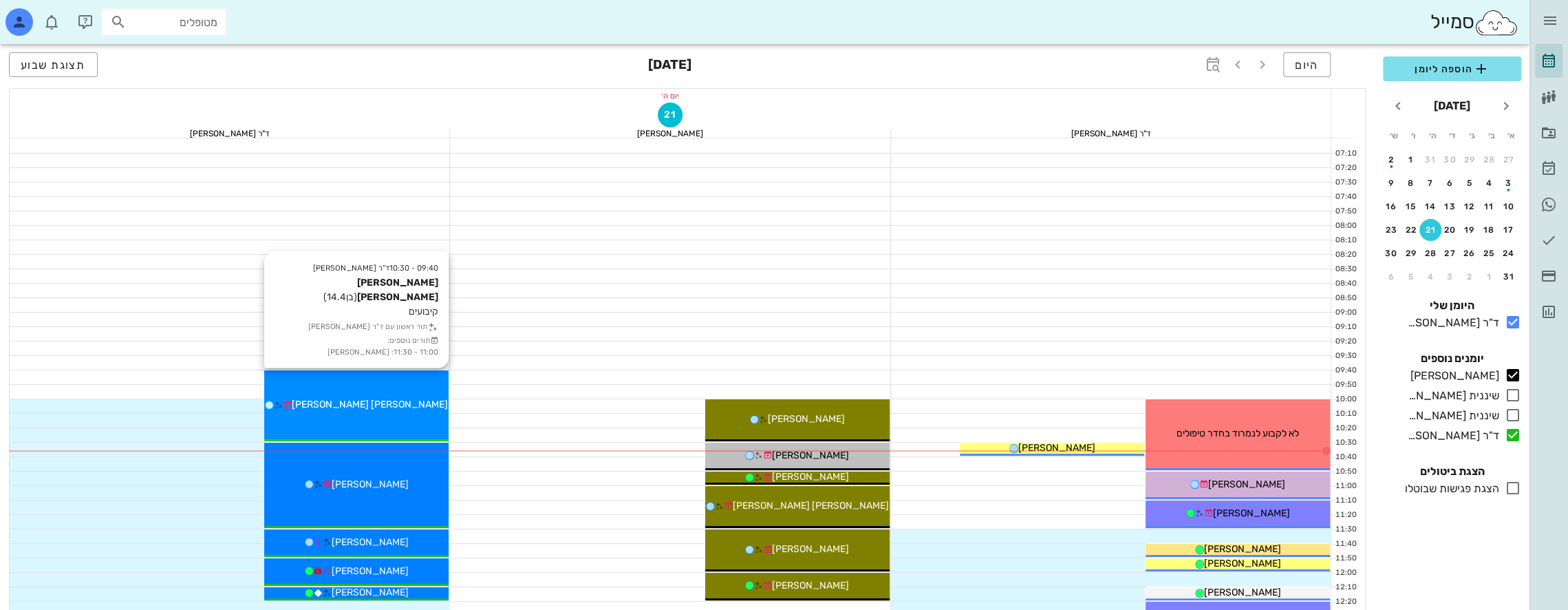
click at [408, 394] on div "09:40 - 10:30 ד"ר [PERSON_NAME] [PERSON_NAME] (בן 14.4 ) קיבועים תור ראשון עם ד…" at bounding box center [357, 405] width 185 height 71
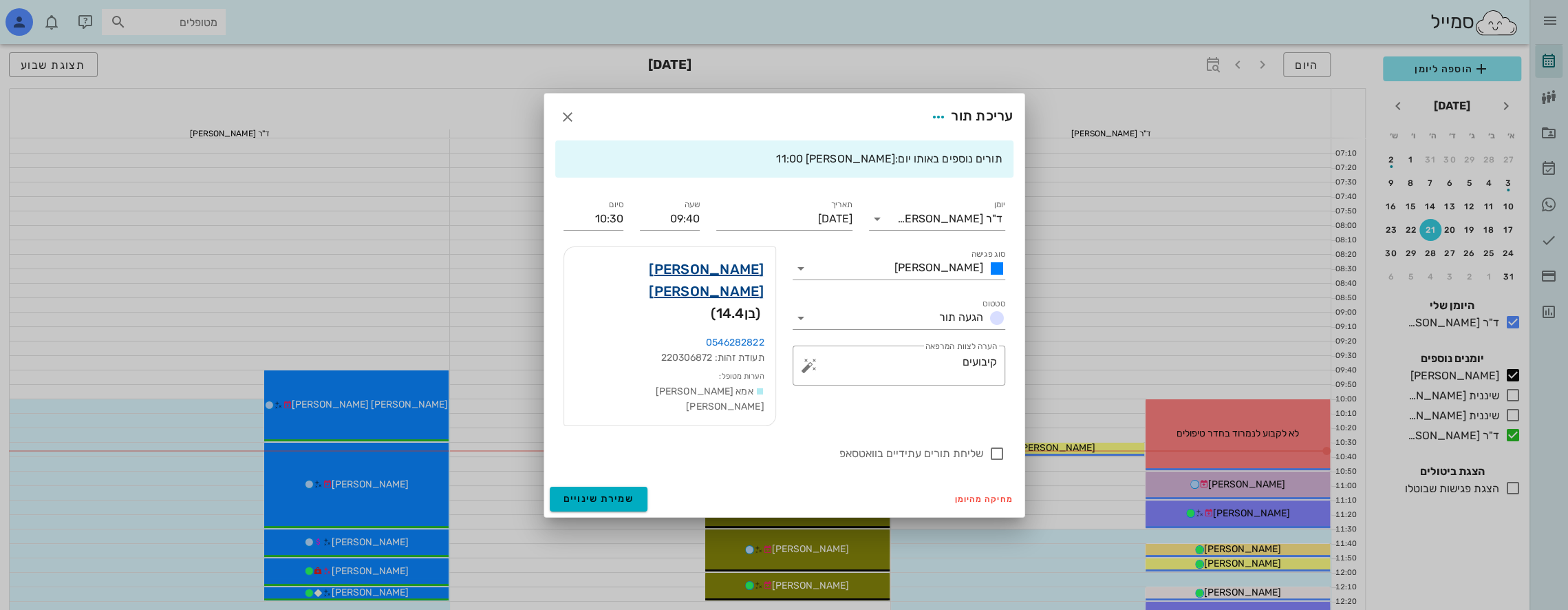
click at [740, 284] on link "[PERSON_NAME] [PERSON_NAME]" at bounding box center [670, 280] width 189 height 44
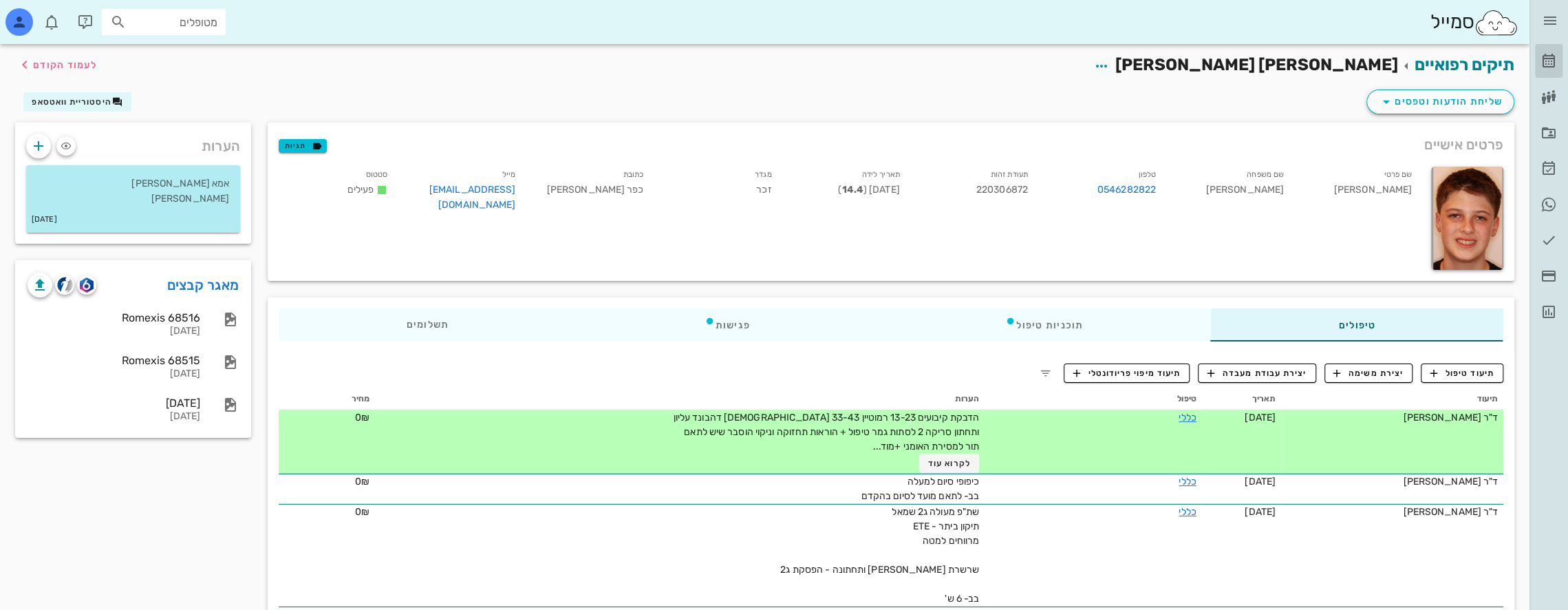
click at [1548, 59] on icon at bounding box center [1549, 61] width 17 height 17
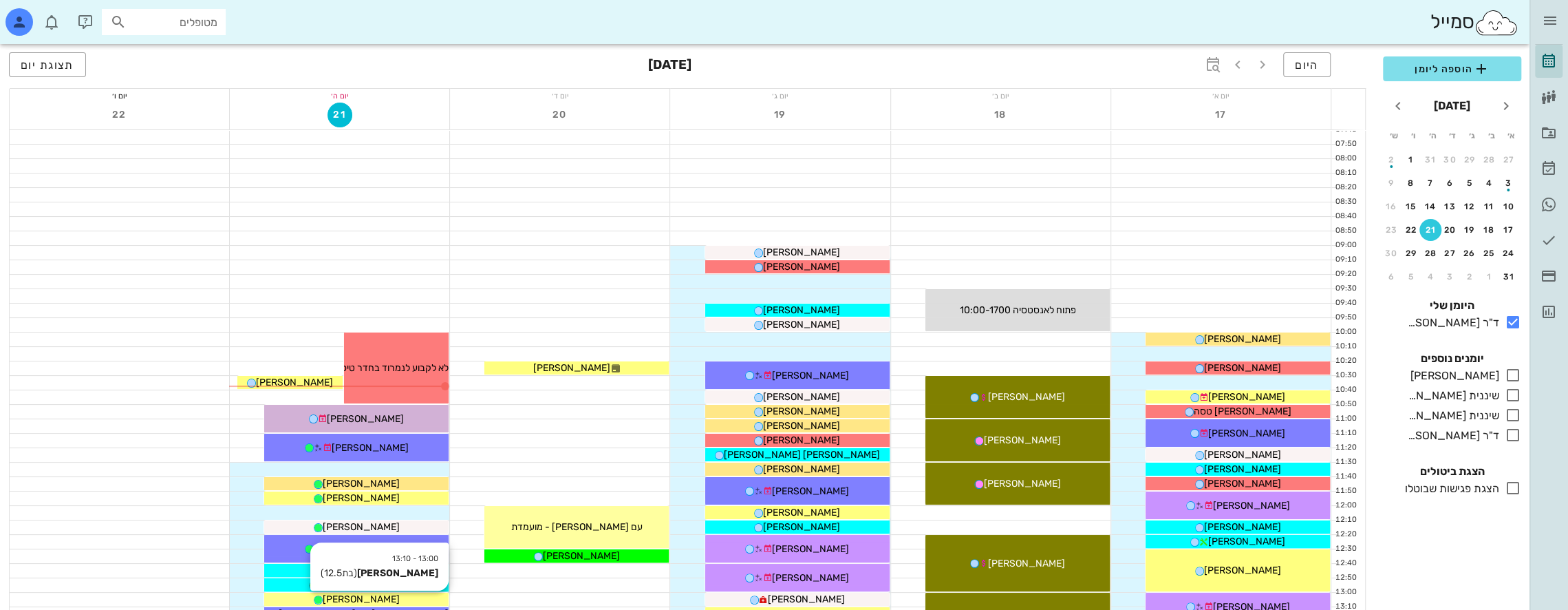
scroll to position [206, 0]
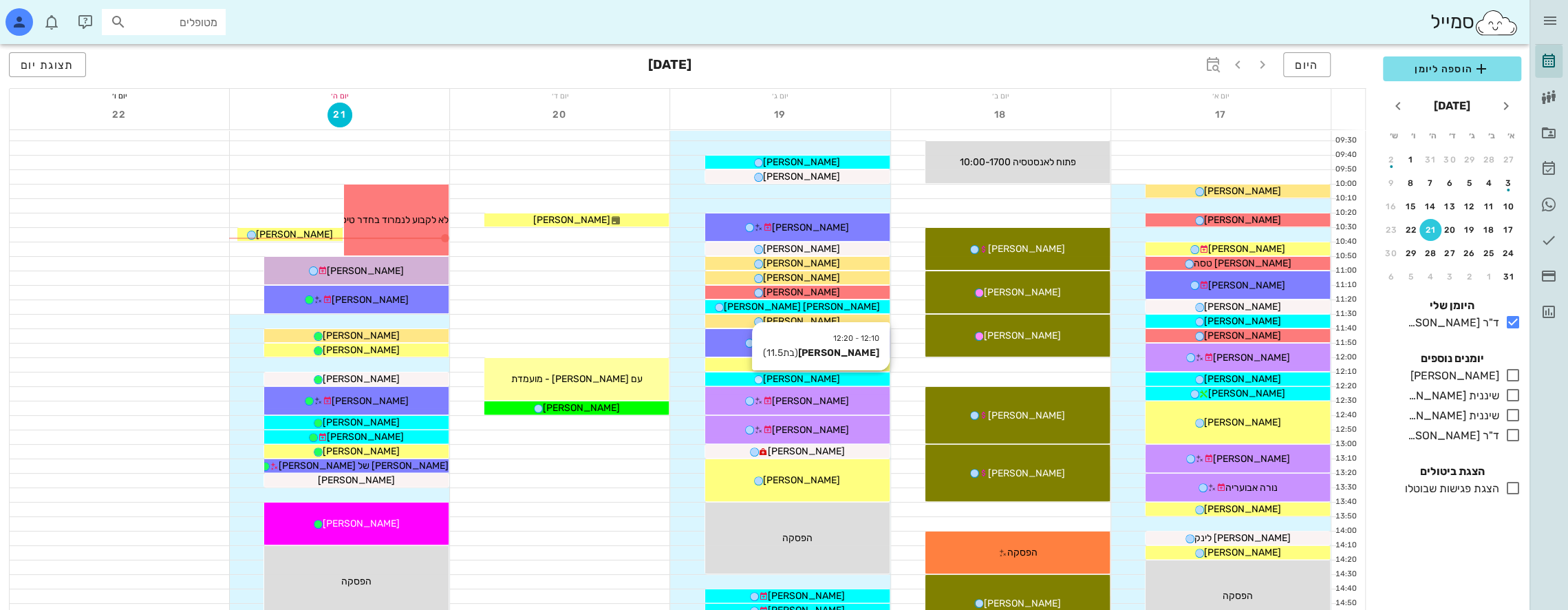
click at [840, 377] on div "[PERSON_NAME]" at bounding box center [798, 379] width 185 height 14
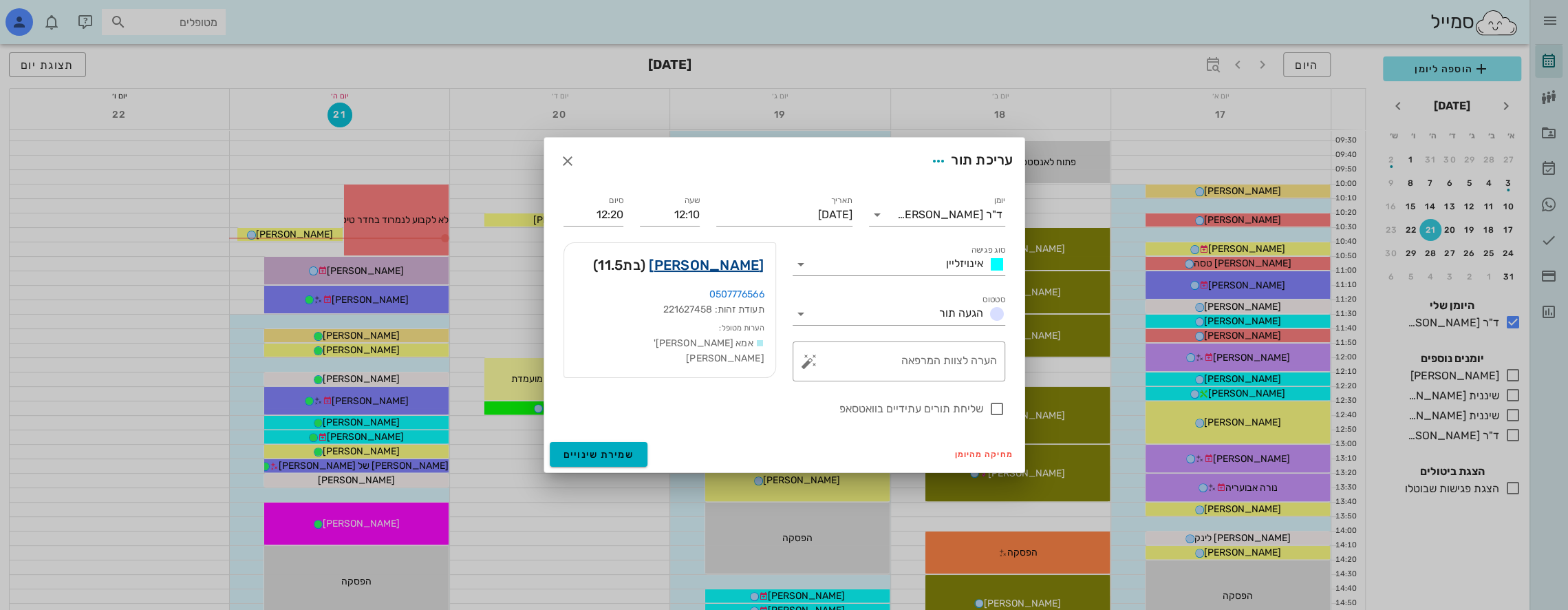
click at [736, 257] on link "[PERSON_NAME]" at bounding box center [706, 265] width 115 height 22
